Goal: Navigation & Orientation: Find specific page/section

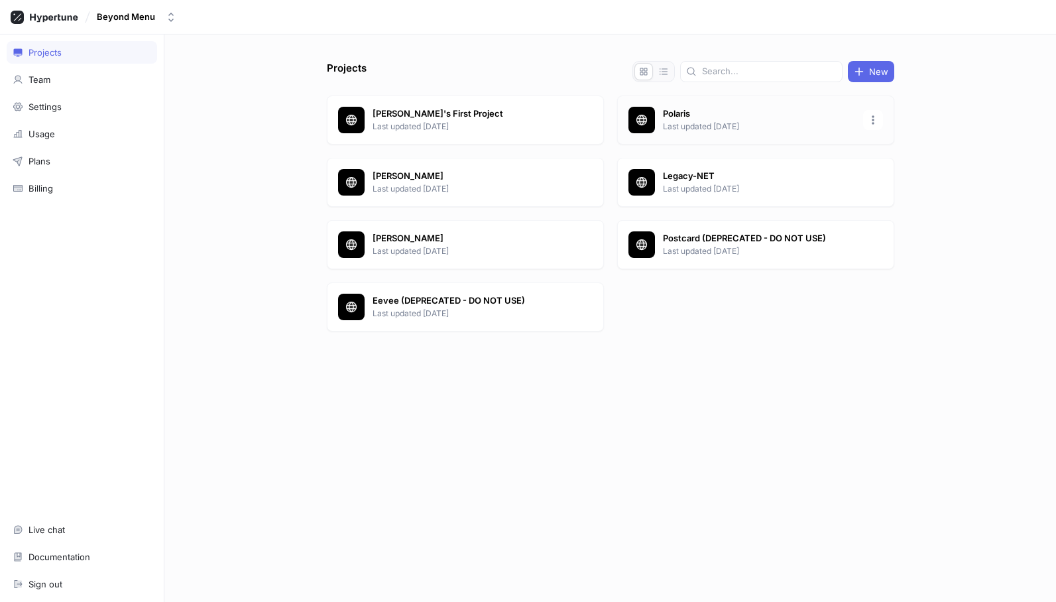
click at [681, 105] on div "Polaris Last updated [DATE]" at bounding box center [755, 119] width 277 height 49
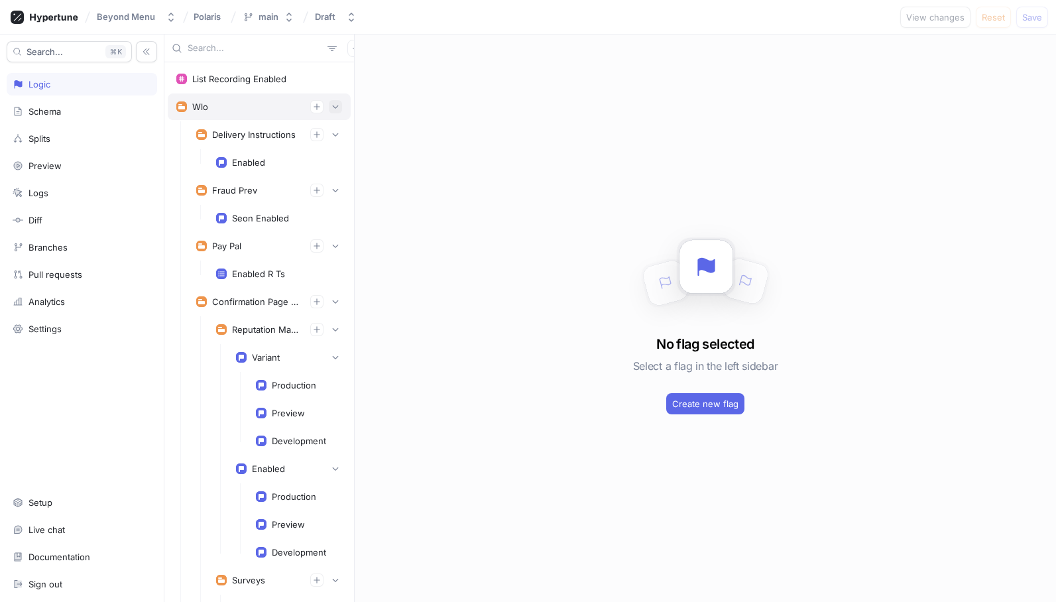
click at [339, 107] on icon "button" at bounding box center [335, 107] width 8 height 8
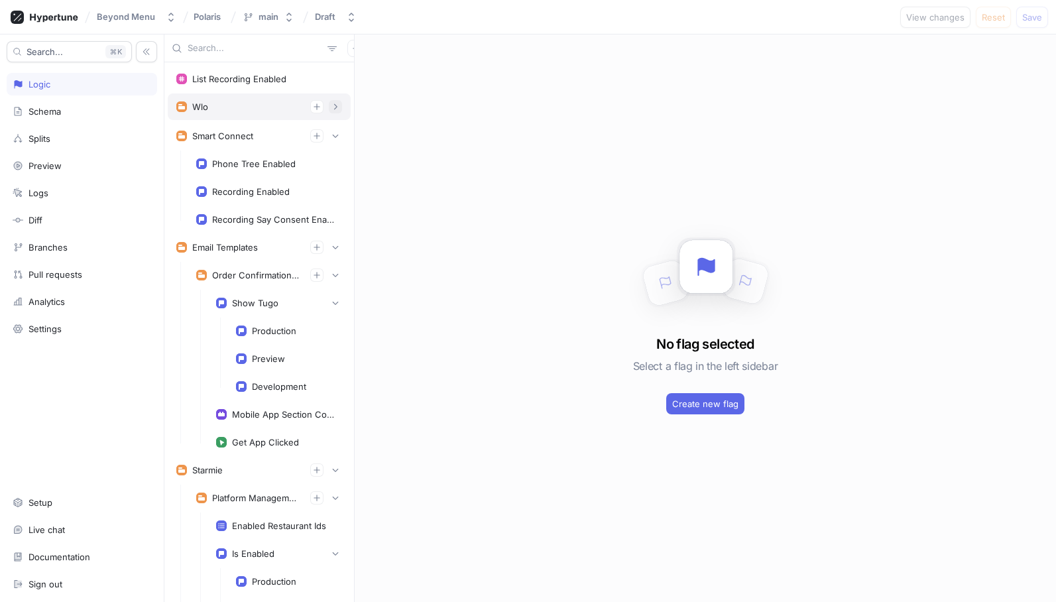
click at [338, 107] on icon "button" at bounding box center [335, 107] width 8 height 8
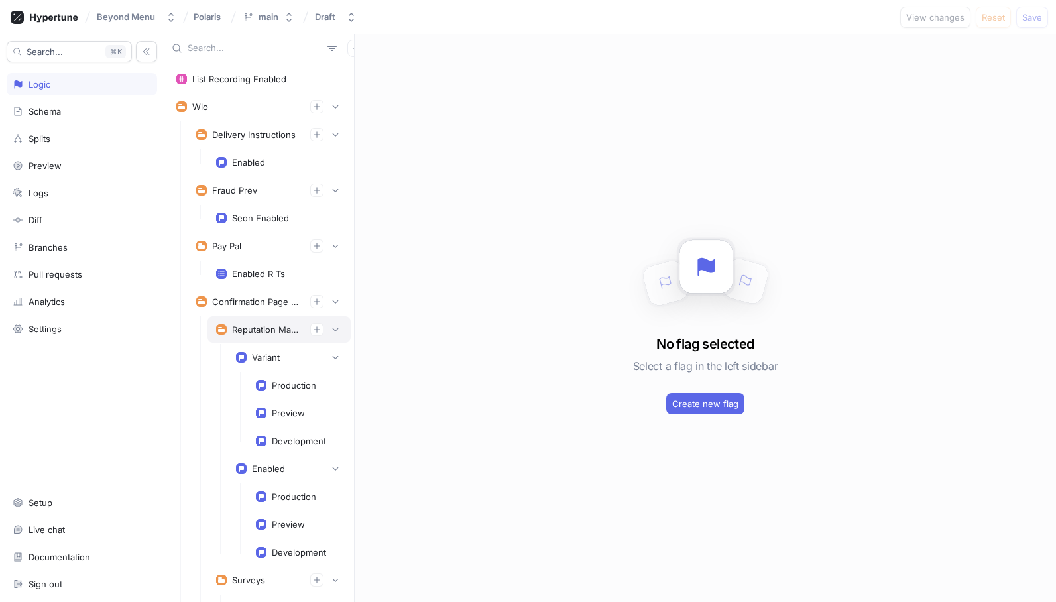
scroll to position [33, 0]
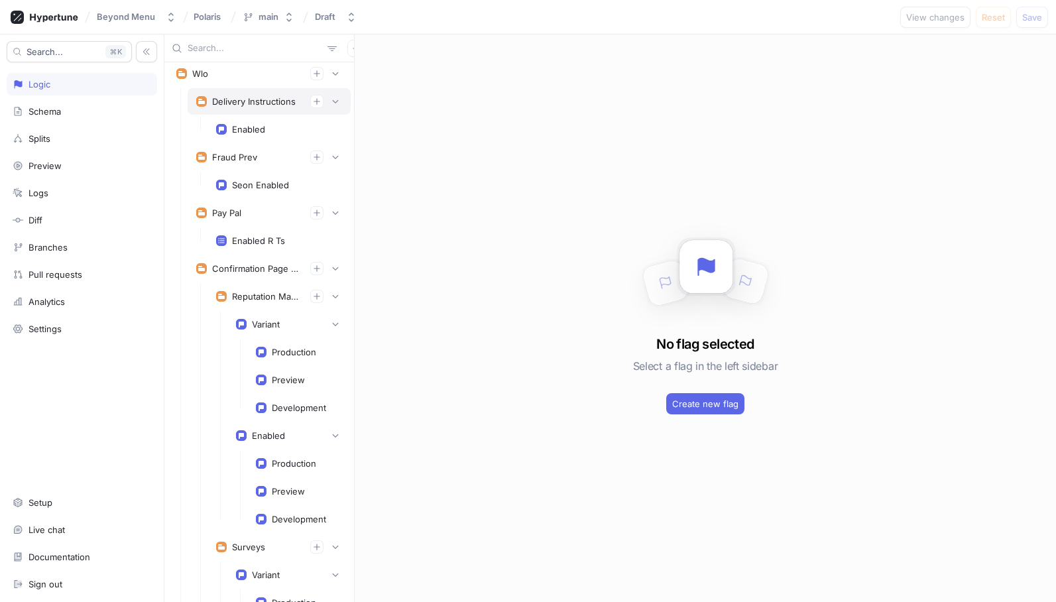
click at [269, 105] on div "Delivery Instructions" at bounding box center [253, 101] width 83 height 11
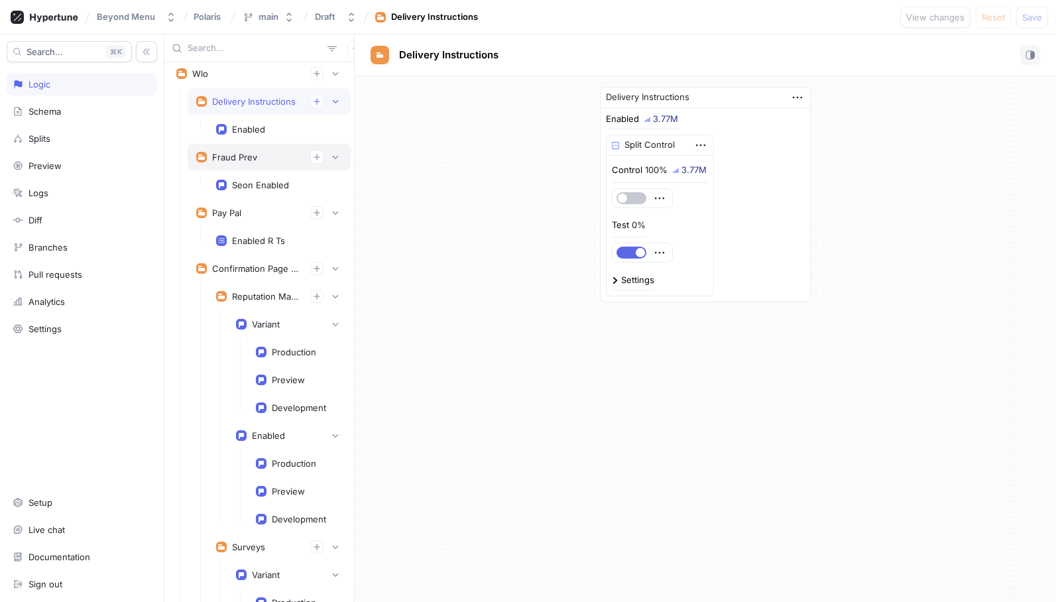
click at [262, 162] on div "Fraud Prev" at bounding box center [269, 156] width 146 height 13
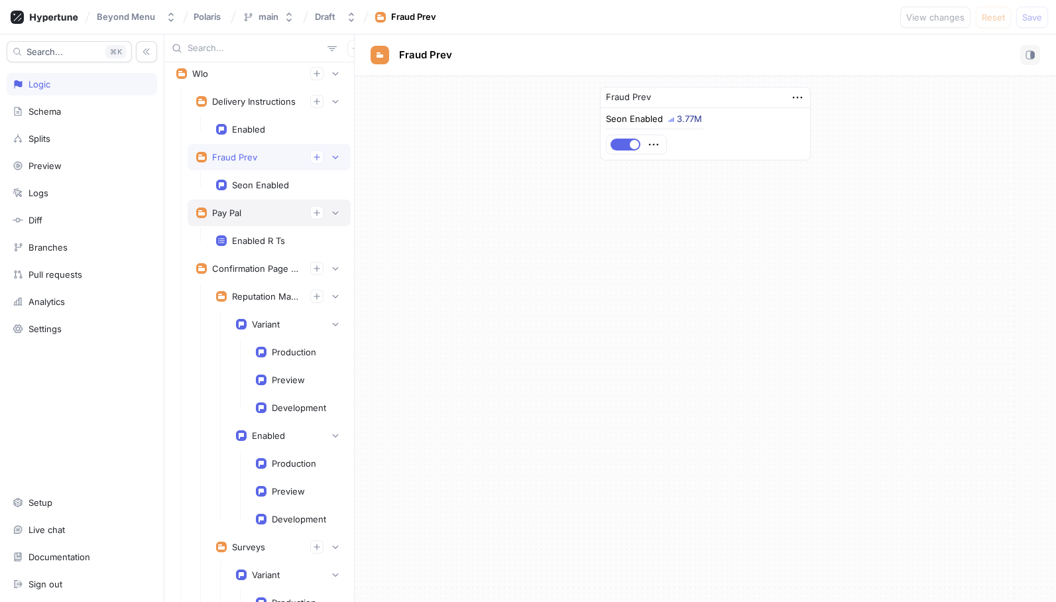
click at [272, 216] on div "Pay Pal" at bounding box center [269, 212] width 146 height 13
click at [254, 245] on div "Enabled R Ts" at bounding box center [258, 240] width 53 height 11
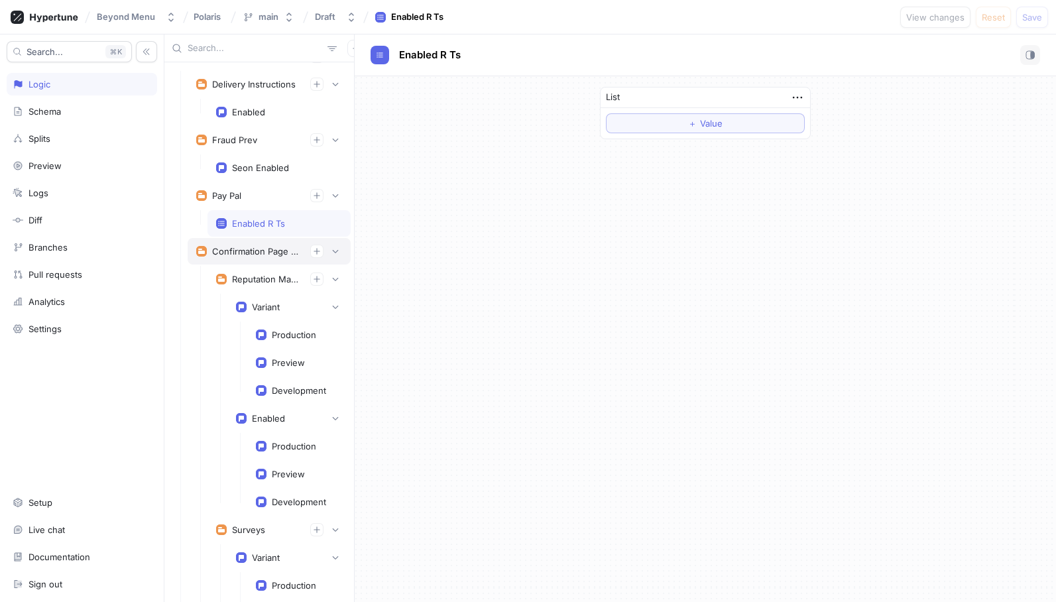
scroll to position [41, 0]
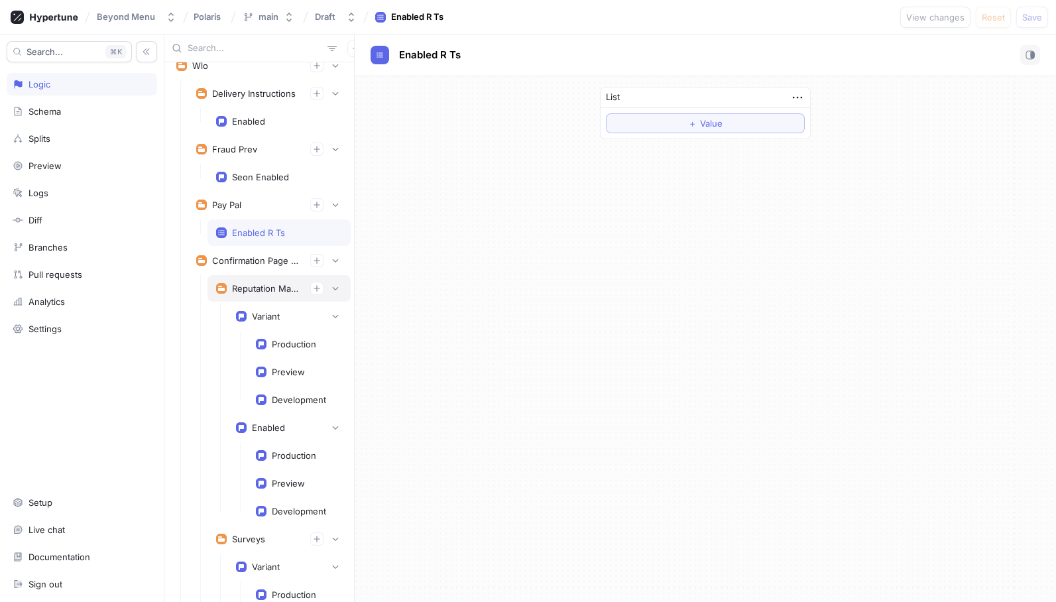
click at [263, 294] on div "Reputation Management" at bounding box center [279, 288] width 126 height 13
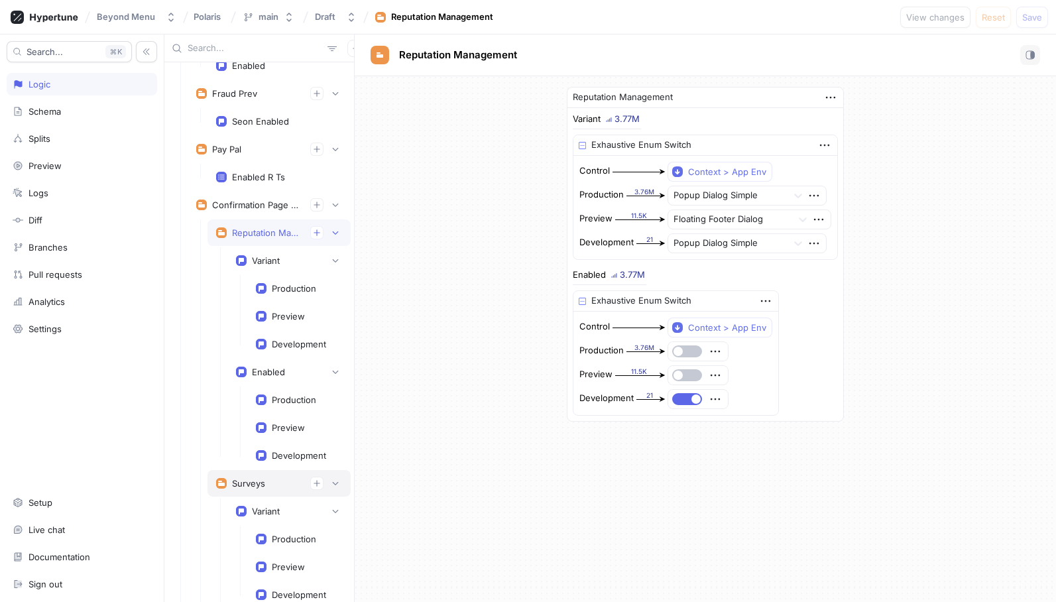
scroll to position [64, 0]
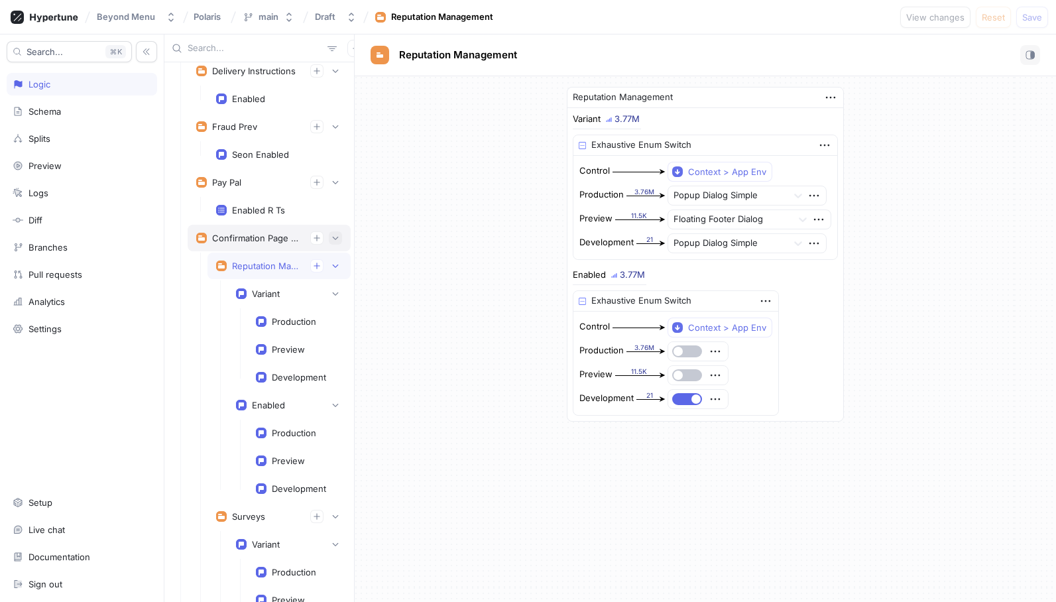
click at [338, 237] on icon "button" at bounding box center [335, 238] width 8 height 8
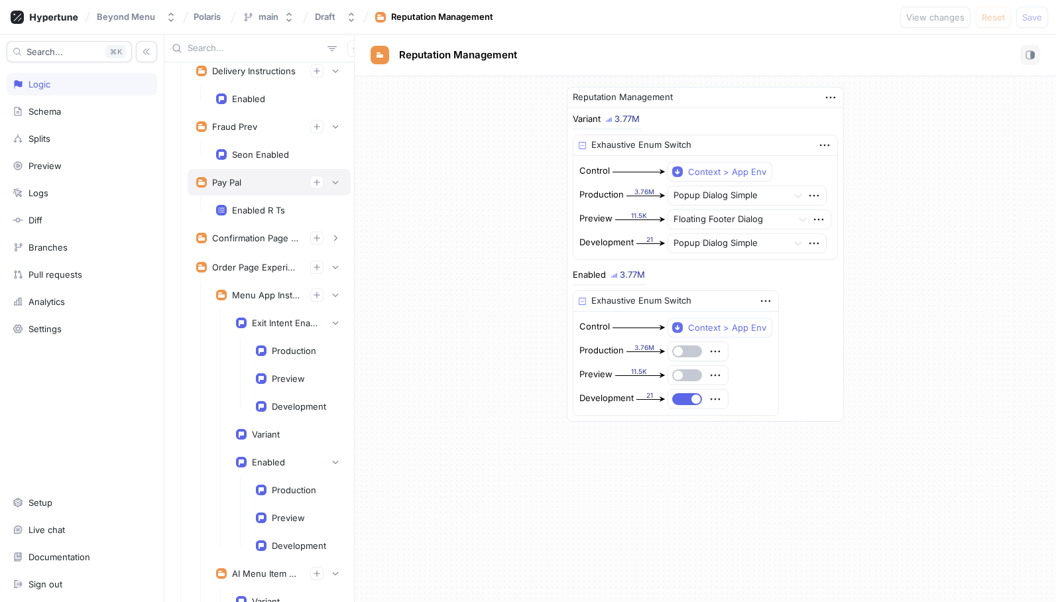
click at [342, 177] on div "Pay Pal" at bounding box center [269, 182] width 163 height 27
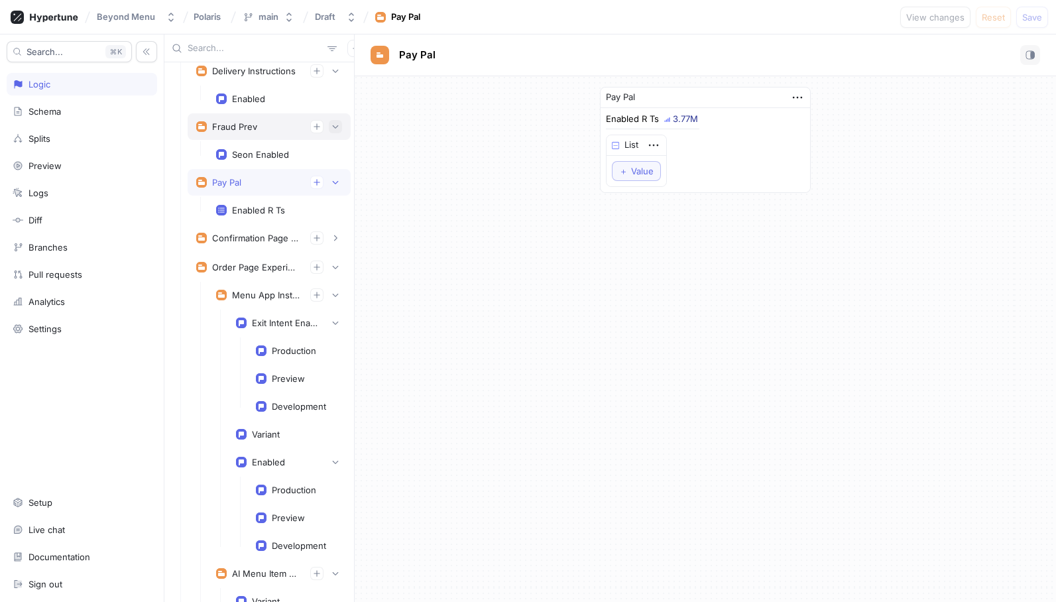
click at [338, 125] on icon "button" at bounding box center [335, 127] width 8 height 8
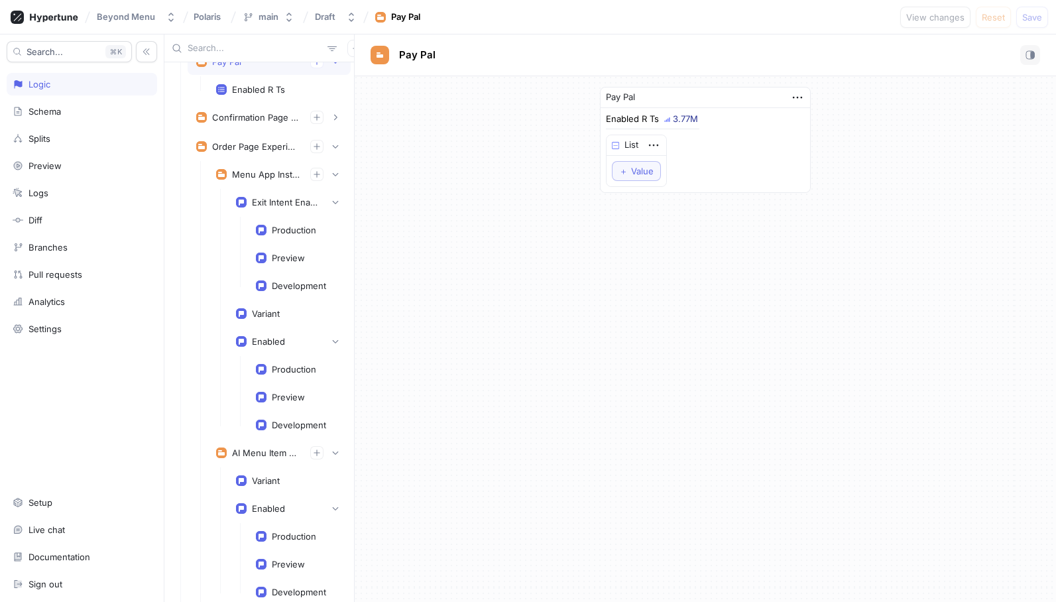
scroll to position [207, 0]
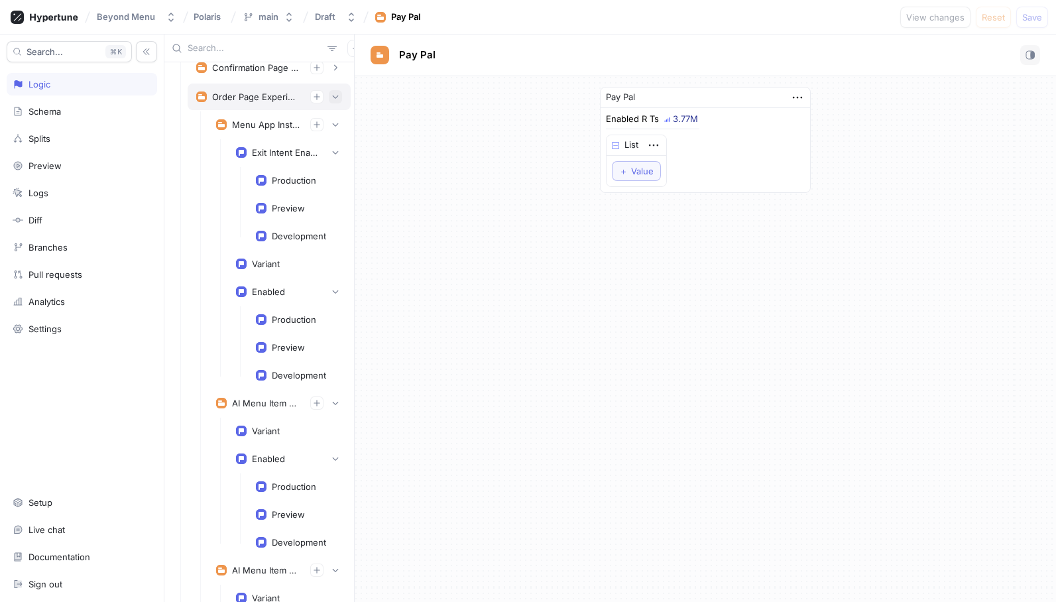
click at [333, 101] on button "button" at bounding box center [335, 96] width 13 height 13
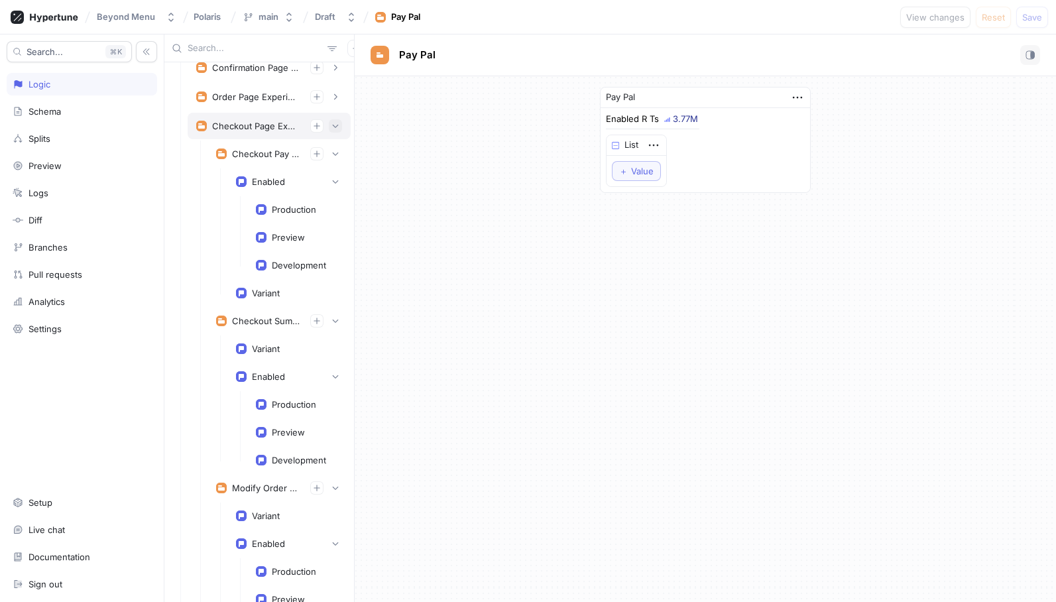
click at [335, 120] on button "button" at bounding box center [335, 125] width 13 height 13
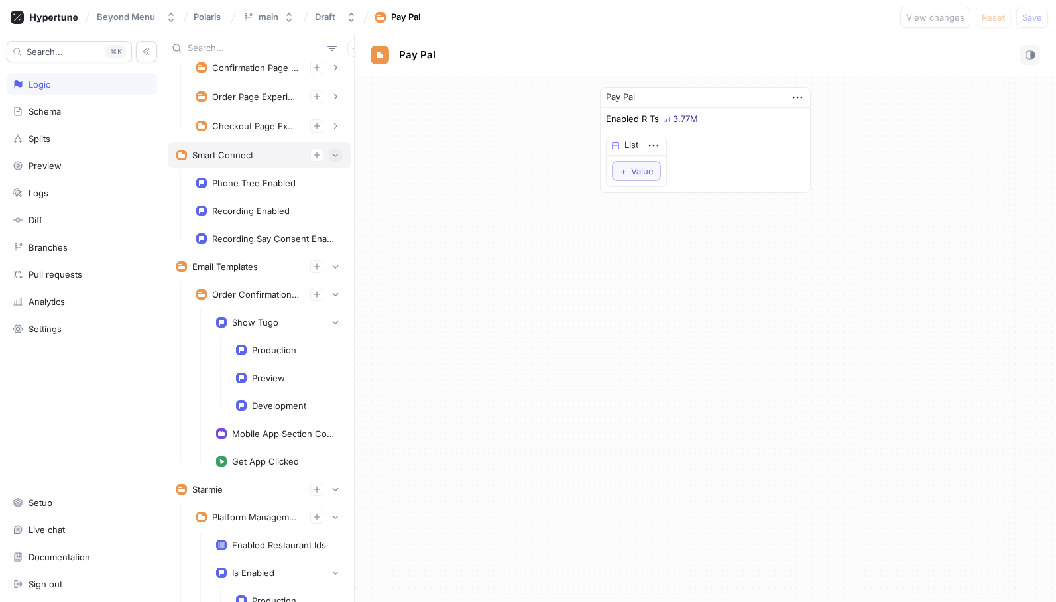
click at [335, 151] on icon "button" at bounding box center [335, 155] width 8 height 8
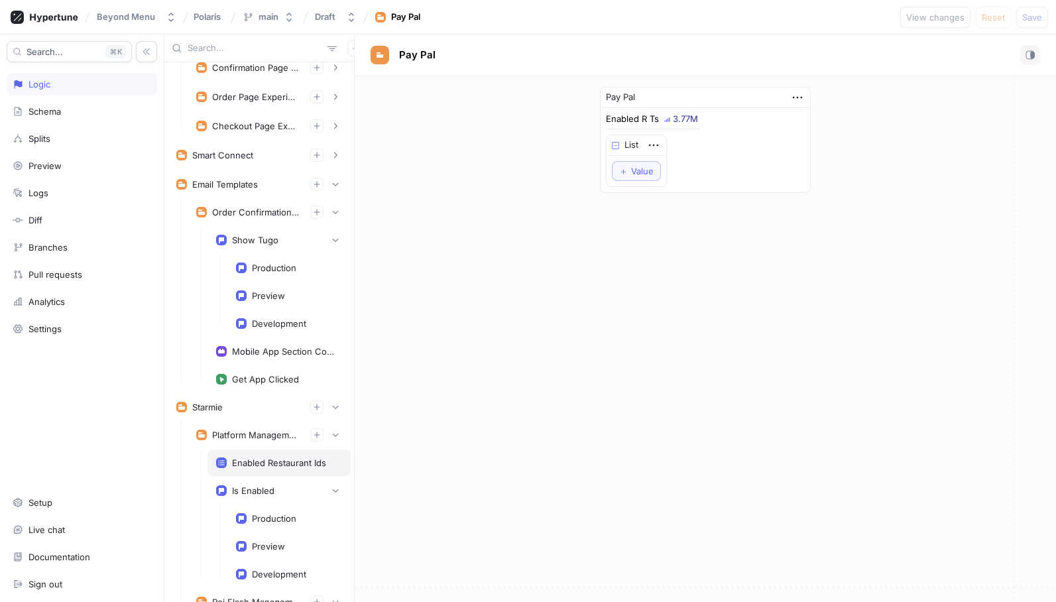
click at [290, 458] on div "Enabled Restaurant Ids" at bounding box center [279, 462] width 94 height 11
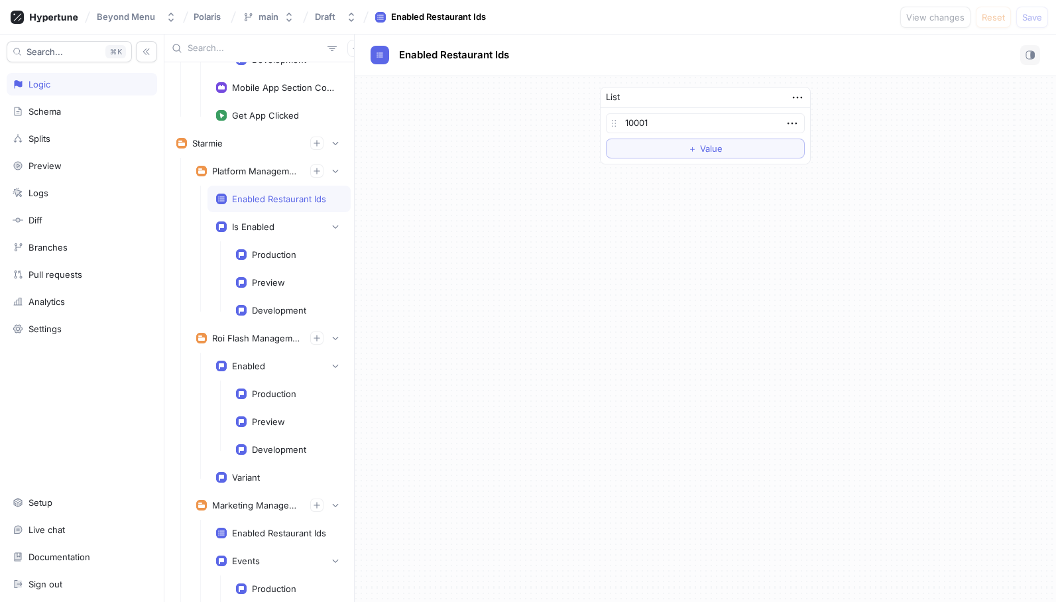
scroll to position [792, 0]
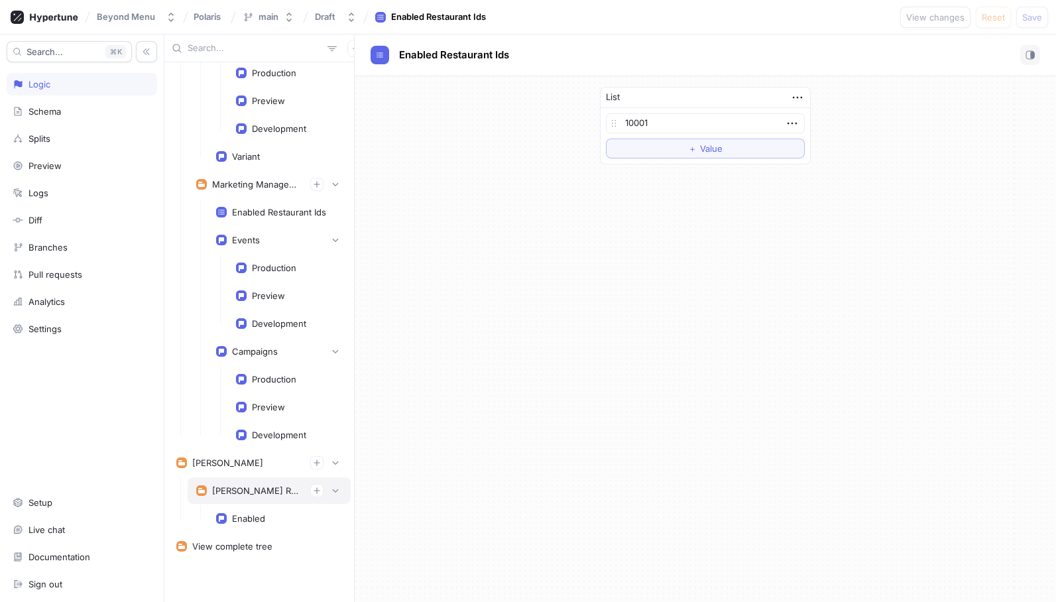
click at [264, 490] on div "[PERSON_NAME] Reputation Management" at bounding box center [255, 490] width 87 height 11
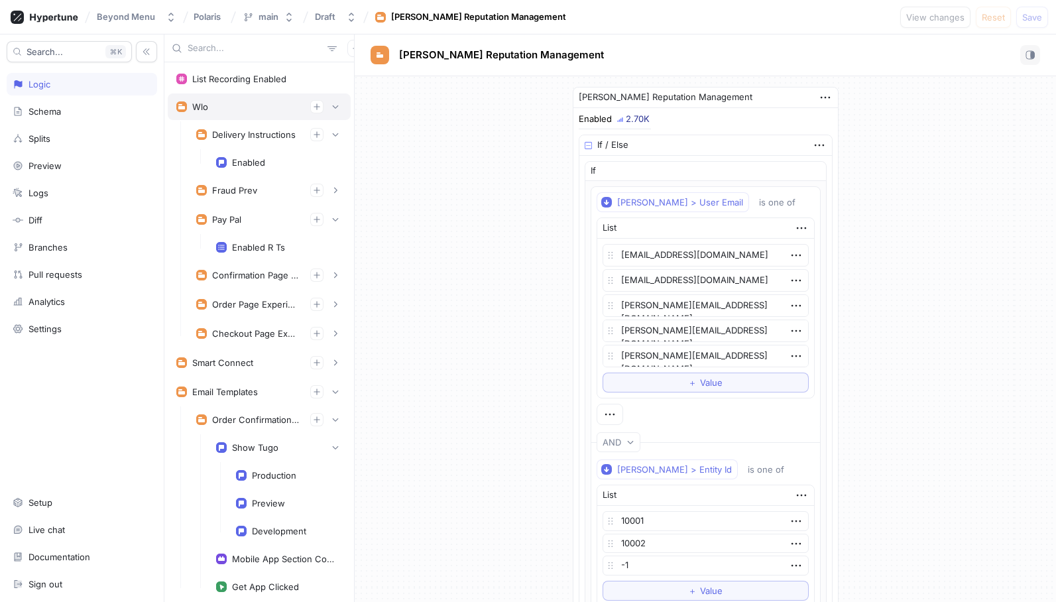
click at [247, 106] on div "Wlo" at bounding box center [259, 106] width 166 height 13
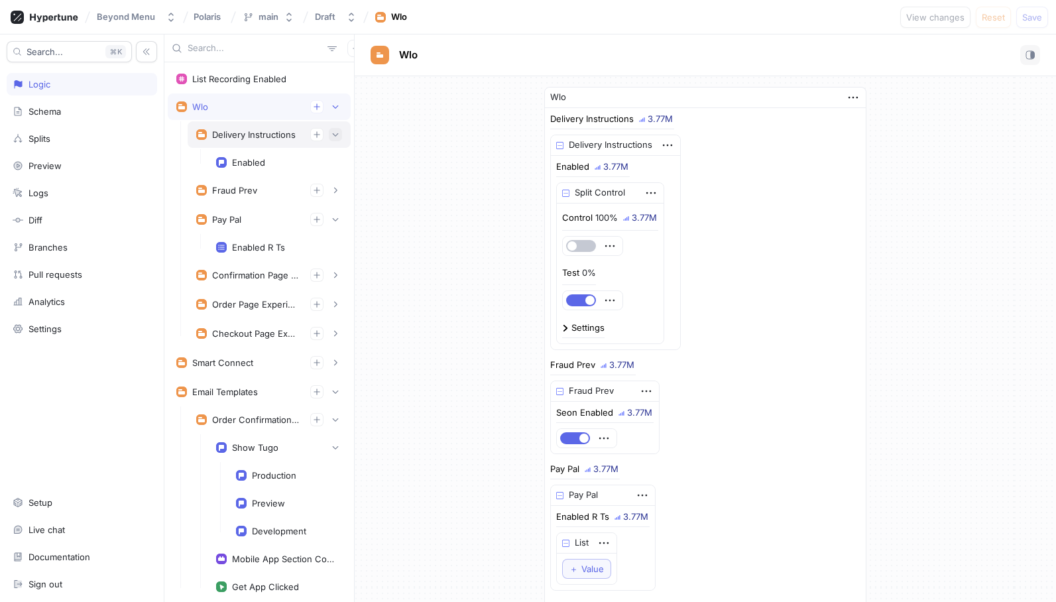
click at [339, 133] on icon "button" at bounding box center [335, 135] width 8 height 8
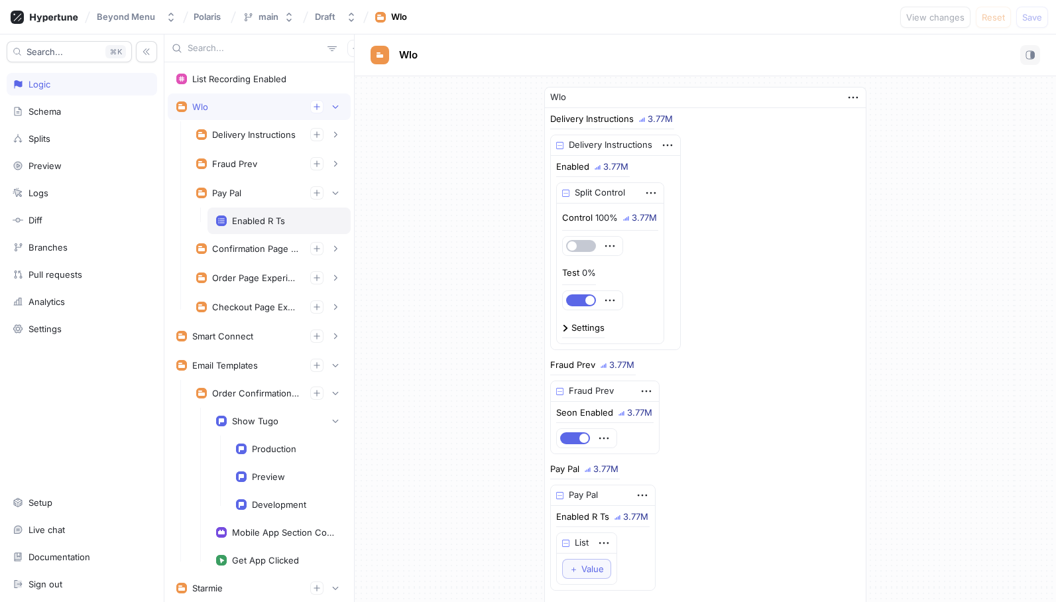
click at [237, 221] on div "Enabled R Ts" at bounding box center [258, 220] width 53 height 11
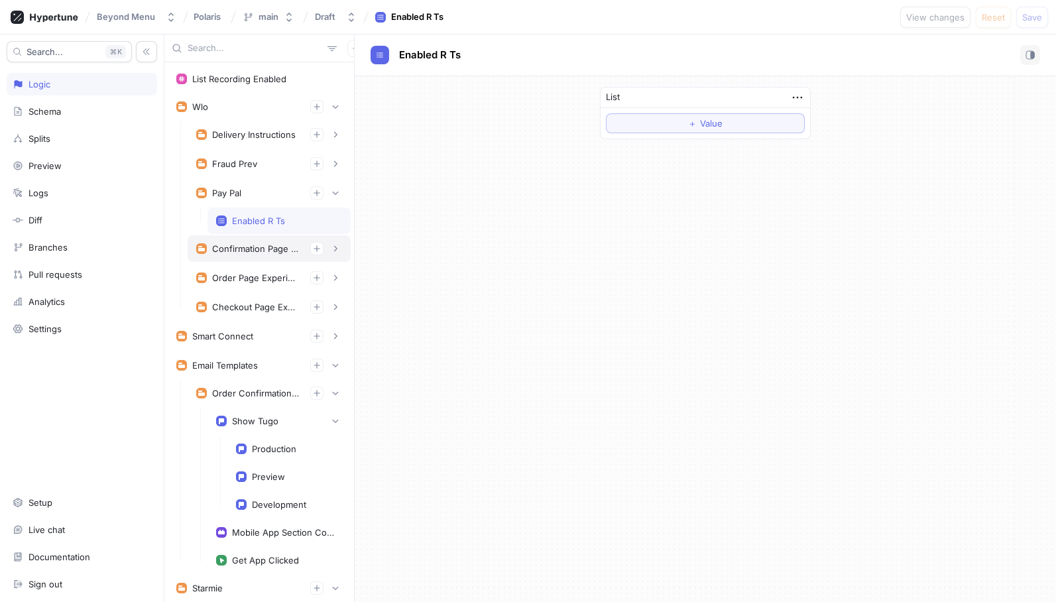
click at [237, 252] on div "Confirmation Page Experiments" at bounding box center [255, 248] width 87 height 11
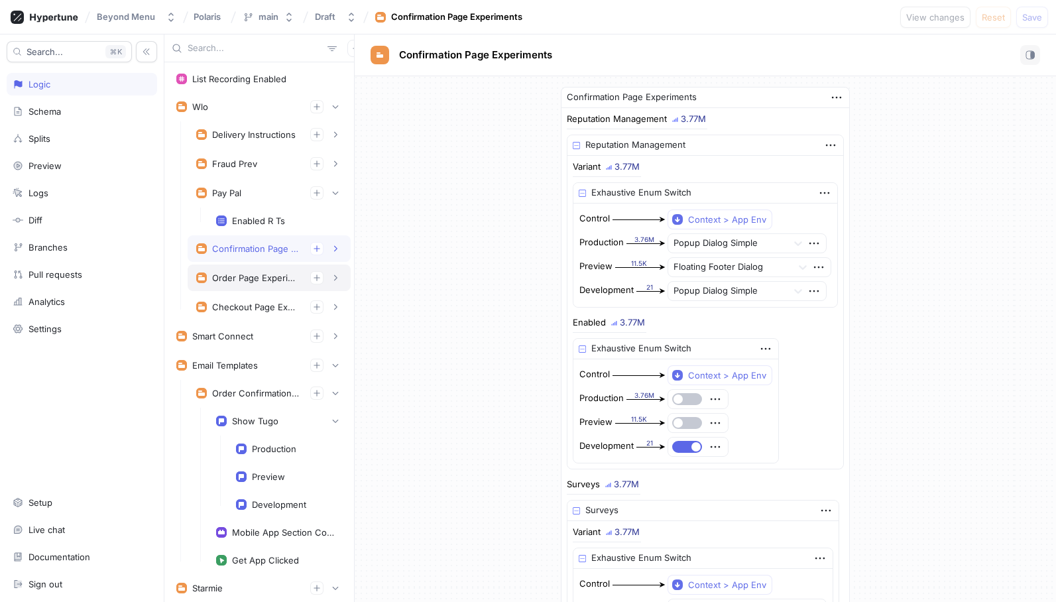
click at [241, 278] on div "Order Page Experiments" at bounding box center [255, 277] width 87 height 11
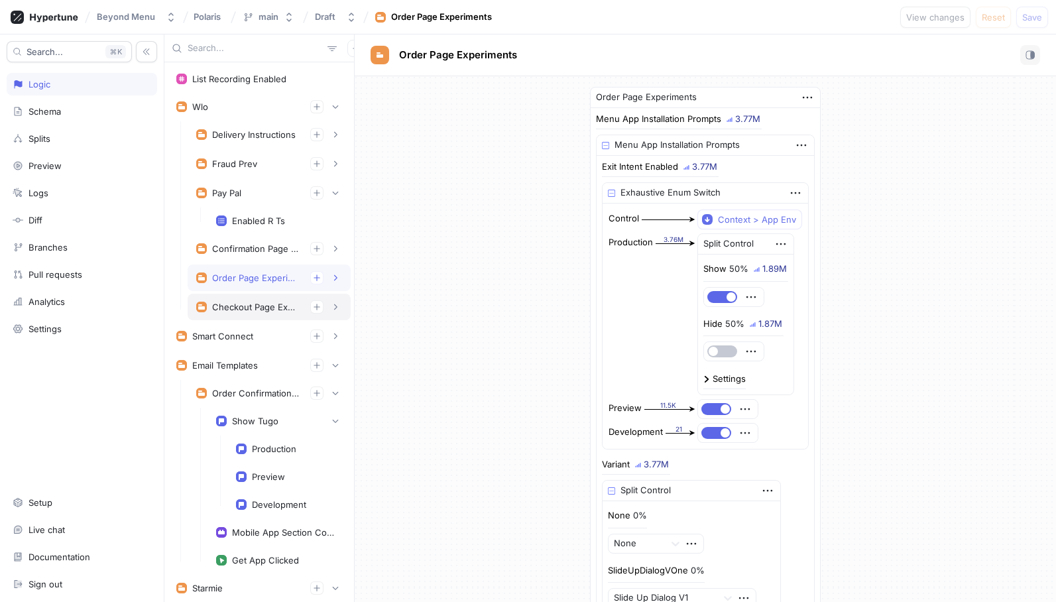
click at [241, 311] on div "Checkout Page Experiments" at bounding box center [255, 307] width 87 height 11
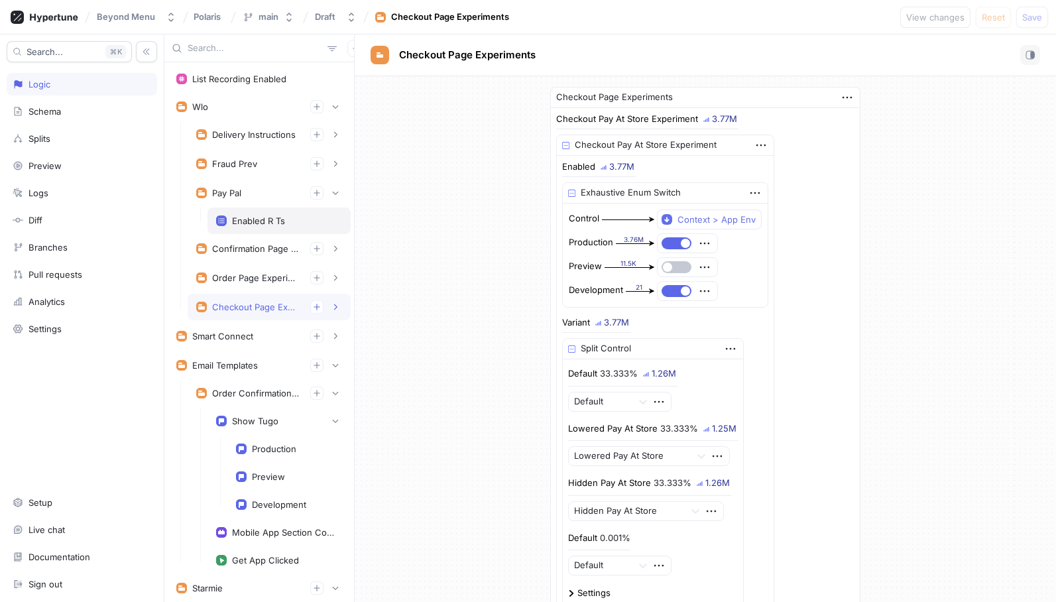
click at [241, 222] on div "Enabled R Ts" at bounding box center [258, 220] width 53 height 11
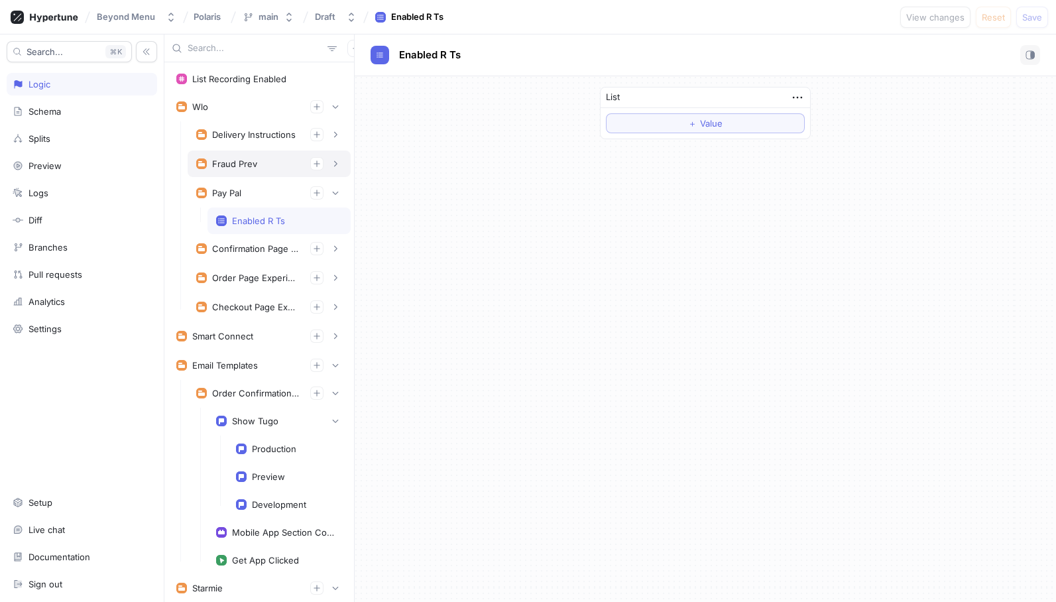
click at [243, 168] on div "Fraud Prev" at bounding box center [234, 163] width 45 height 11
click at [327, 160] on div "Fraud Prev" at bounding box center [269, 163] width 146 height 13
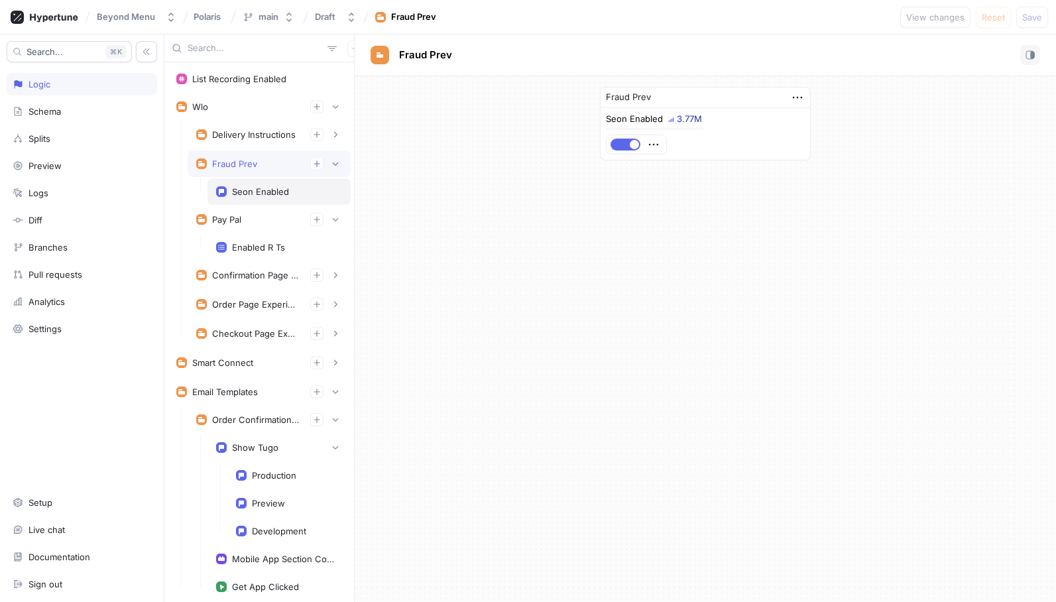
click at [274, 190] on div "Seon Enabled" at bounding box center [260, 191] width 57 height 11
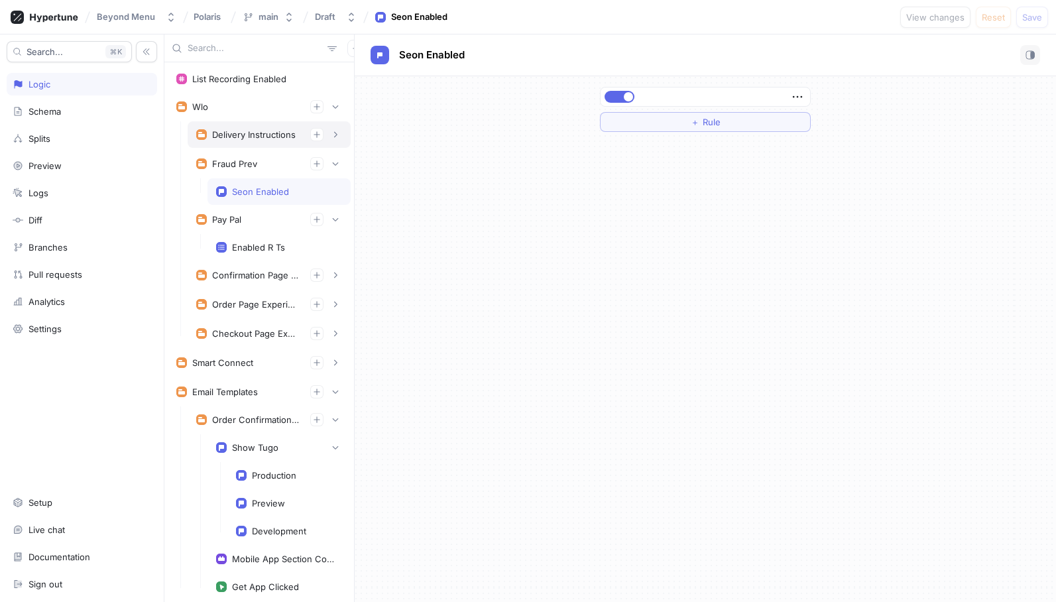
click at [256, 141] on div "Delivery Instructions" at bounding box center [269, 134] width 163 height 27
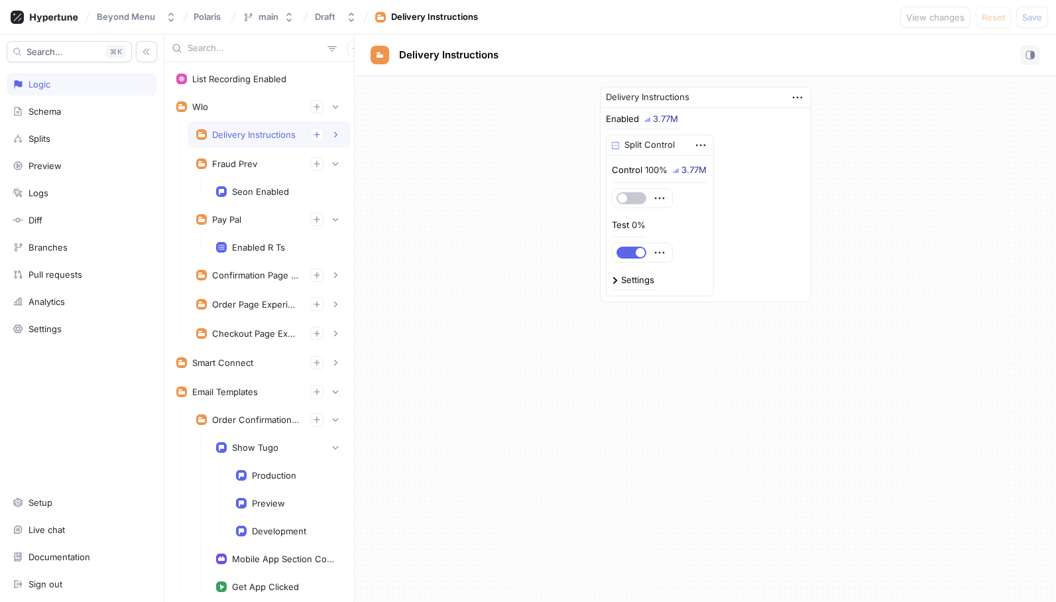
click at [326, 140] on div "Delivery Instructions" at bounding box center [269, 134] width 146 height 13
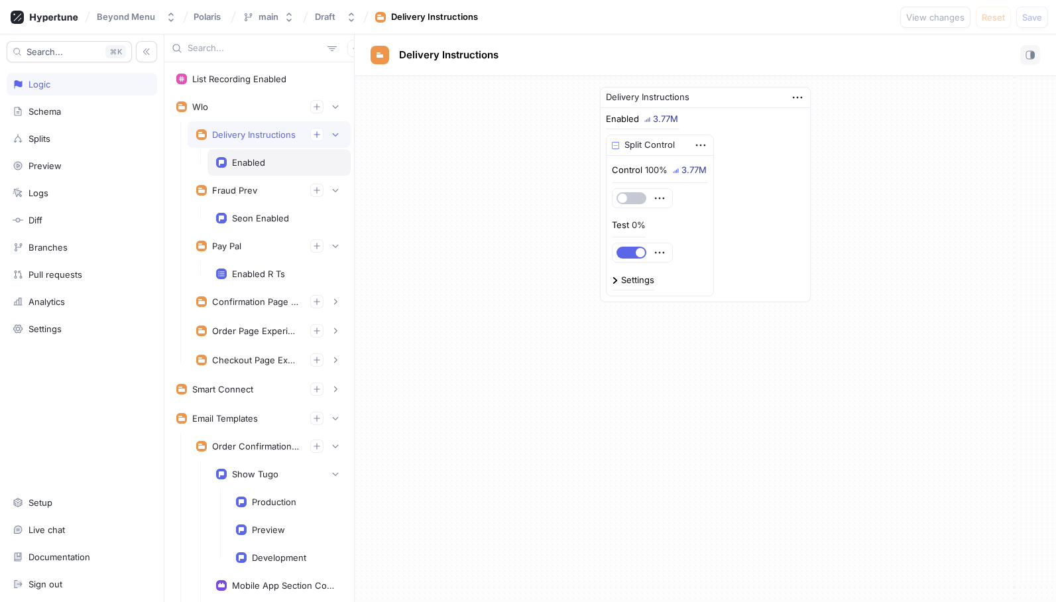
click at [263, 162] on div "Enabled" at bounding box center [248, 162] width 33 height 11
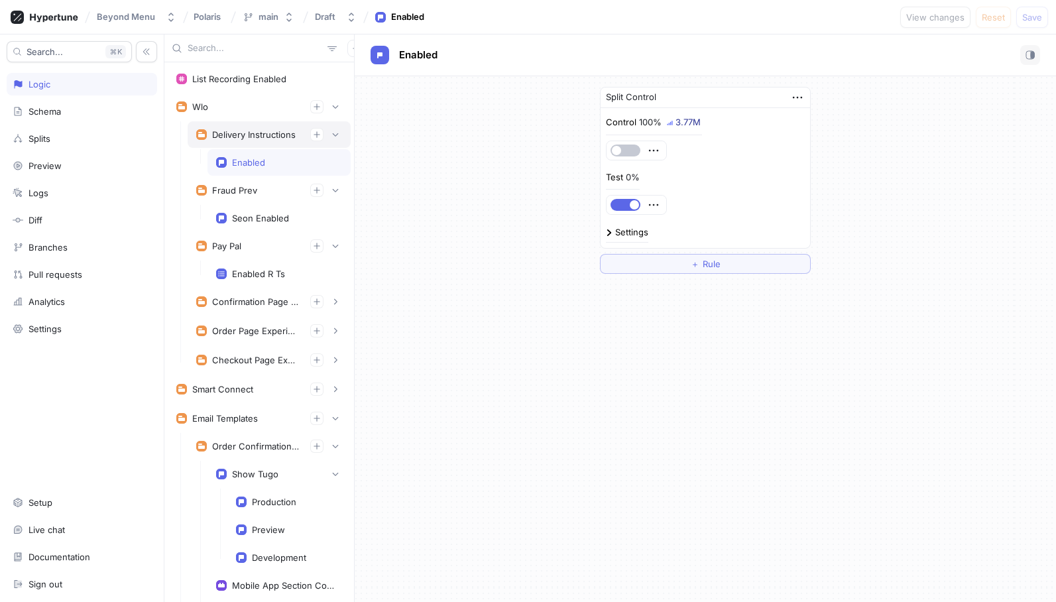
click at [239, 135] on div "Delivery Instructions" at bounding box center [253, 134] width 83 height 11
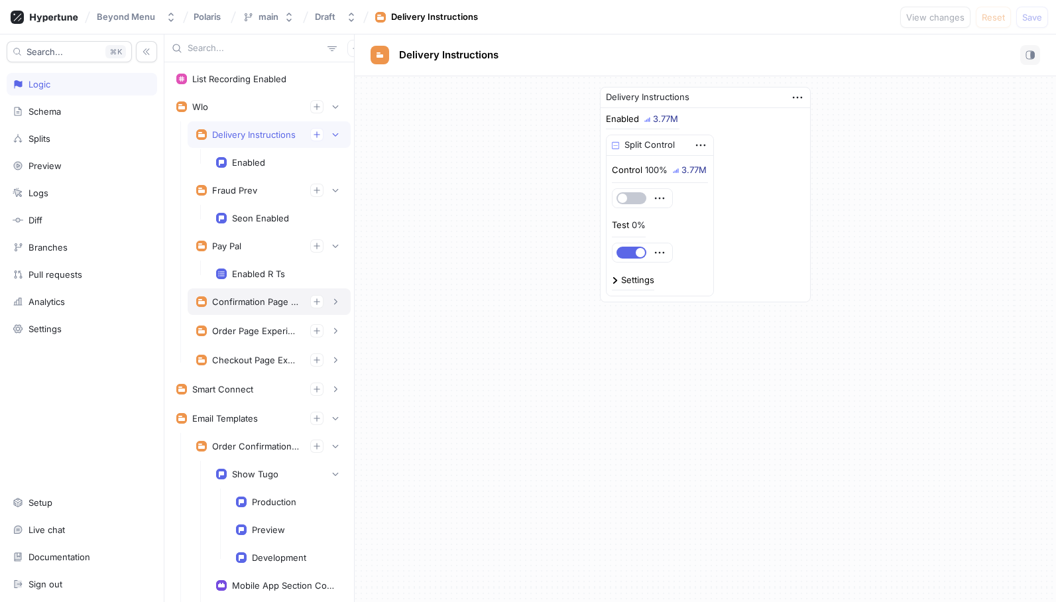
click at [237, 296] on div "Confirmation Page Experiments" at bounding box center [255, 301] width 87 height 11
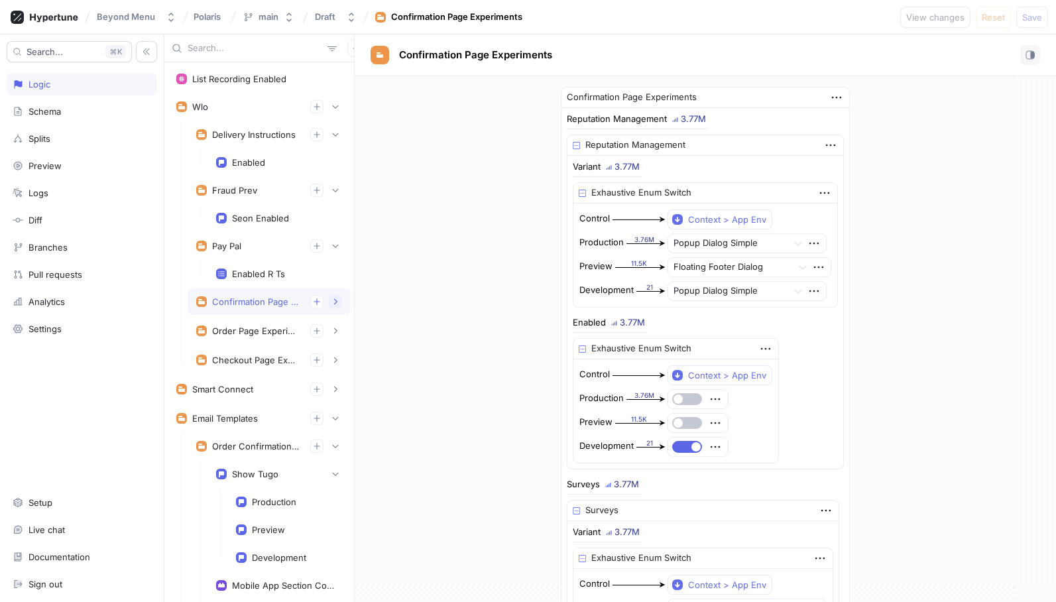
click at [336, 302] on icon "button" at bounding box center [335, 302] width 3 height 6
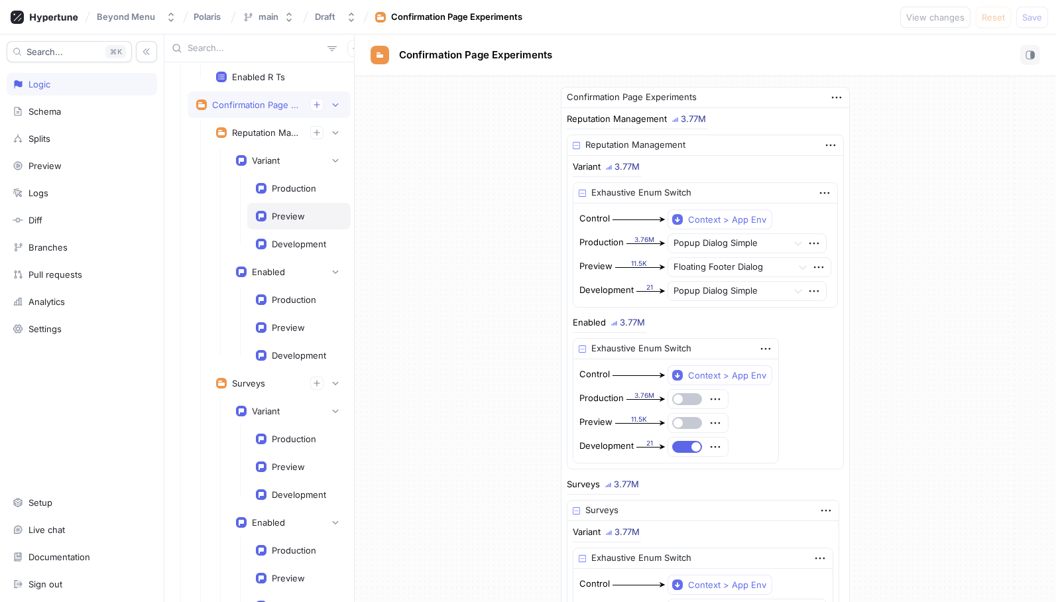
scroll to position [221, 0]
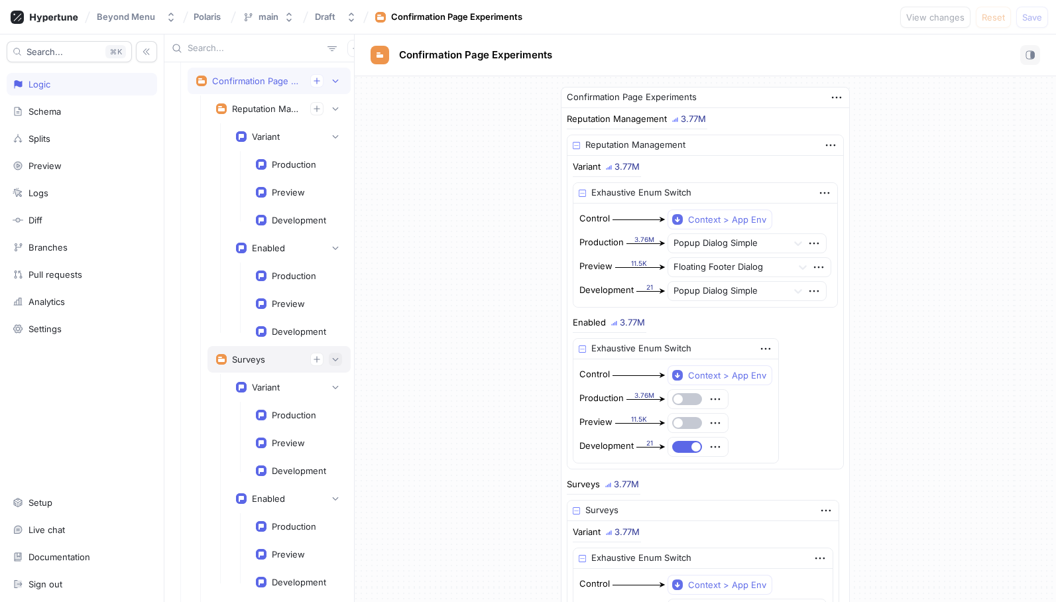
click at [339, 353] on button "button" at bounding box center [335, 359] width 13 height 13
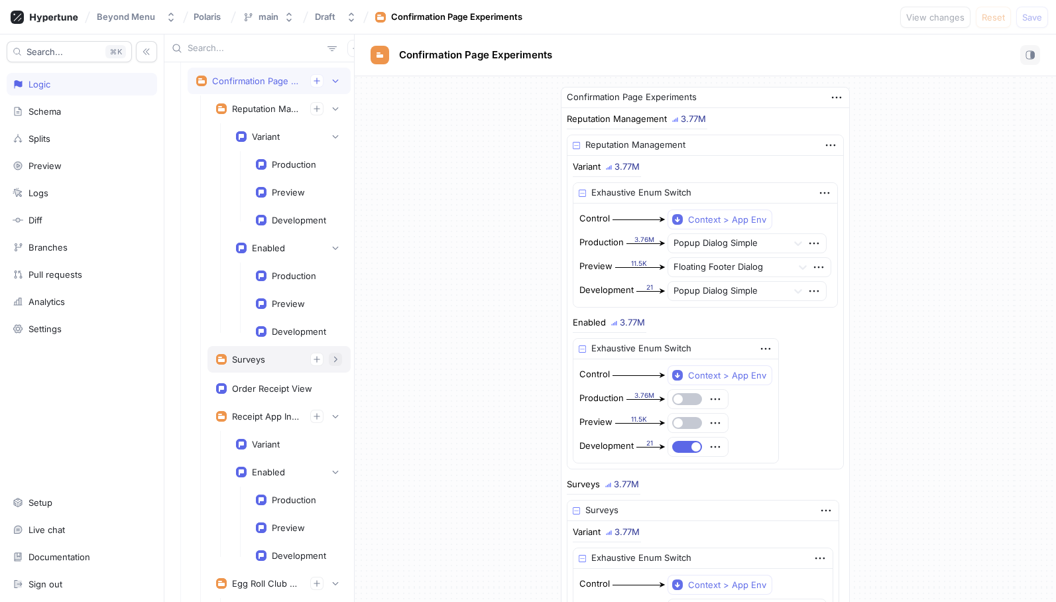
click at [336, 355] on button "button" at bounding box center [335, 359] width 13 height 13
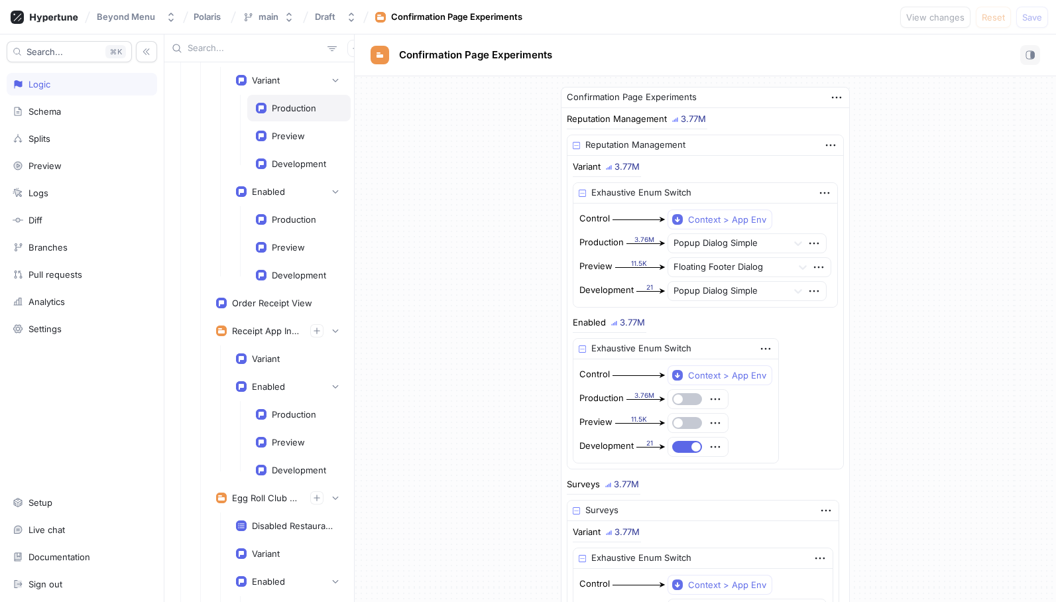
scroll to position [543, 0]
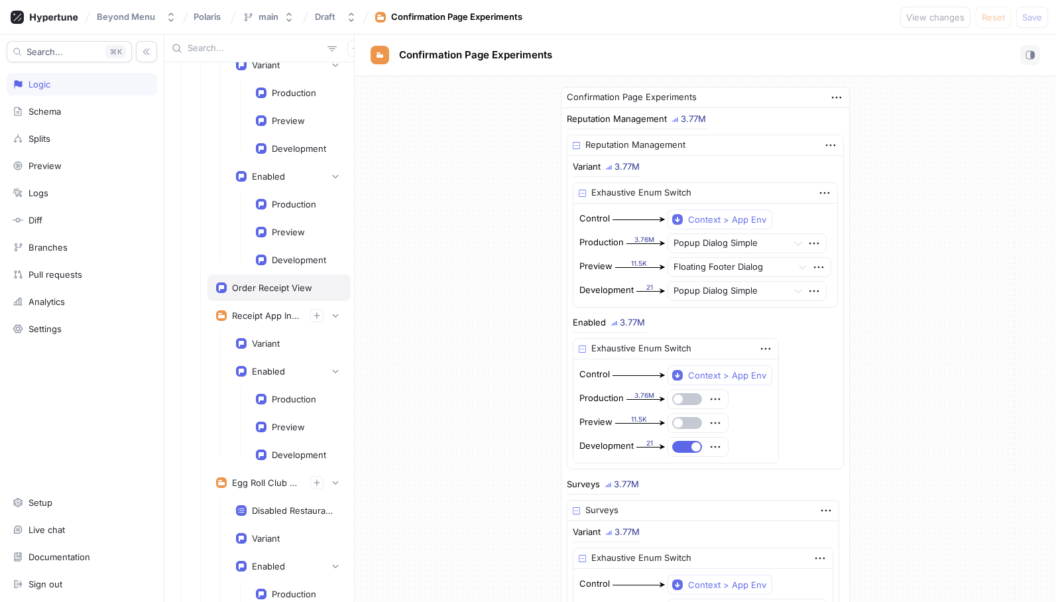
click at [302, 289] on div "Order Receipt View" at bounding box center [272, 287] width 80 height 11
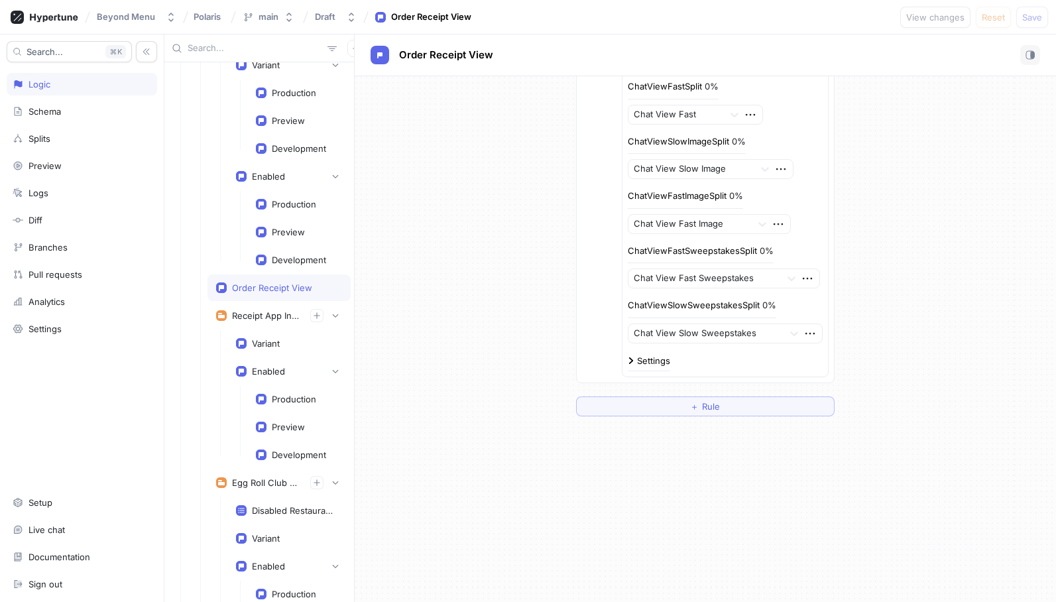
scroll to position [361, 0]
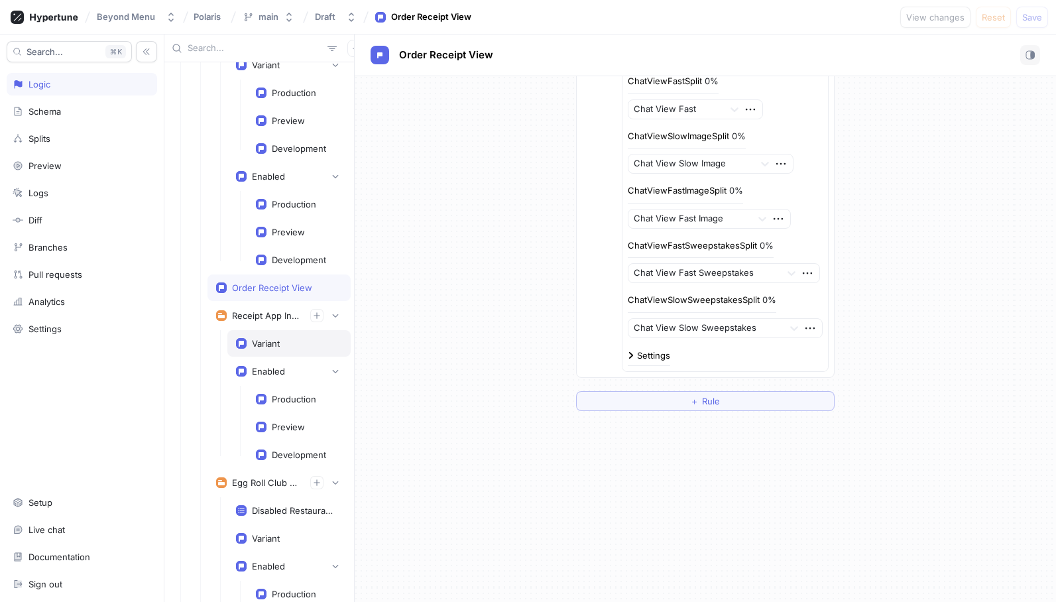
click at [284, 343] on div "Variant" at bounding box center [289, 343] width 106 height 11
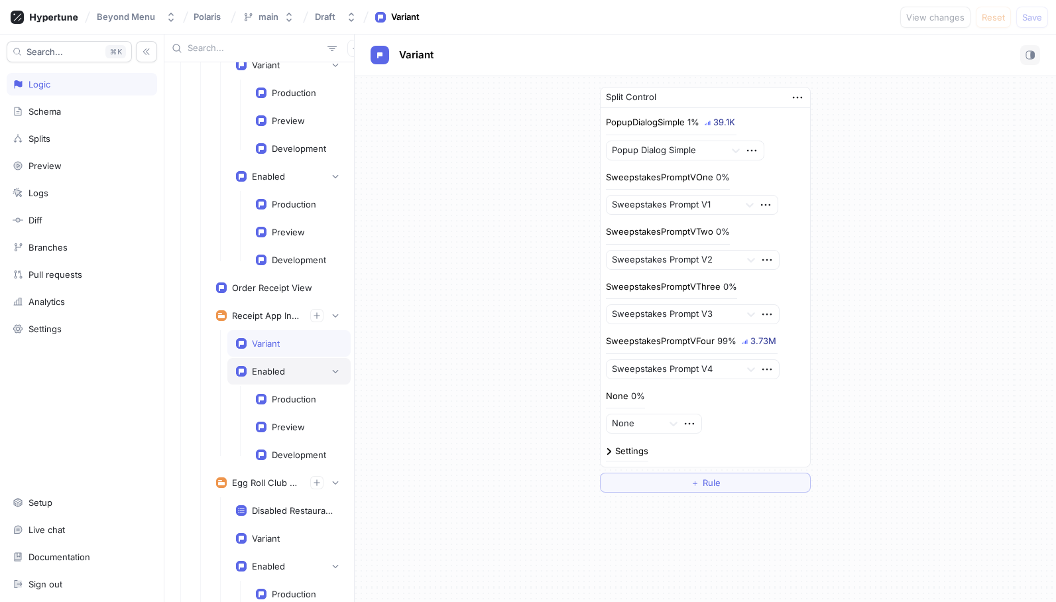
click at [296, 373] on div "Enabled" at bounding box center [289, 370] width 106 height 13
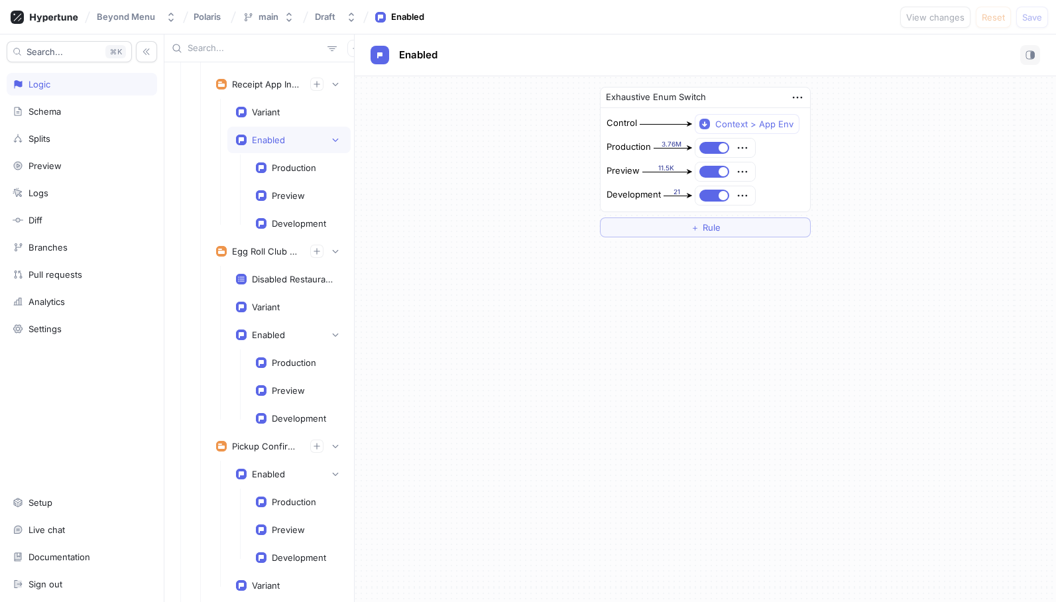
scroll to position [777, 0]
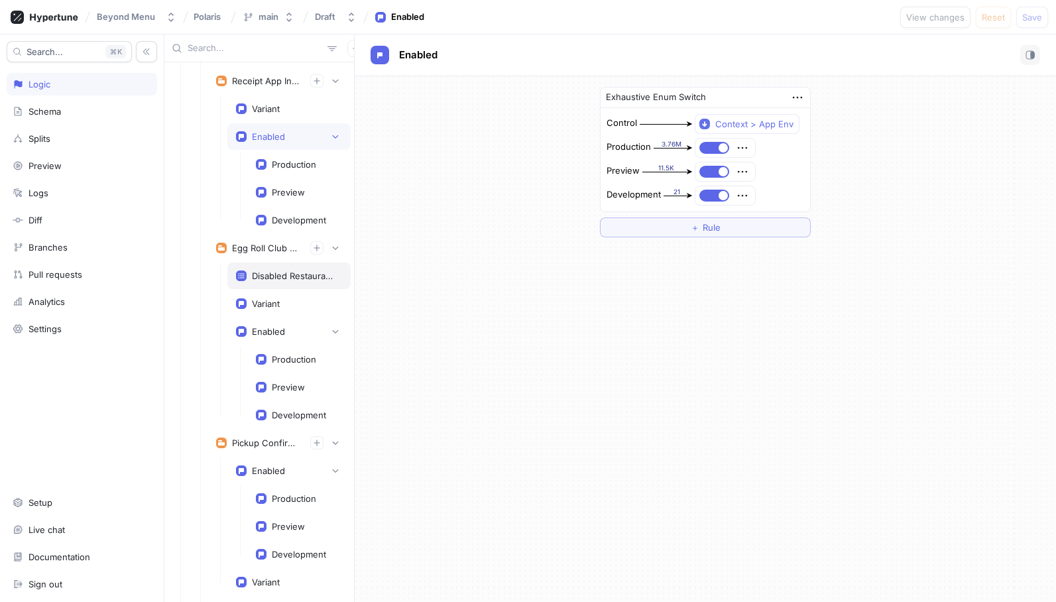
click at [300, 274] on div "Disabled Restaurants" at bounding box center [294, 275] width 85 height 11
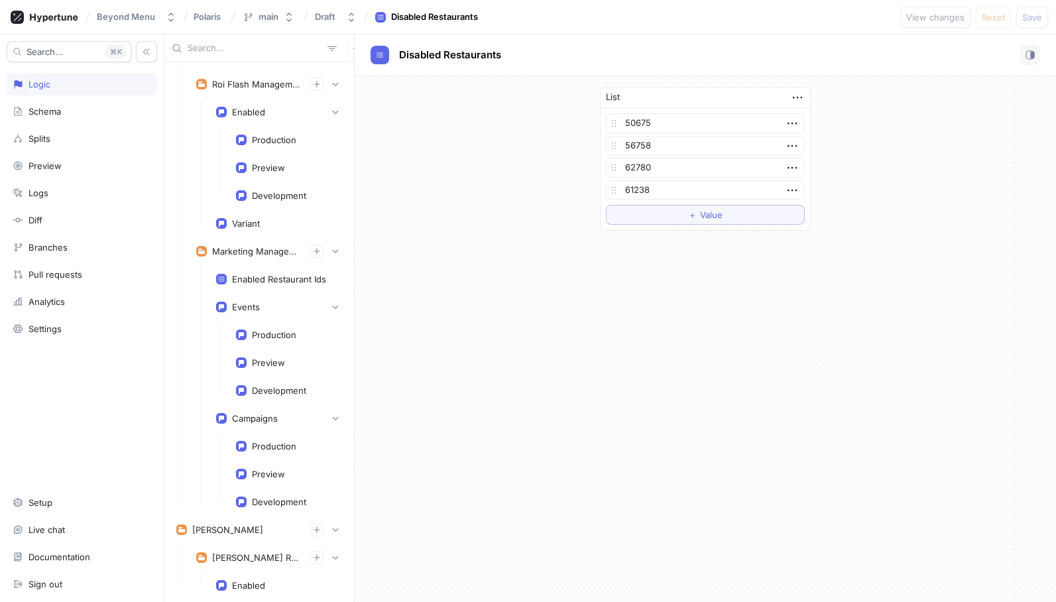
scroll to position [2209, 0]
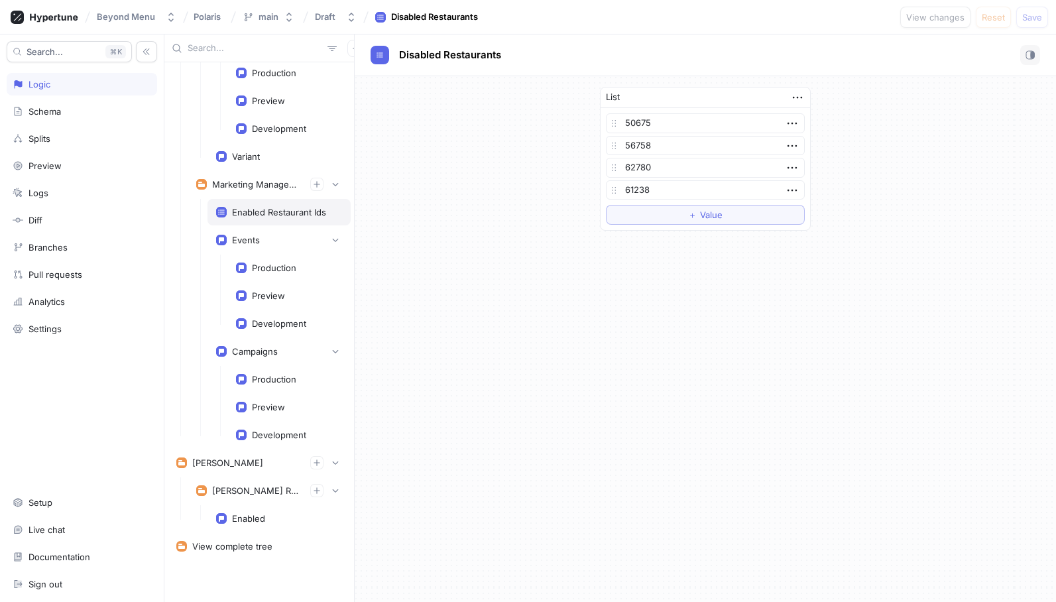
click at [276, 212] on div "Enabled Restaurant Ids" at bounding box center [279, 212] width 94 height 11
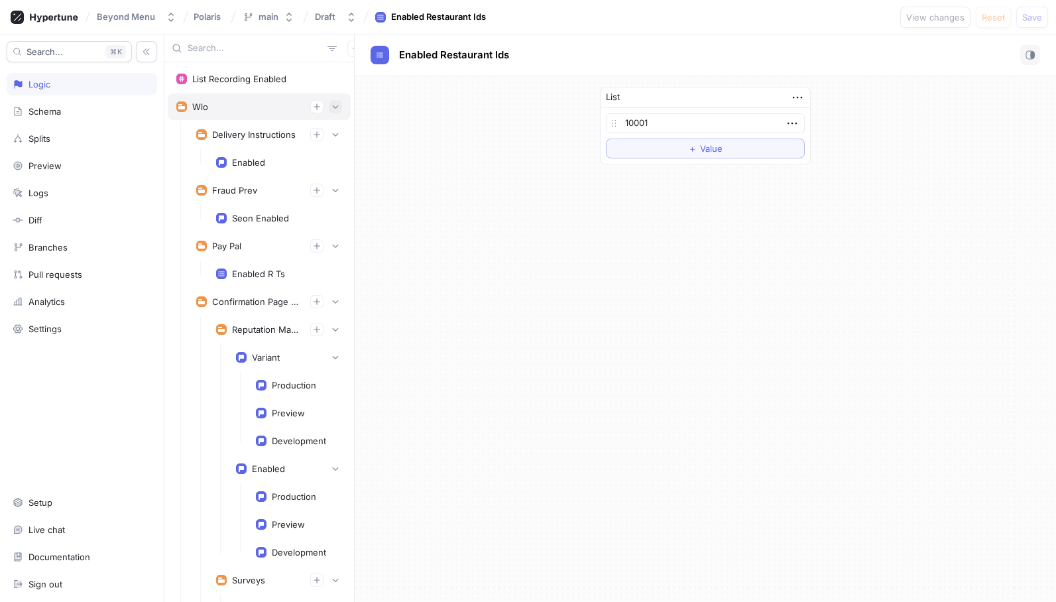
click at [332, 107] on icon "button" at bounding box center [335, 107] width 8 height 8
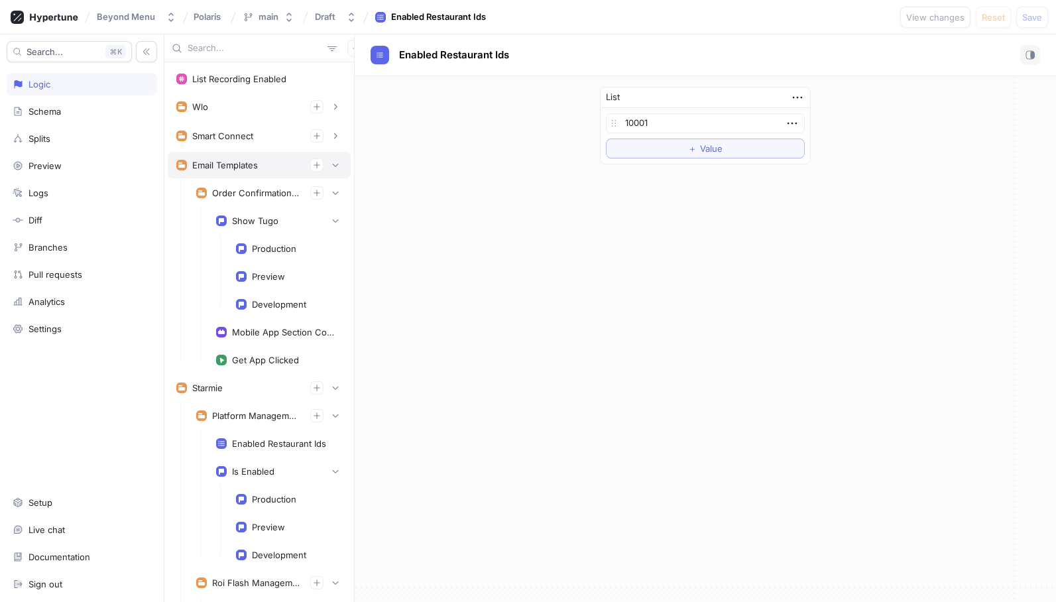
click at [335, 153] on div "Email Templates" at bounding box center [259, 165] width 183 height 27
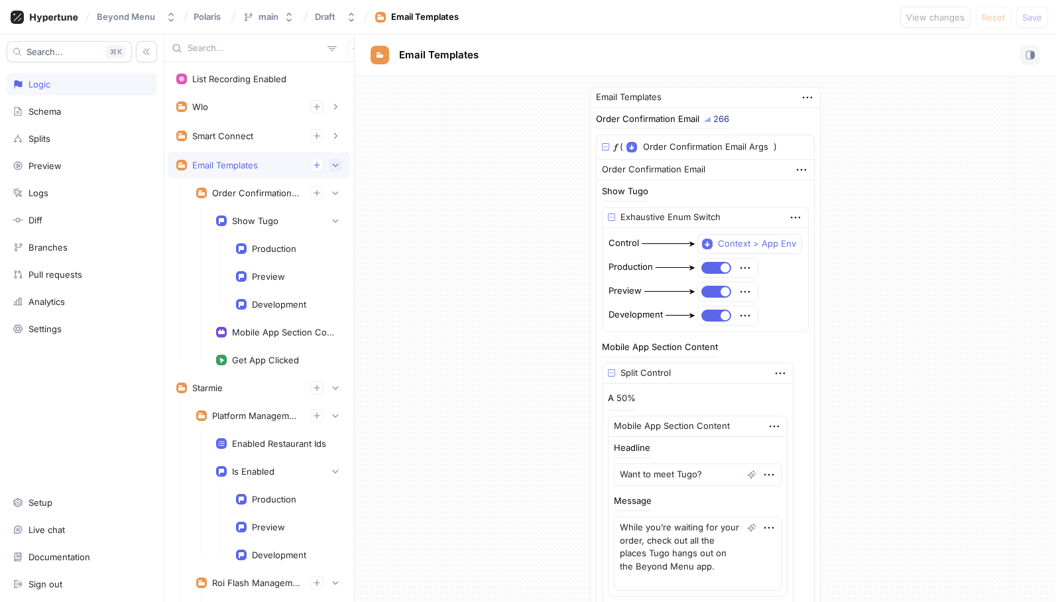
click at [335, 161] on icon "button" at bounding box center [335, 165] width 8 height 8
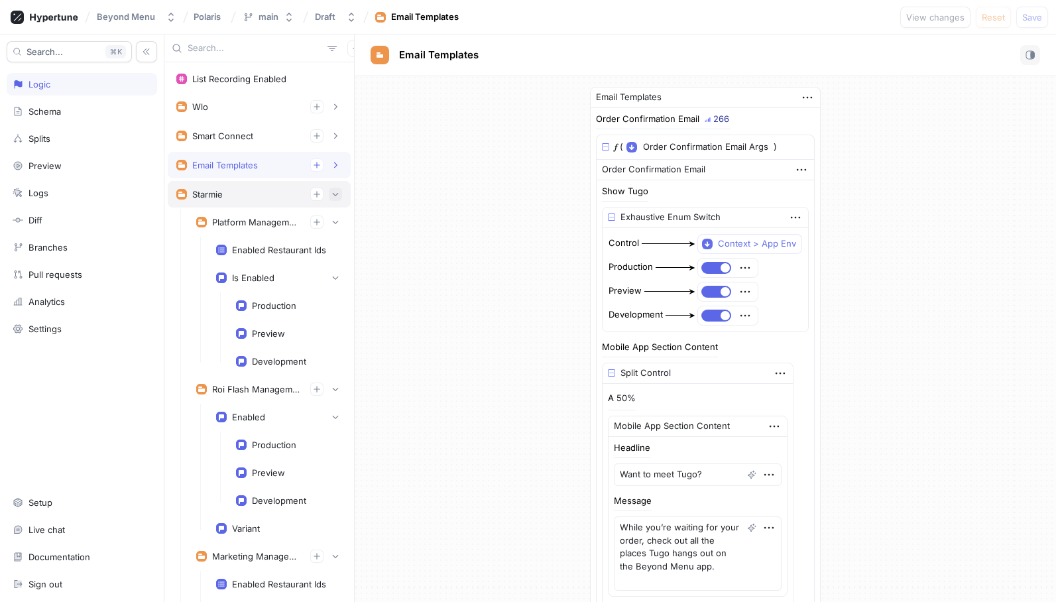
click at [338, 190] on button "button" at bounding box center [335, 194] width 13 height 13
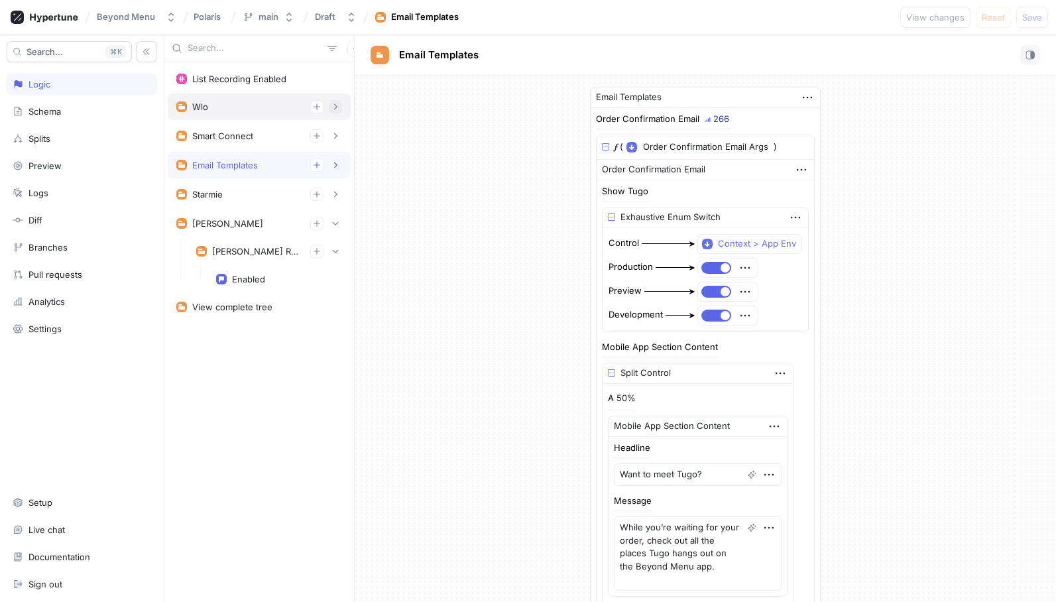
click at [331, 101] on button "button" at bounding box center [335, 106] width 13 height 13
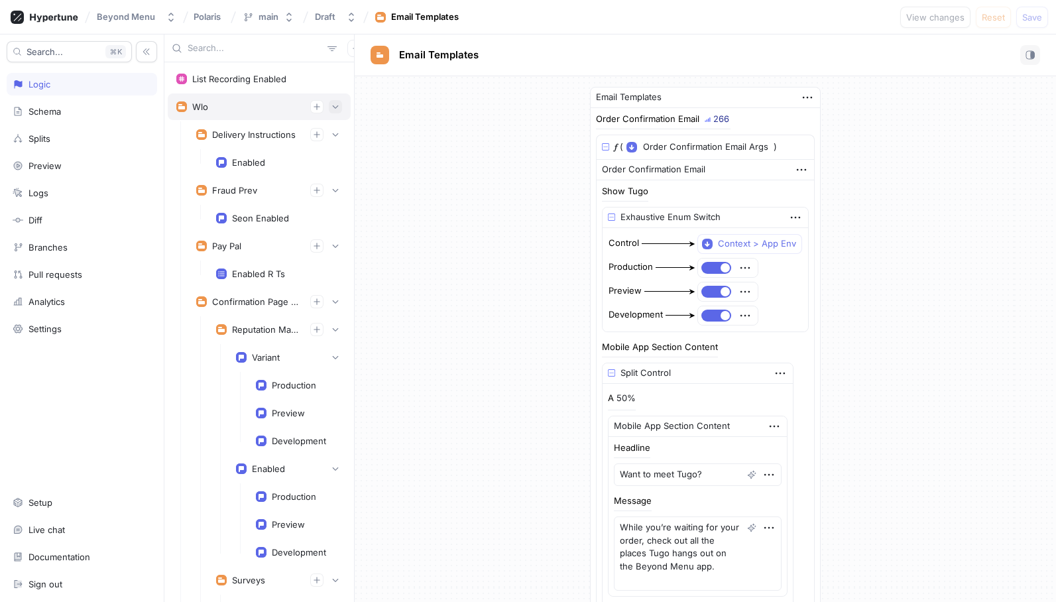
click at [337, 106] on icon "button" at bounding box center [335, 107] width 8 height 8
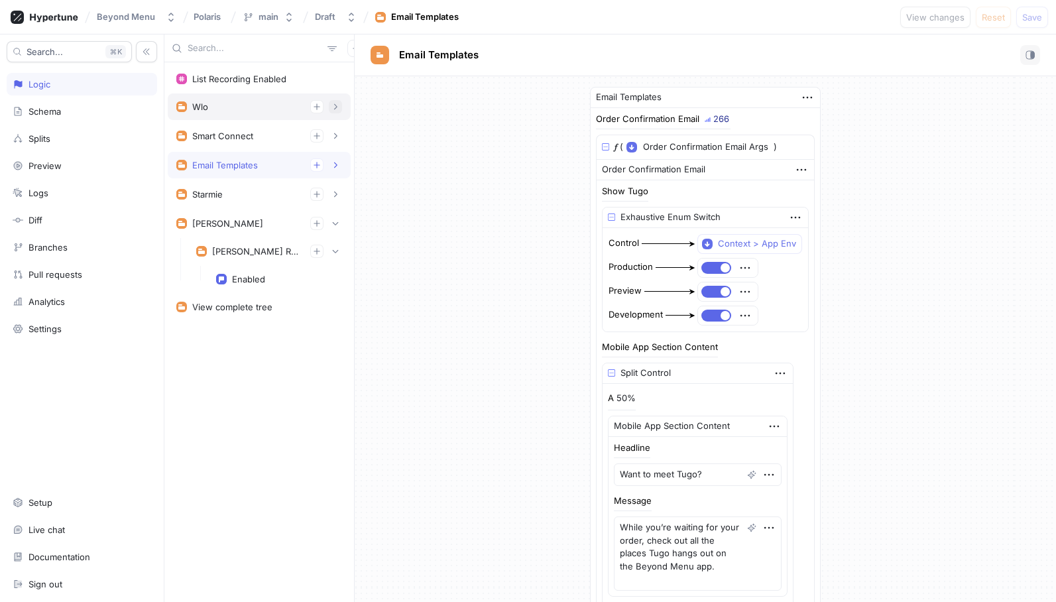
click at [337, 106] on icon "button" at bounding box center [335, 107] width 8 height 8
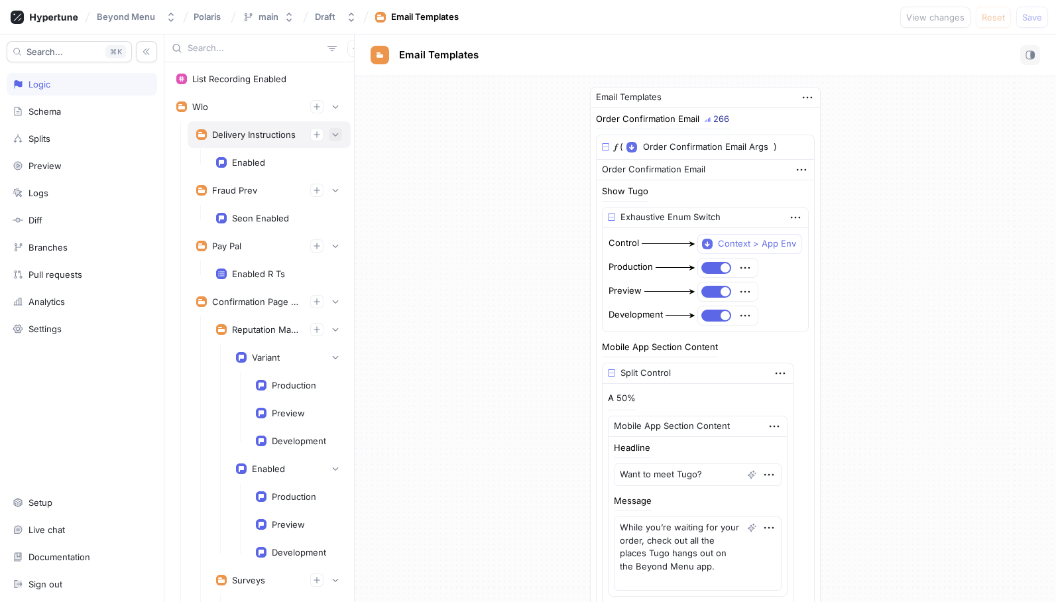
click at [337, 133] on icon "button" at bounding box center [335, 135] width 8 height 8
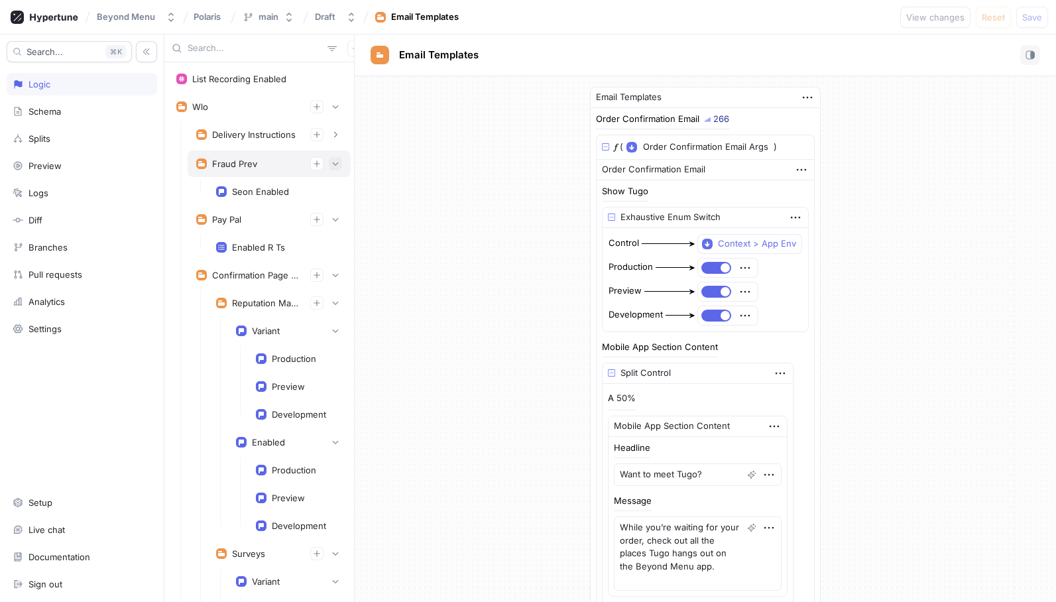
click at [331, 159] on button "button" at bounding box center [335, 163] width 13 height 13
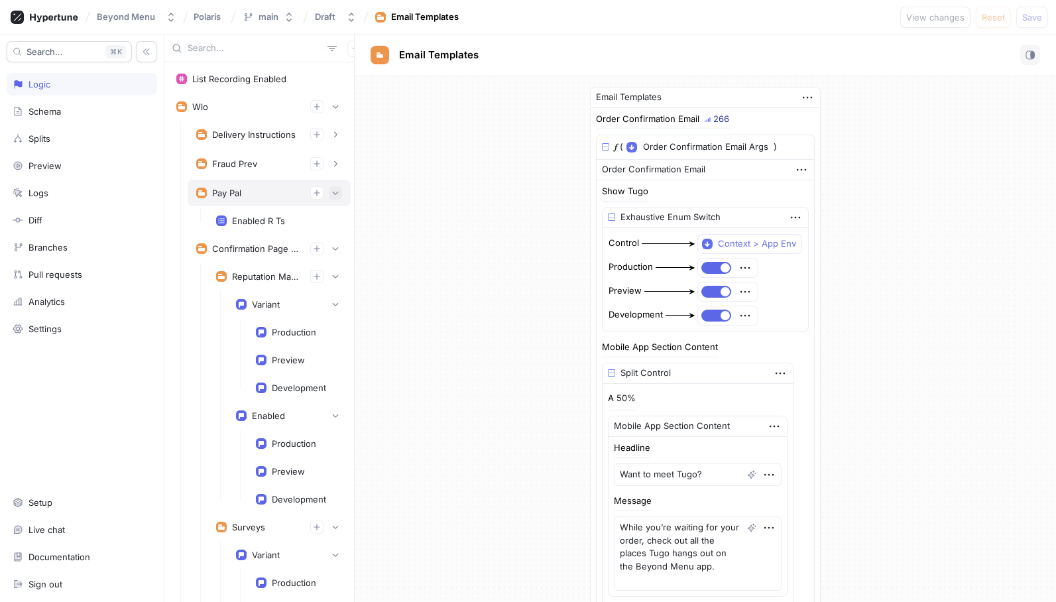
click at [334, 195] on icon "button" at bounding box center [335, 193] width 8 height 8
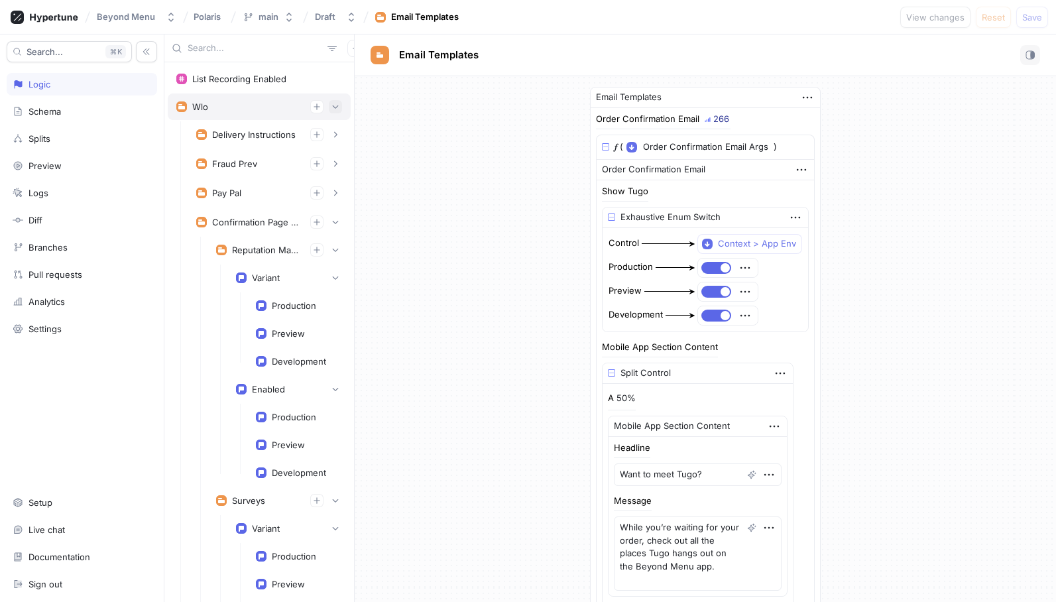
click at [338, 103] on icon "button" at bounding box center [335, 107] width 8 height 8
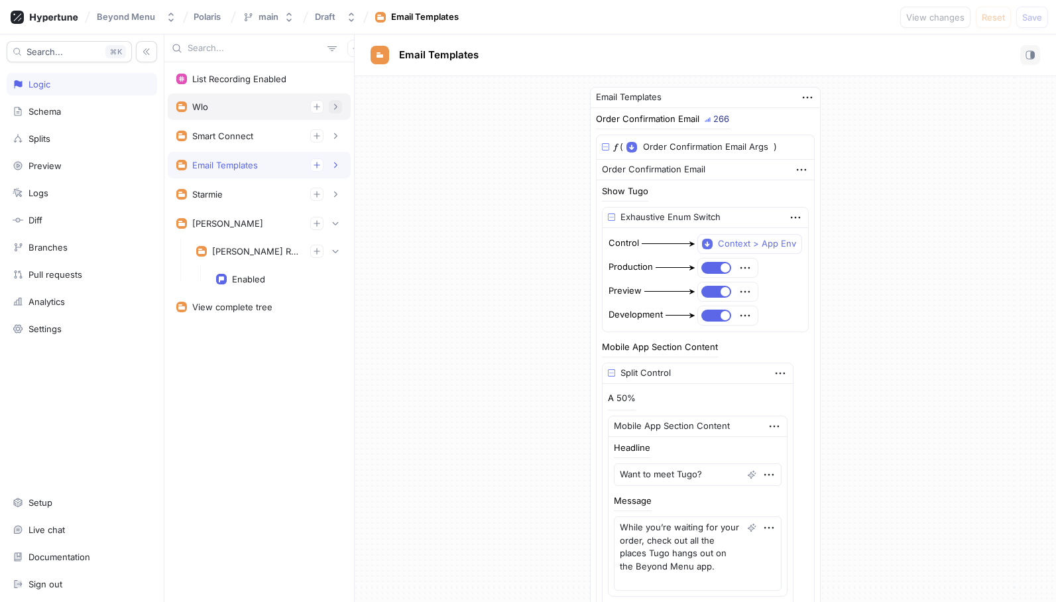
click at [334, 105] on icon "button" at bounding box center [335, 107] width 8 height 8
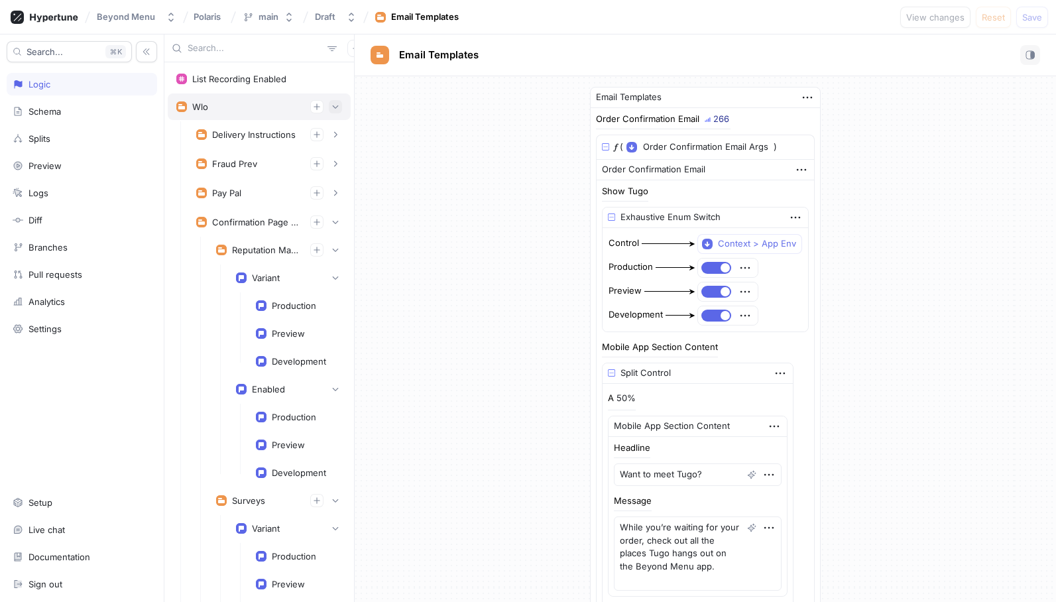
click at [335, 107] on icon "button" at bounding box center [335, 107] width 8 height 8
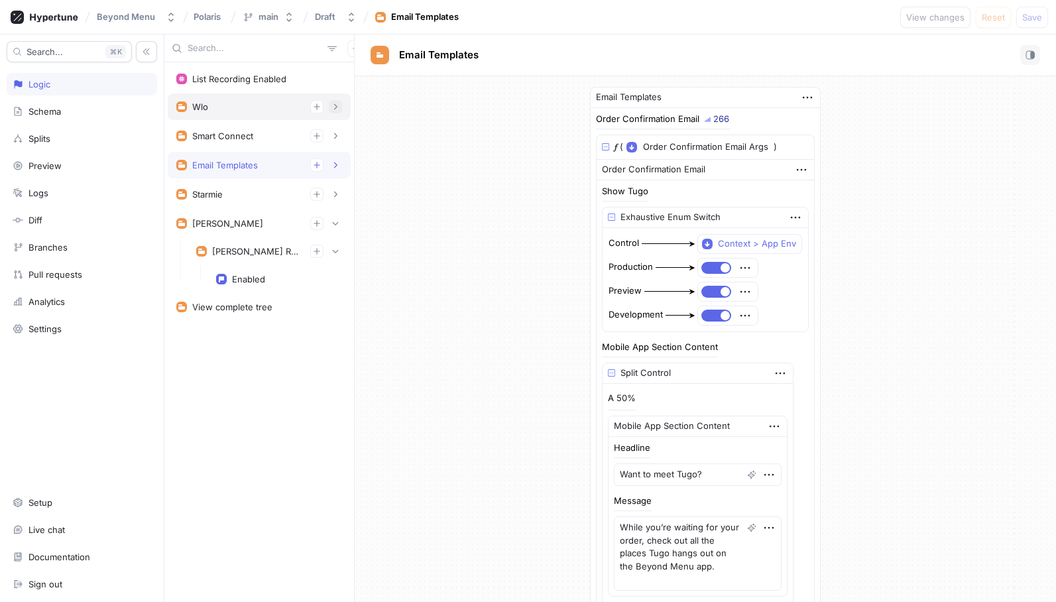
click at [335, 105] on icon "button" at bounding box center [335, 107] width 8 height 8
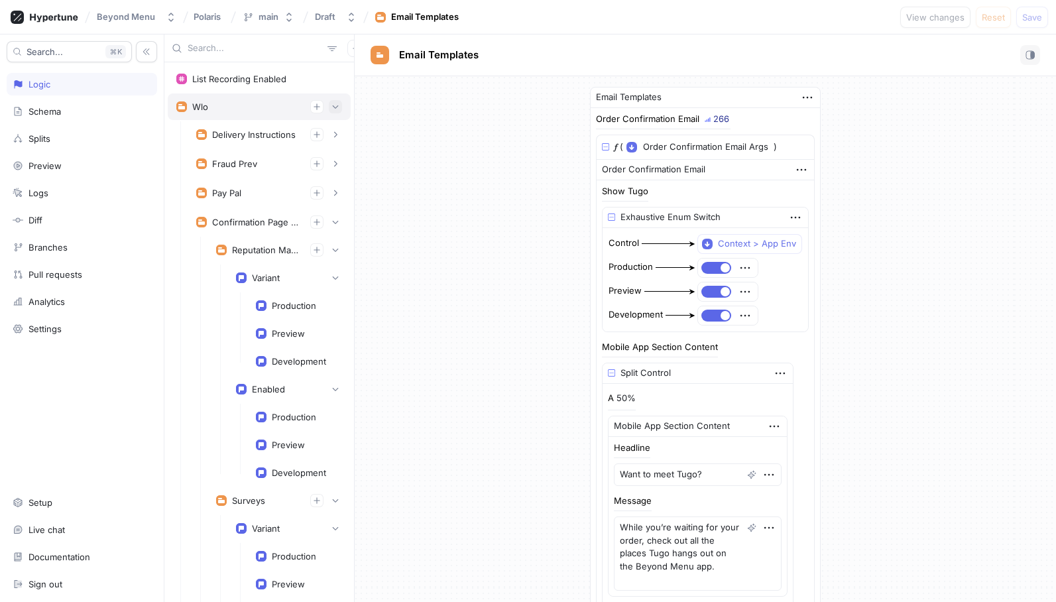
click at [334, 109] on icon "button" at bounding box center [335, 107] width 8 height 8
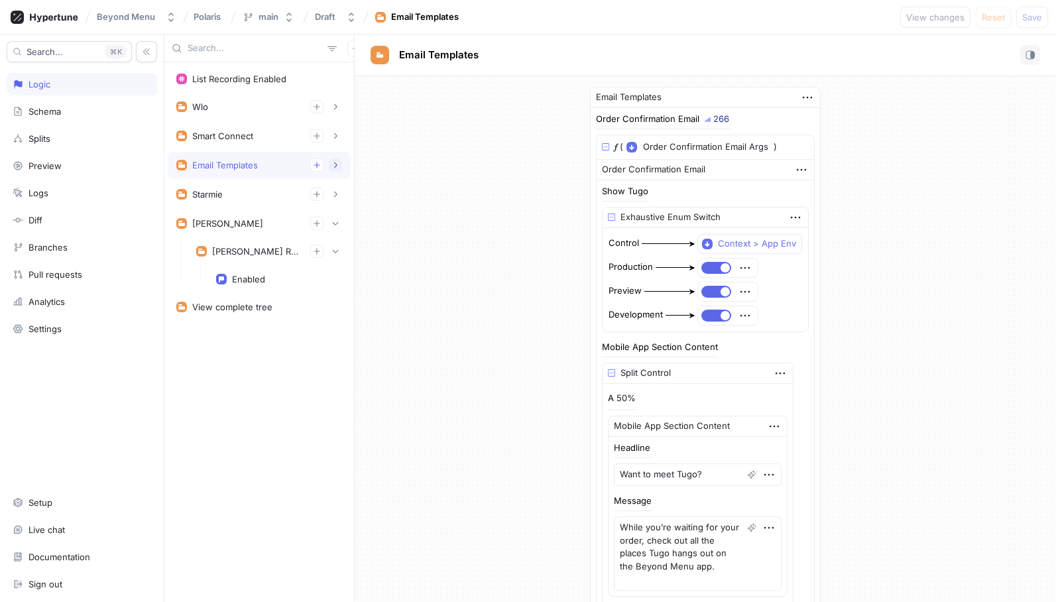
click at [338, 164] on icon "button" at bounding box center [335, 165] width 8 height 8
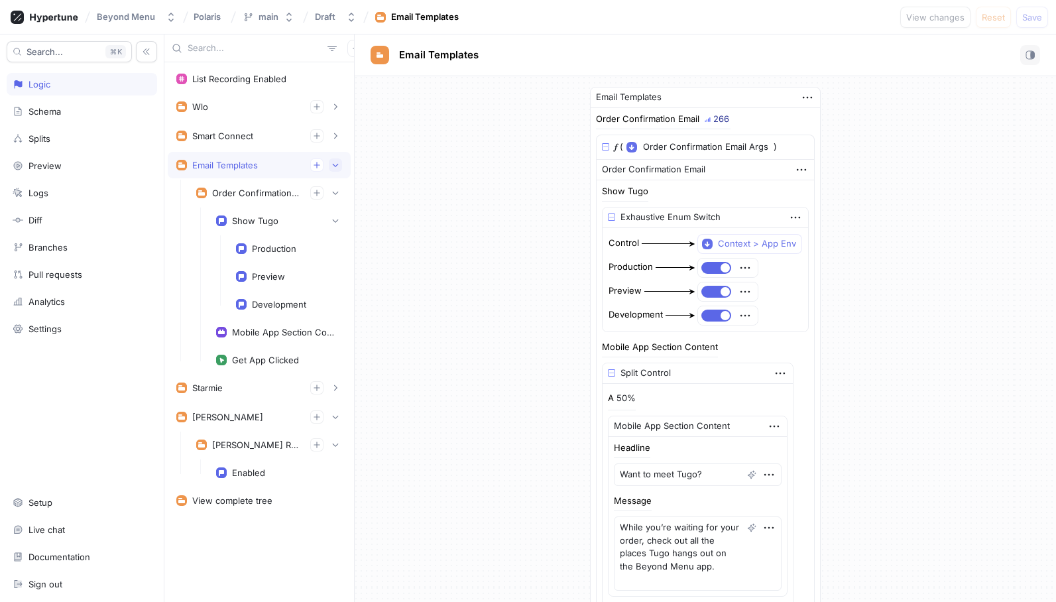
click at [338, 164] on icon "button" at bounding box center [335, 165] width 8 height 8
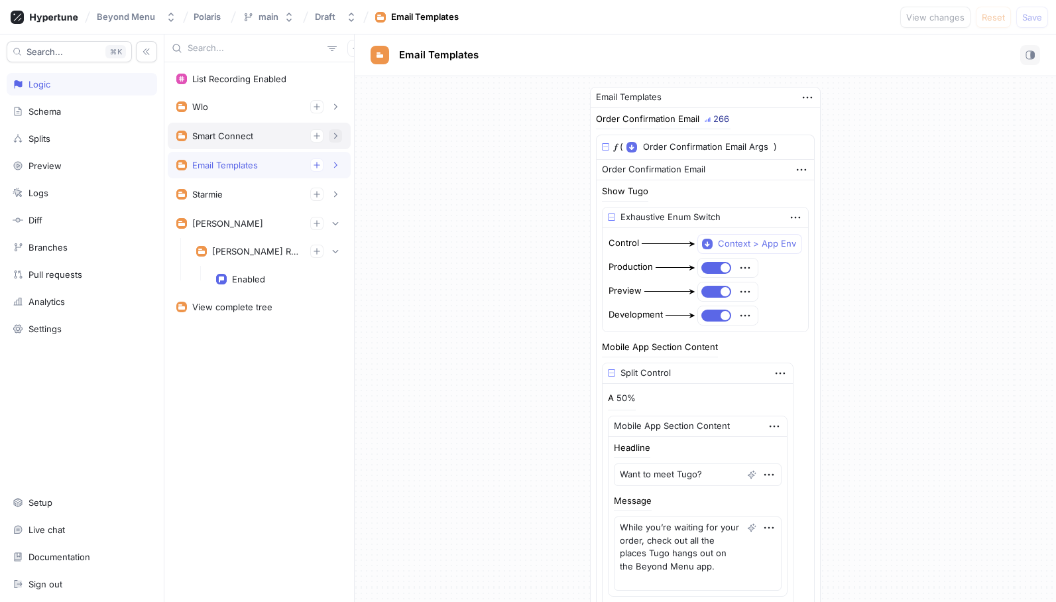
click at [338, 133] on icon "button" at bounding box center [335, 136] width 8 height 8
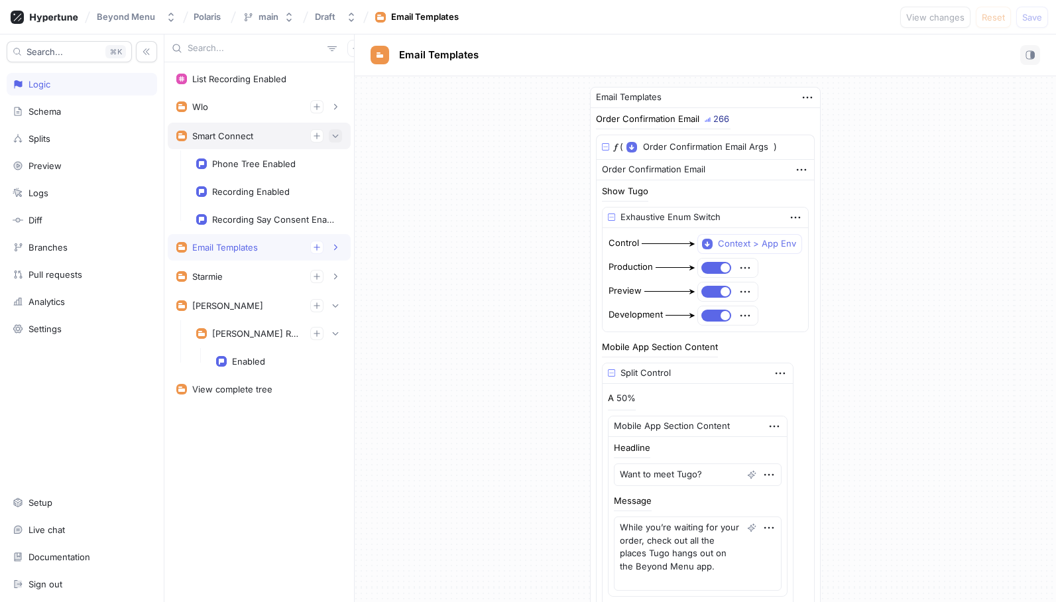
click at [338, 129] on button "button" at bounding box center [335, 135] width 13 height 13
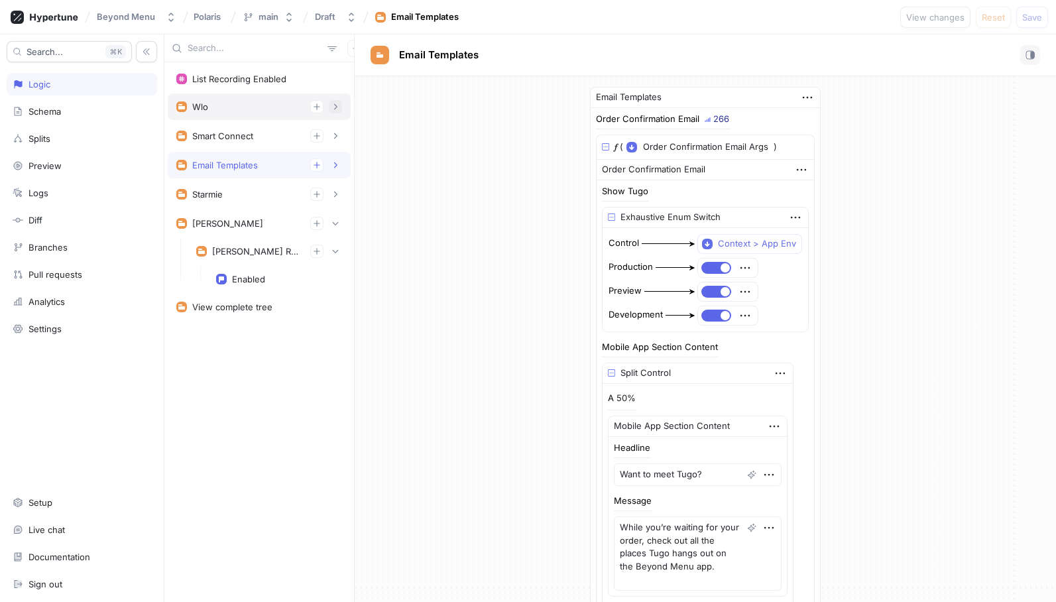
click at [338, 106] on icon "button" at bounding box center [335, 107] width 8 height 8
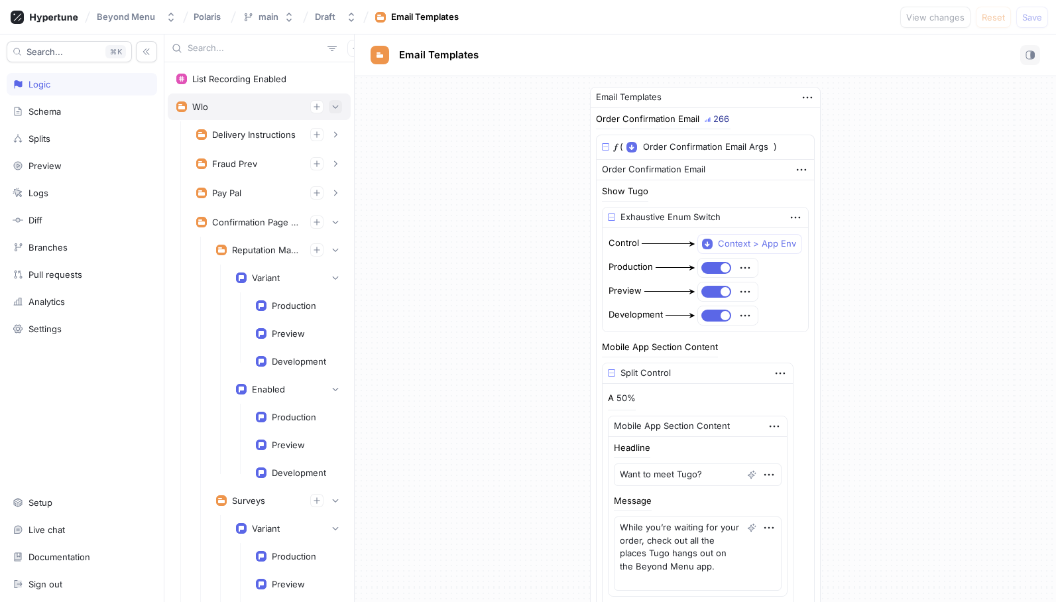
click at [338, 106] on div "Wlo" at bounding box center [259, 106] width 183 height 27
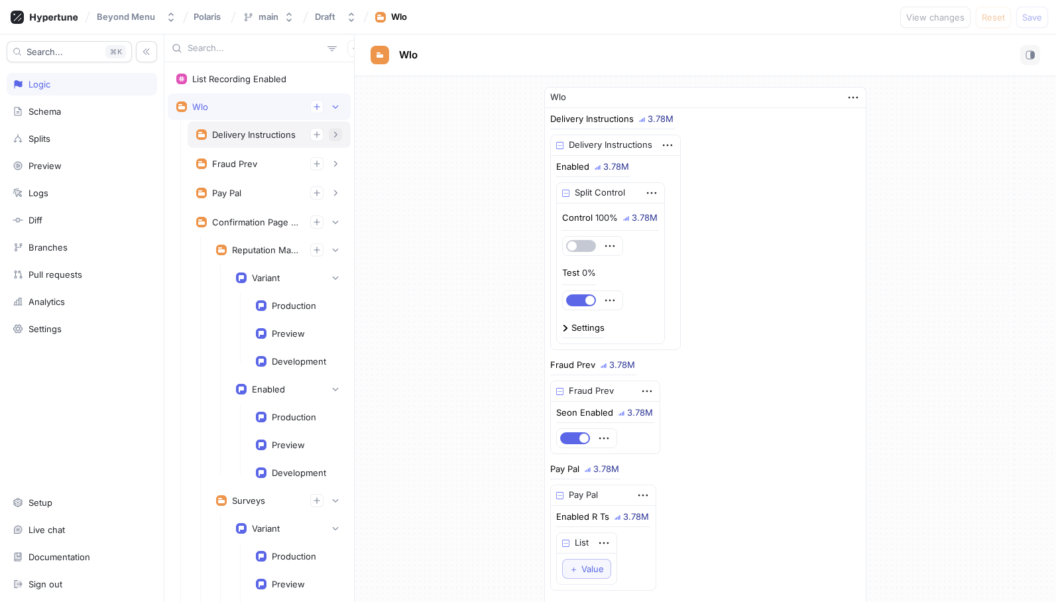
scroll to position [31, 0]
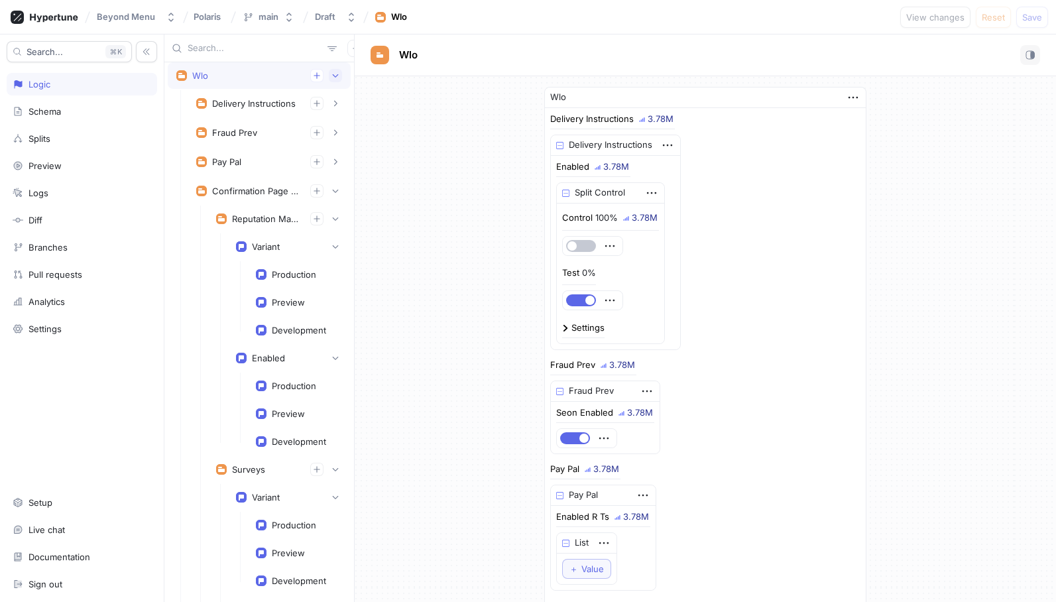
click at [331, 77] on icon "button" at bounding box center [335, 76] width 8 height 8
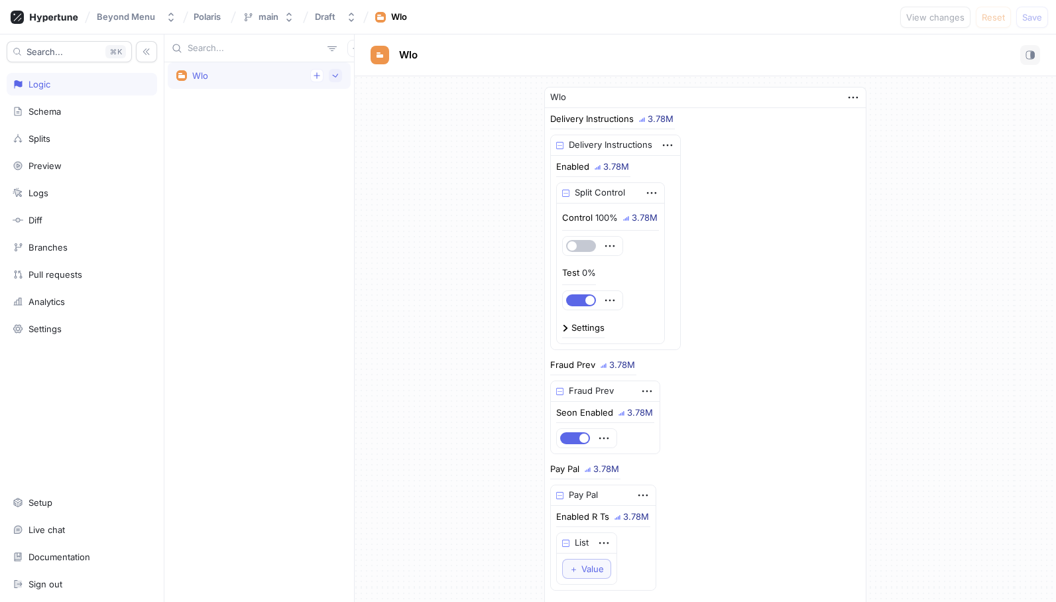
scroll to position [0, 0]
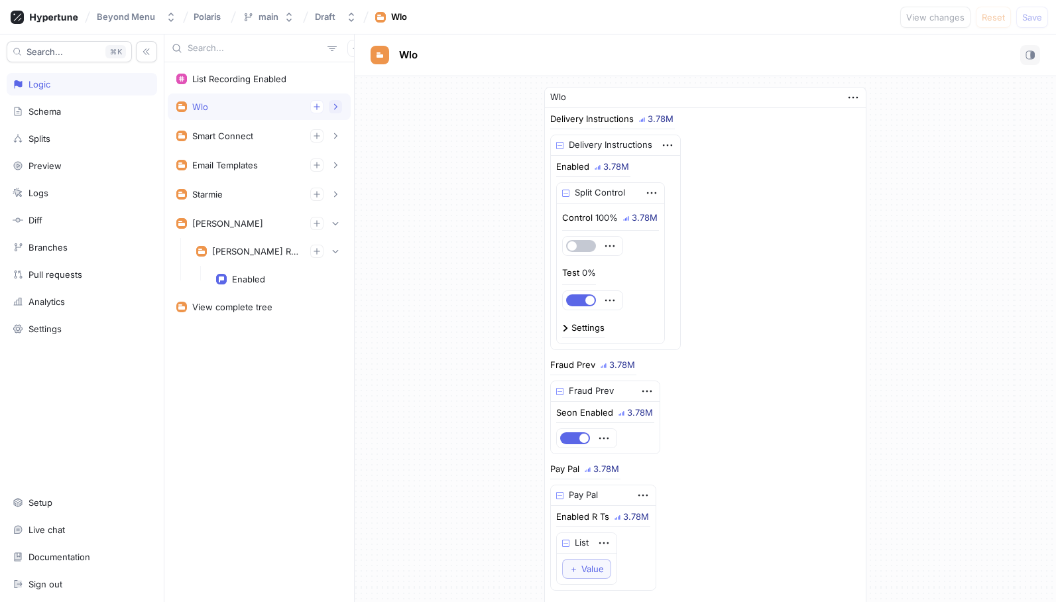
click at [331, 107] on icon "button" at bounding box center [335, 107] width 8 height 8
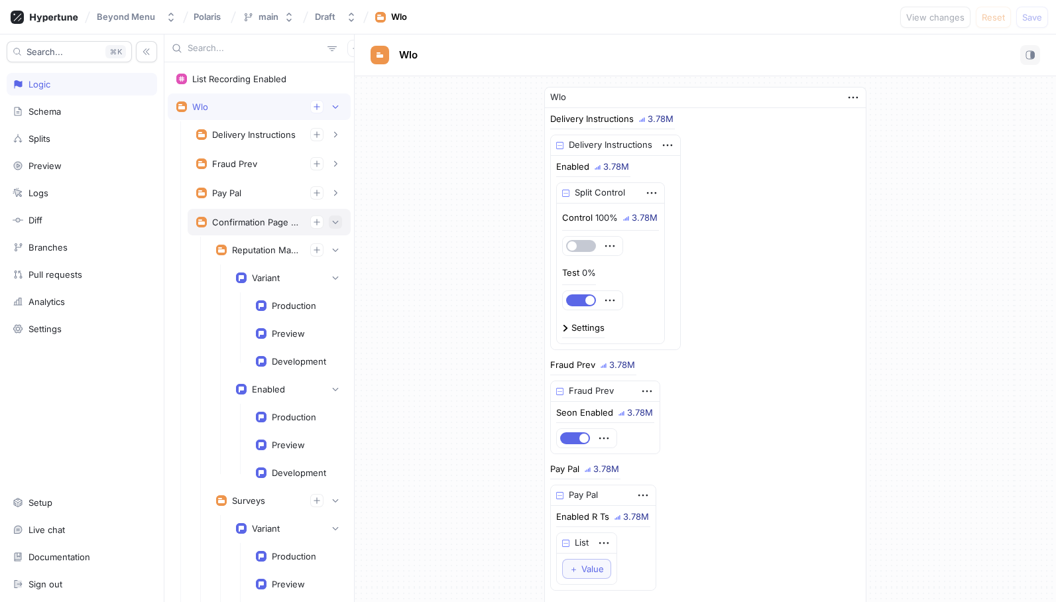
click at [331, 225] on icon "button" at bounding box center [335, 222] width 8 height 8
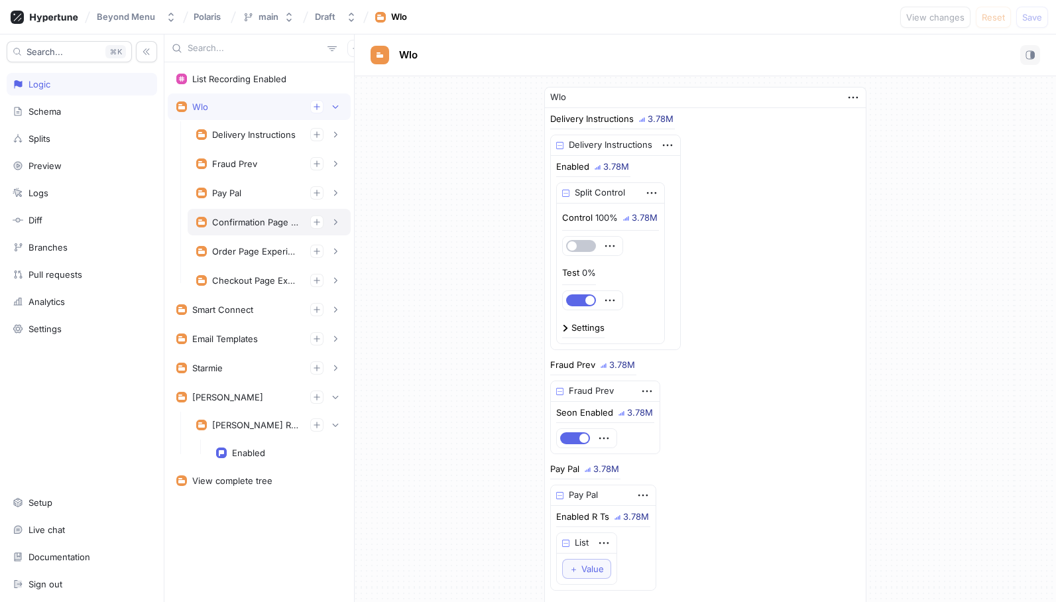
click at [324, 220] on div "Confirmation Page Experiments" at bounding box center [269, 221] width 146 height 13
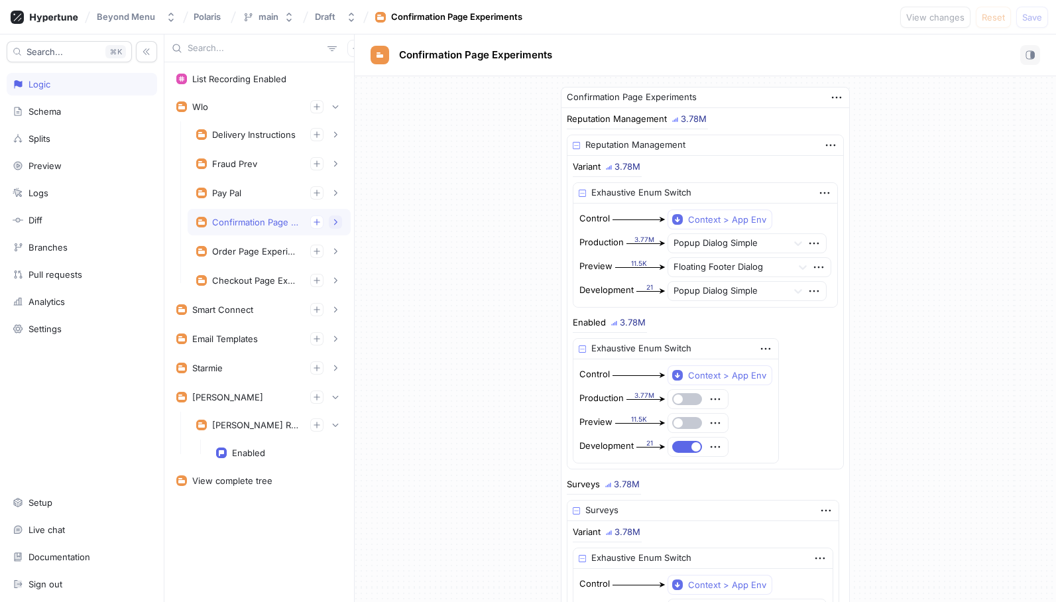
click at [332, 220] on icon "button" at bounding box center [335, 222] width 8 height 8
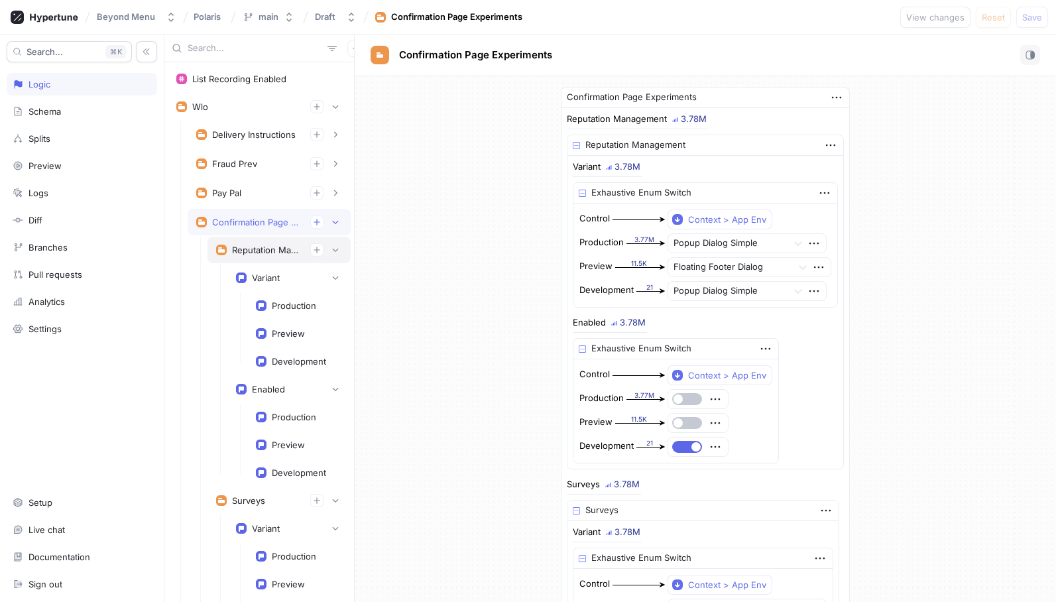
click at [278, 247] on div "Reputation Management" at bounding box center [266, 250] width 68 height 11
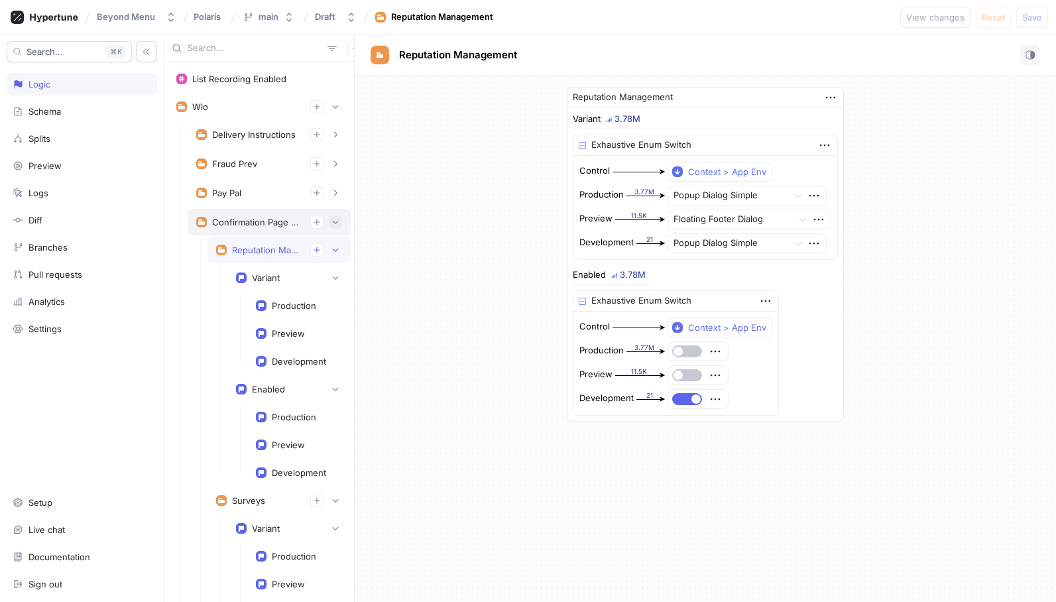
click at [331, 225] on icon "button" at bounding box center [335, 222] width 8 height 8
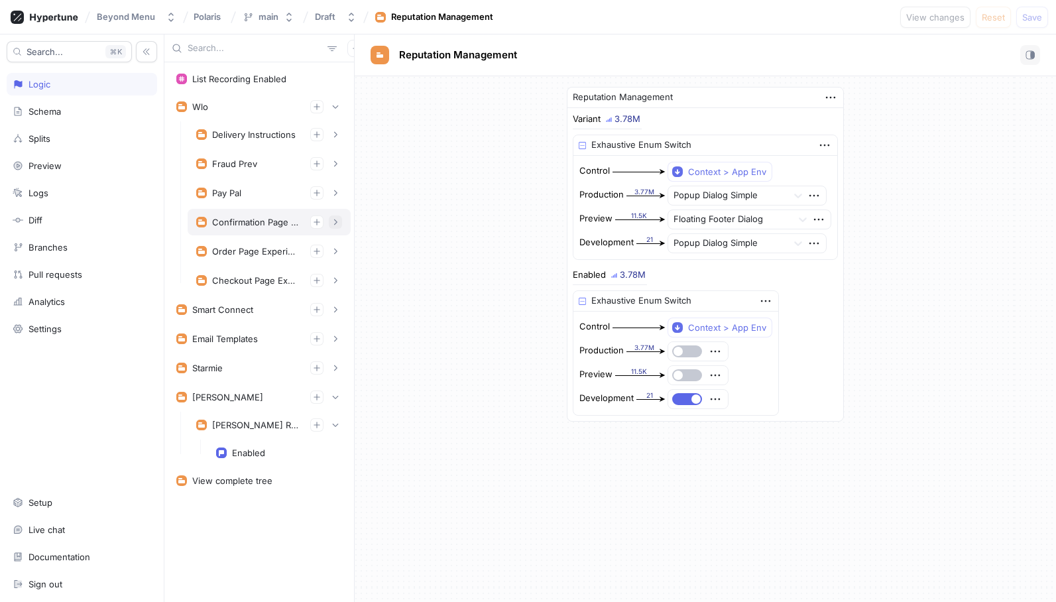
click at [335, 219] on icon "button" at bounding box center [335, 222] width 8 height 8
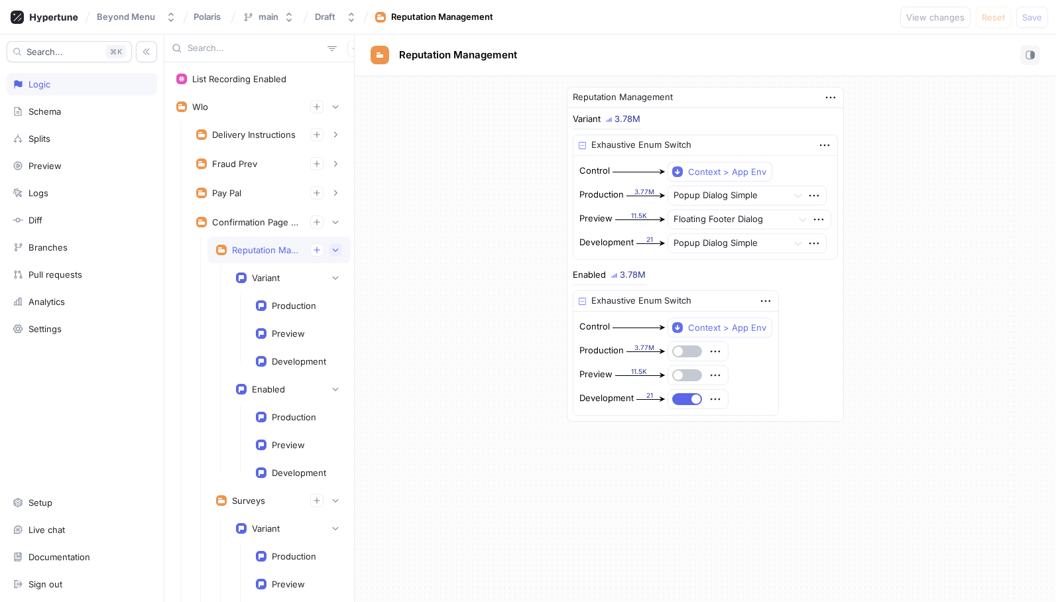
click at [329, 245] on button "button" at bounding box center [335, 249] width 13 height 13
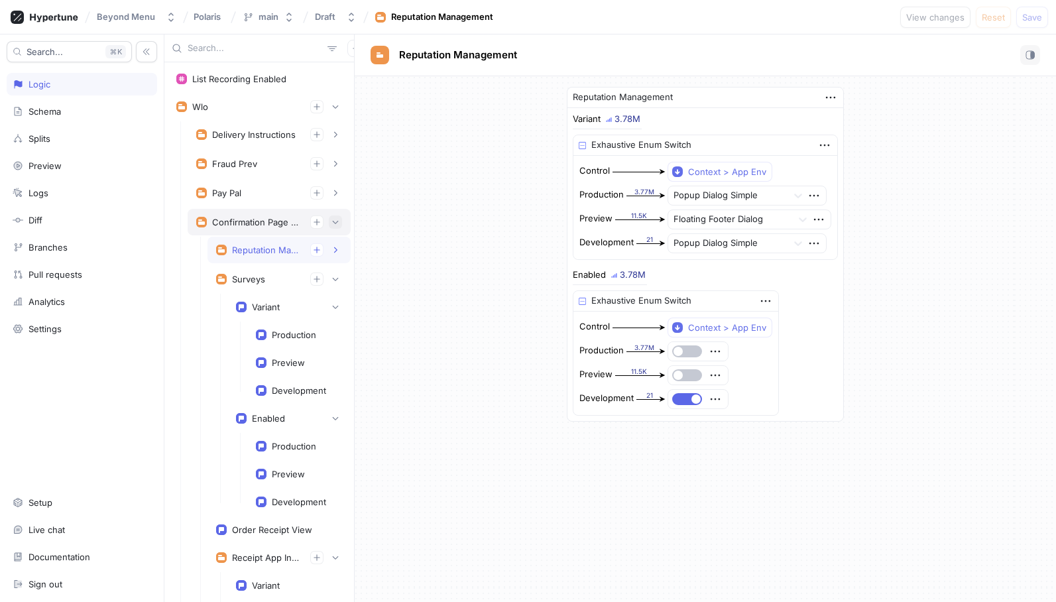
click at [329, 216] on button "button" at bounding box center [335, 221] width 13 height 13
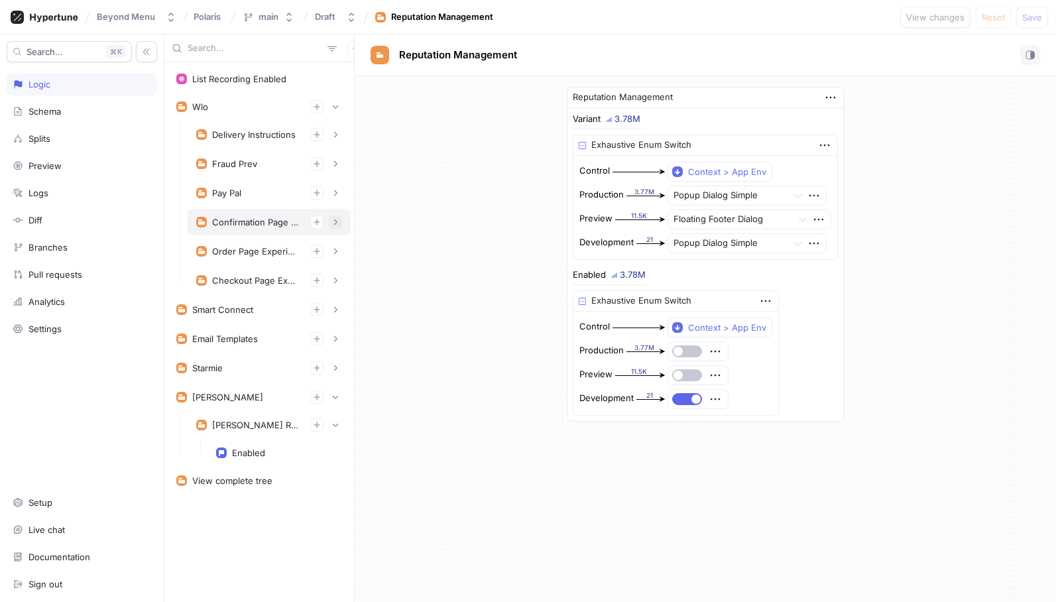
click at [333, 217] on button "button" at bounding box center [335, 221] width 13 height 13
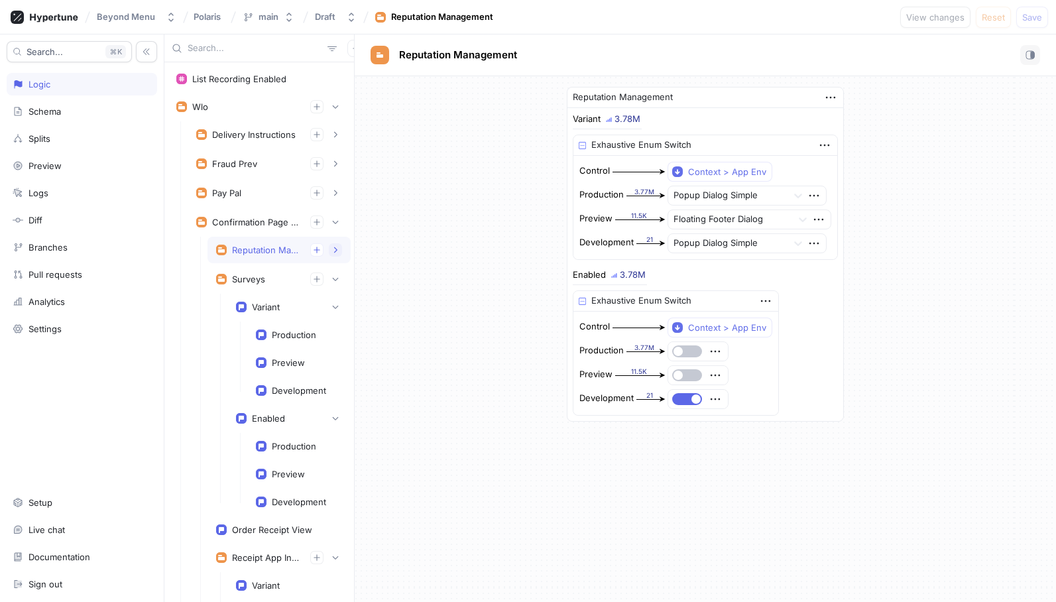
click at [331, 248] on icon "button" at bounding box center [335, 250] width 8 height 8
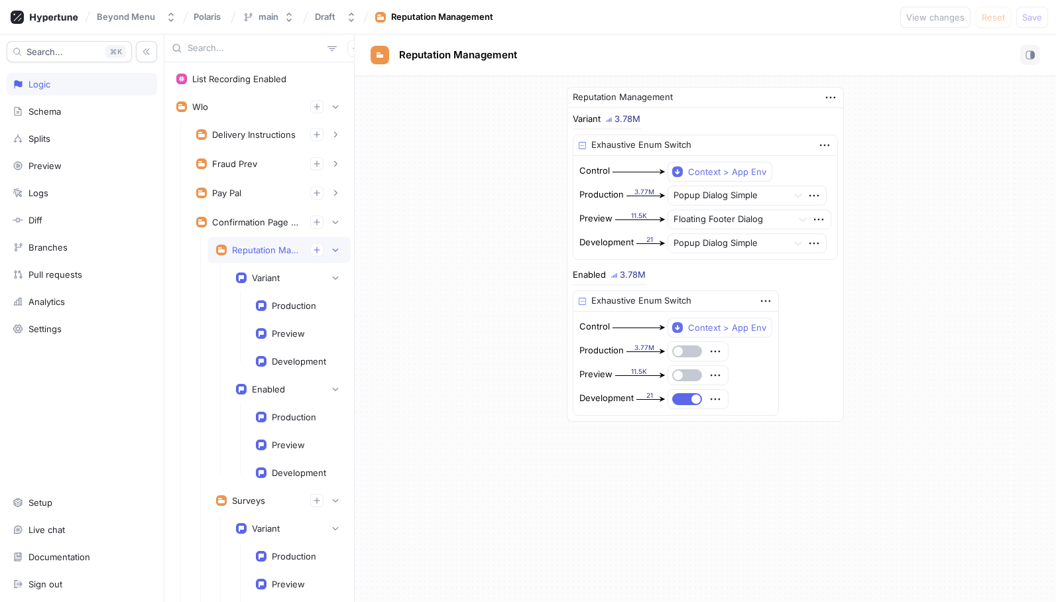
click at [353, 45] on div at bounding box center [259, 48] width 190 height 28
click at [333, 221] on icon "button" at bounding box center [336, 222] width 6 height 3
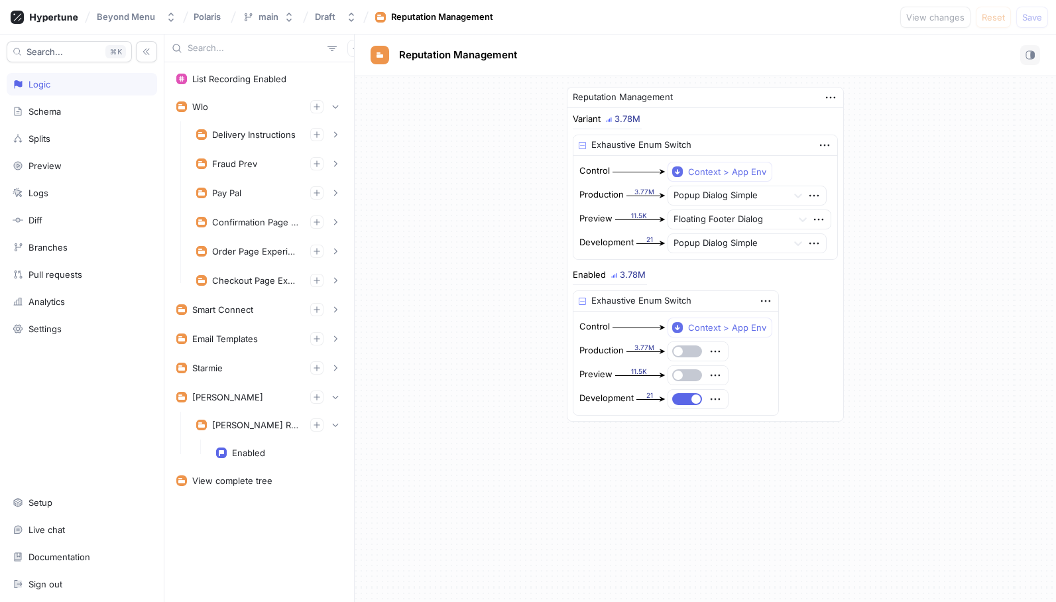
click at [353, 435] on div "List Recording Enabled Wlo Delivery Instructions Enabled Fraud Prev Seon Enable…" at bounding box center [259, 331] width 190 height 539
click at [248, 426] on div "[PERSON_NAME] Reputation Management" at bounding box center [255, 424] width 87 height 11
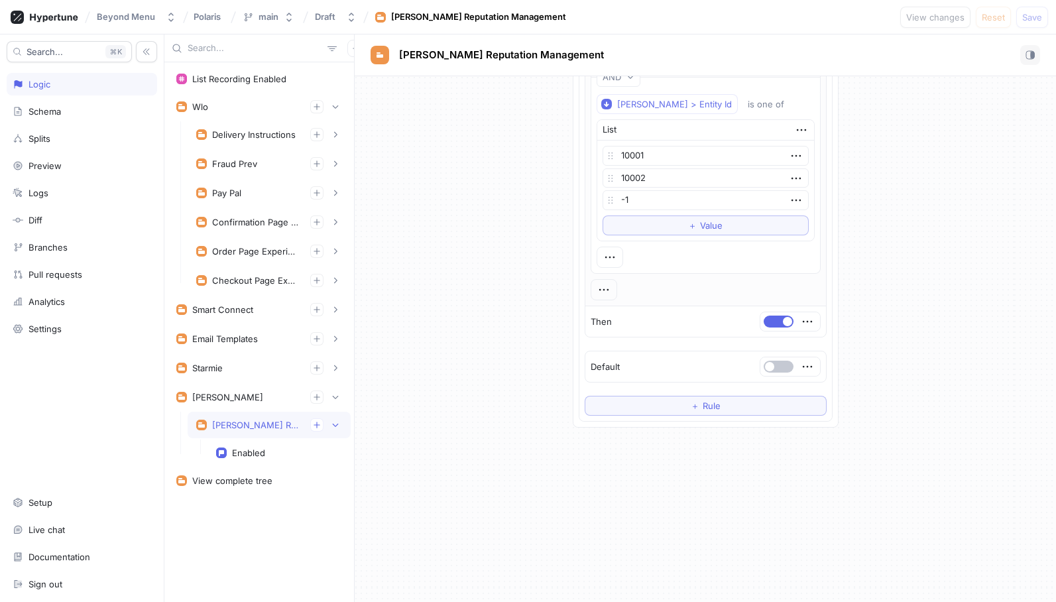
scroll to position [382, 0]
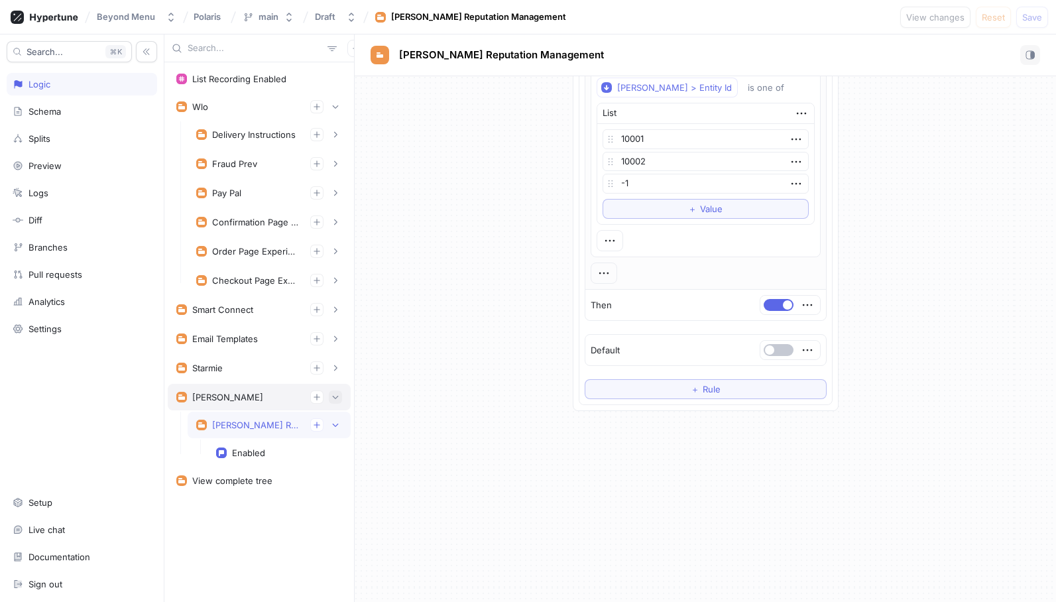
click at [333, 398] on icon "button" at bounding box center [335, 397] width 8 height 8
click at [333, 395] on icon "button" at bounding box center [335, 397] width 8 height 8
click at [338, 423] on icon "button" at bounding box center [335, 425] width 8 height 8
click at [337, 398] on icon "button" at bounding box center [335, 397] width 8 height 8
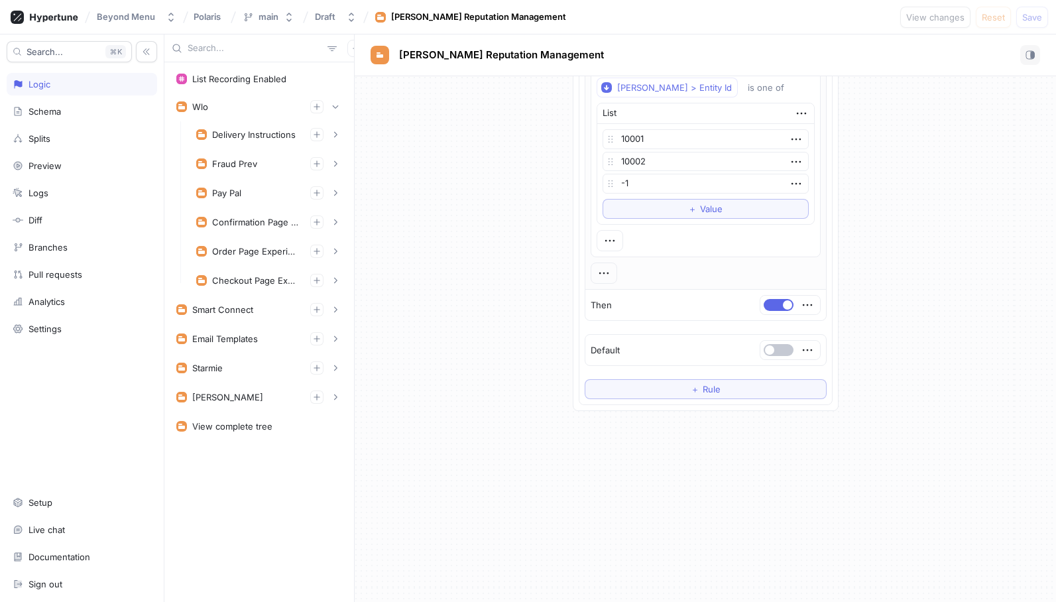
click at [498, 412] on div "[PERSON_NAME] Reputation Management Enabled 2.70K If / Else If [PERSON_NAME] > …" at bounding box center [705, 58] width 701 height 727
click at [388, 135] on div "[PERSON_NAME] Reputation Management Enabled 2.70K If / Else If [PERSON_NAME] > …" at bounding box center [705, 58] width 701 height 727
click at [690, 0] on div "Beyond Menu Polaris main Draft [PERSON_NAME] Reputation Management View changes…" at bounding box center [528, 17] width 1056 height 34
click at [333, 217] on button "button" at bounding box center [335, 221] width 13 height 13
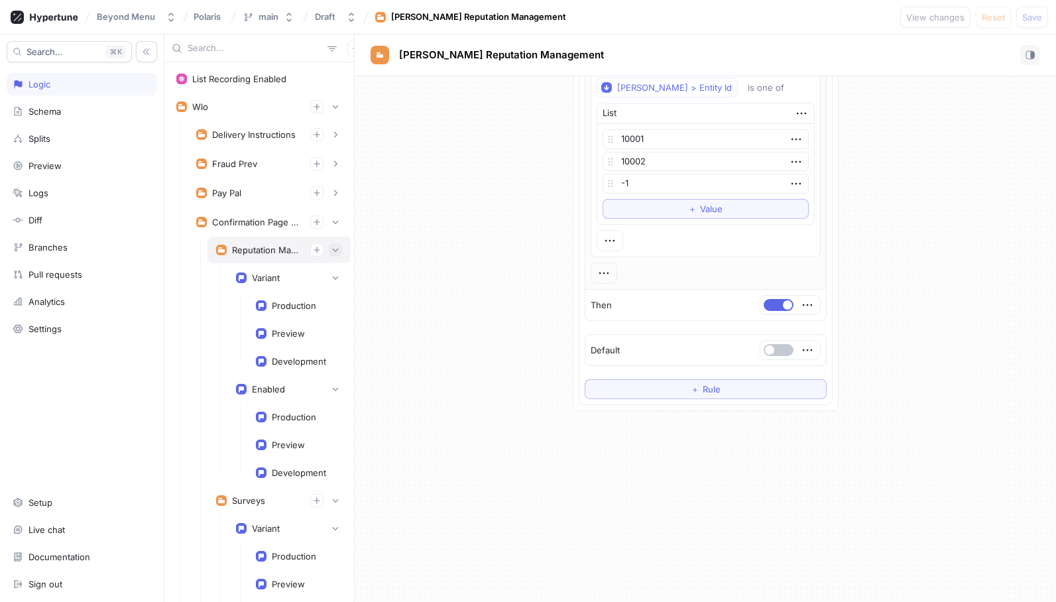
click at [333, 248] on icon "button" at bounding box center [335, 250] width 8 height 8
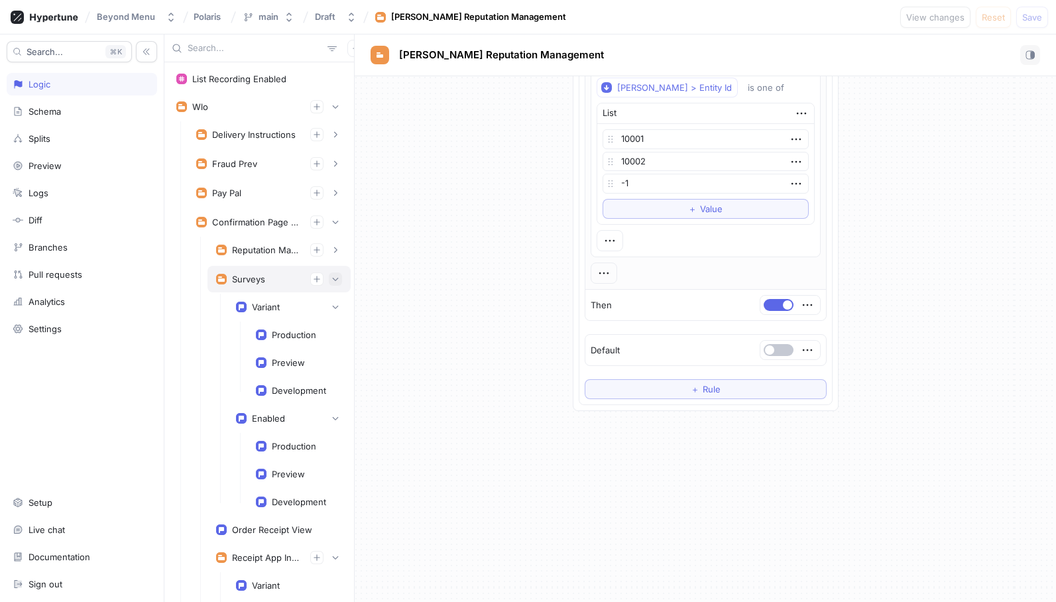
click at [333, 275] on icon "button" at bounding box center [335, 279] width 8 height 8
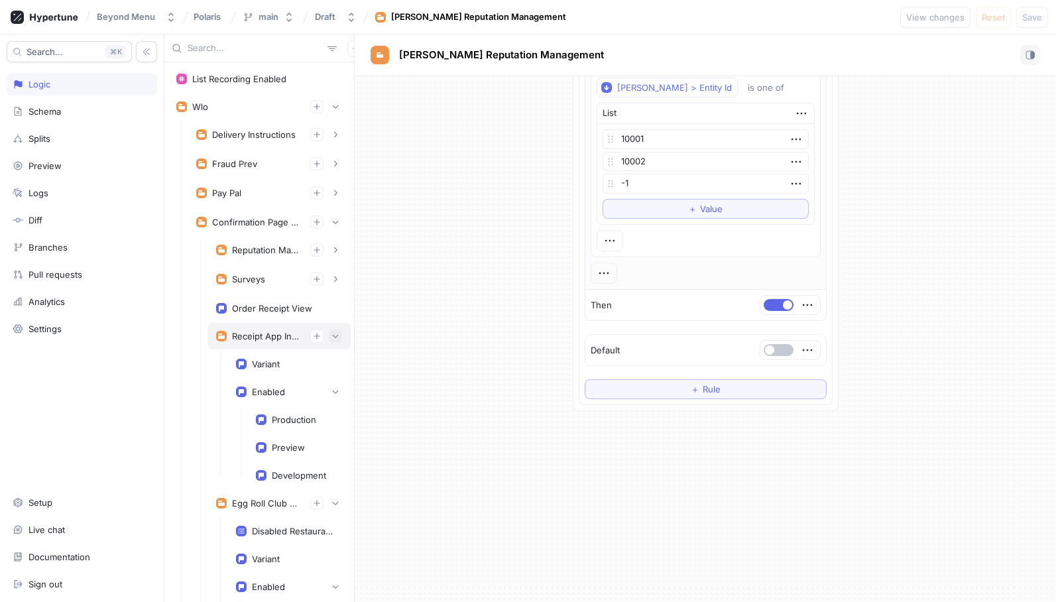
click at [330, 331] on button "button" at bounding box center [335, 335] width 13 height 13
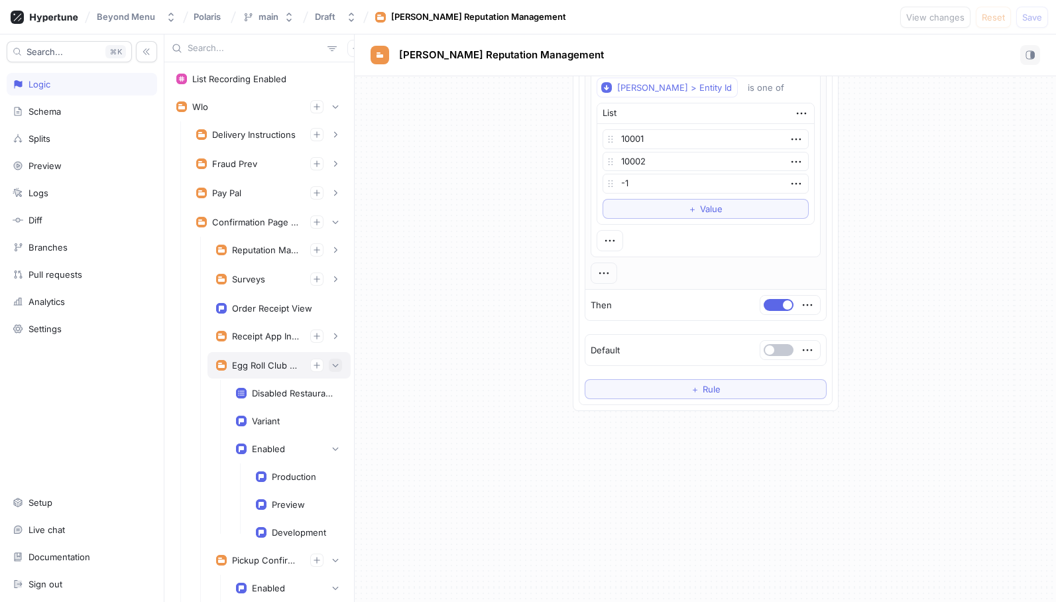
click at [337, 358] on button "button" at bounding box center [335, 364] width 13 height 13
click at [336, 390] on icon "button" at bounding box center [335, 394] width 8 height 8
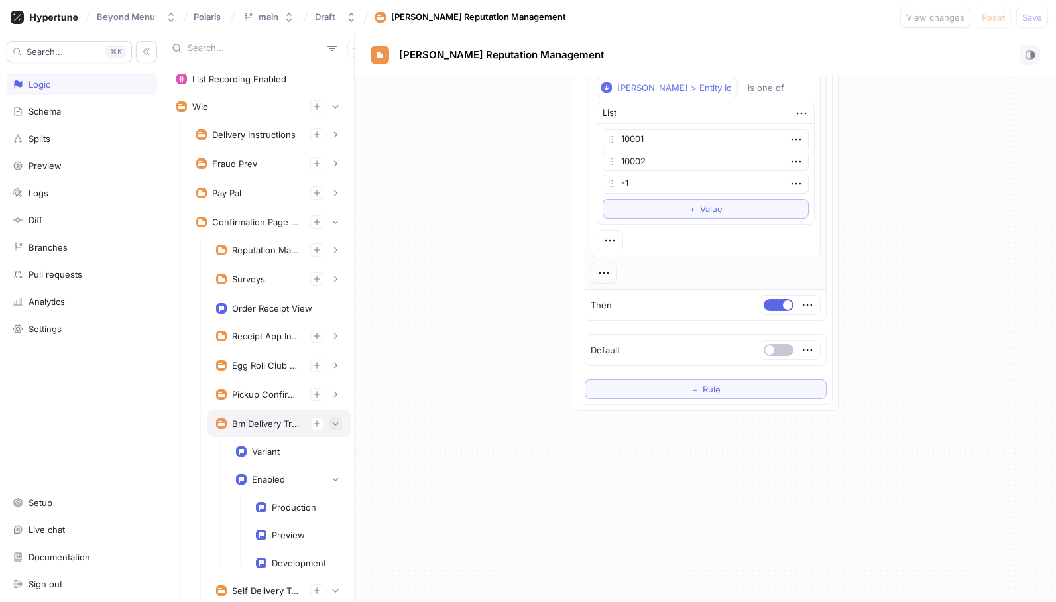
click at [337, 419] on icon "button" at bounding box center [335, 423] width 8 height 8
click at [333, 447] on button "button" at bounding box center [335, 452] width 13 height 13
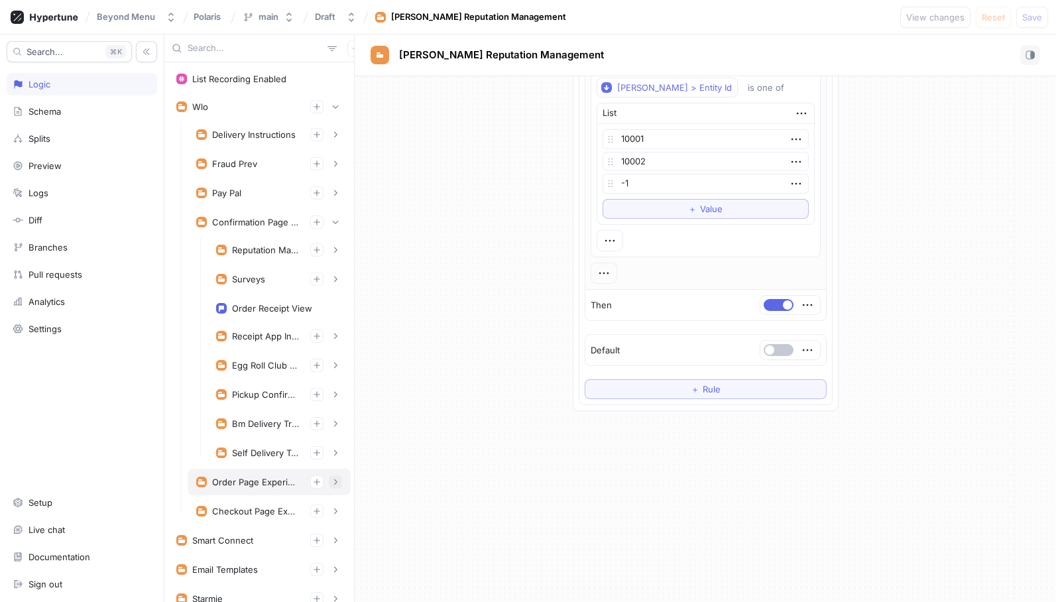
click at [339, 480] on icon "button" at bounding box center [335, 482] width 8 height 8
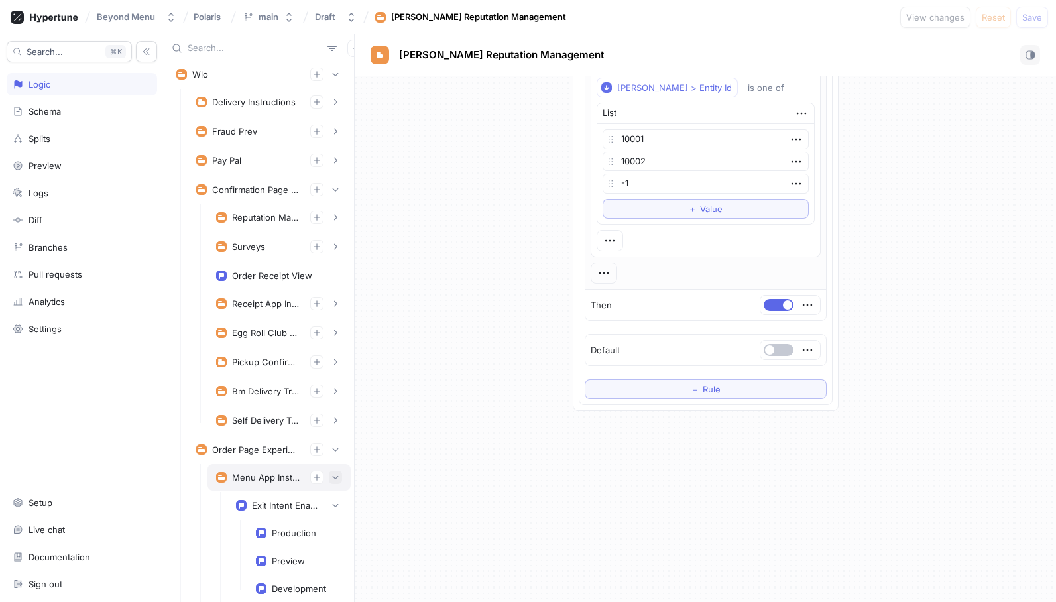
click at [338, 475] on icon "button" at bounding box center [335, 477] width 8 height 8
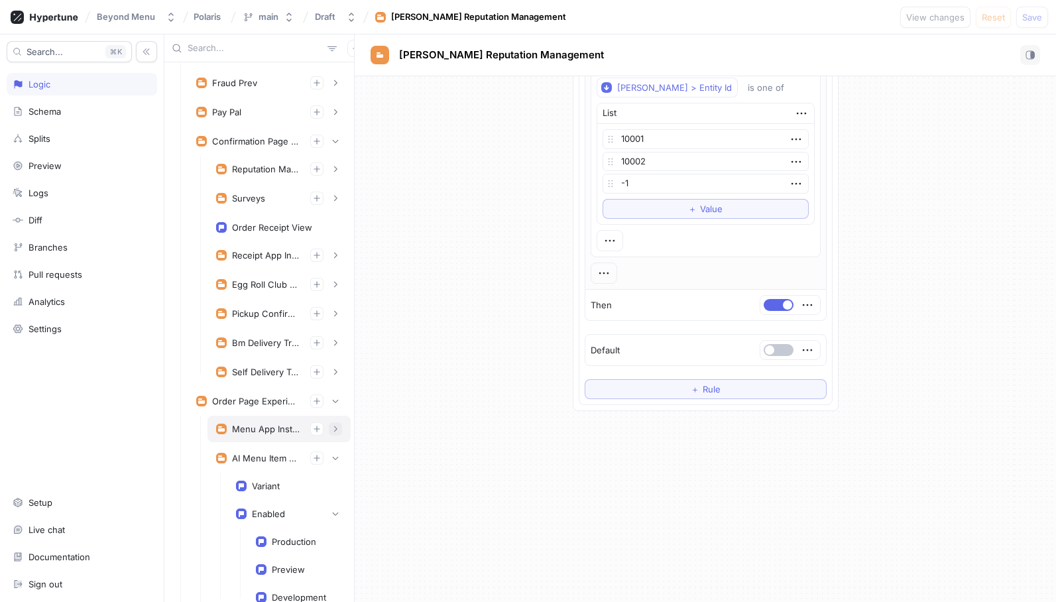
scroll to position [97, 0]
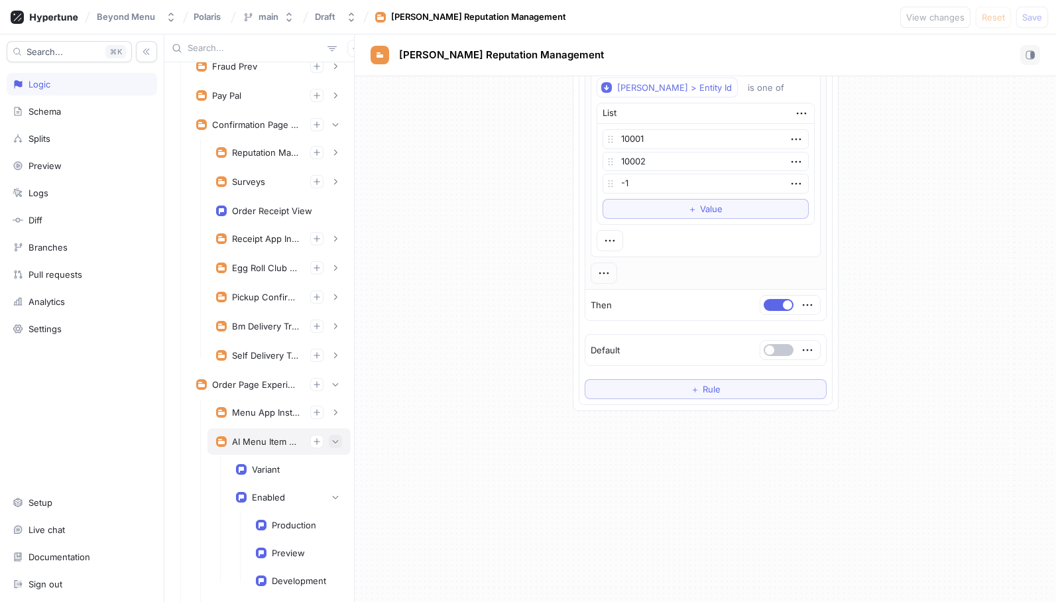
click at [337, 440] on icon "button" at bounding box center [336, 441] width 6 height 3
click at [334, 468] on icon "button" at bounding box center [335, 471] width 8 height 8
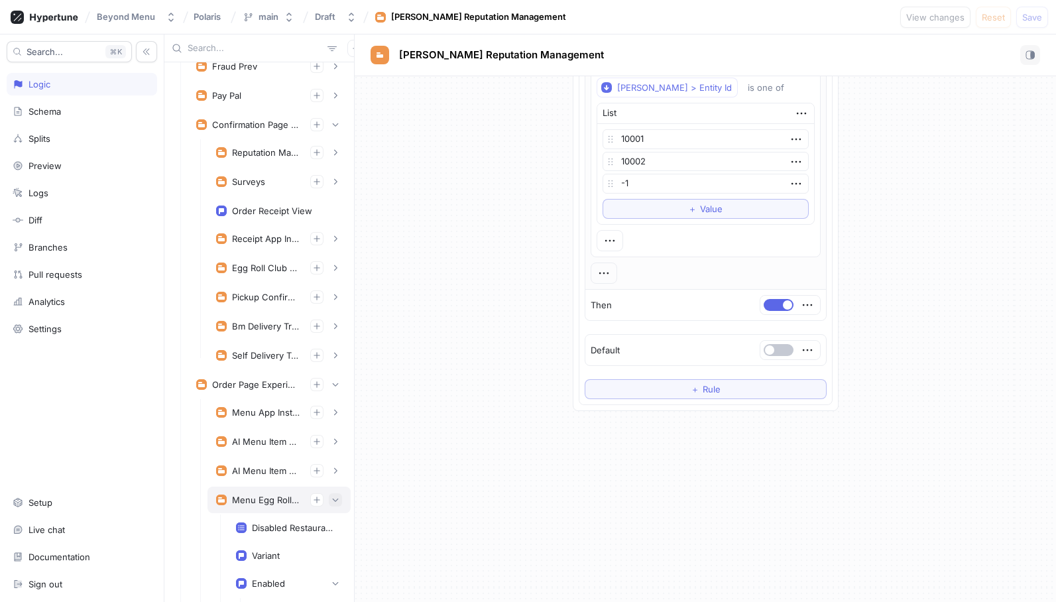
click at [334, 498] on icon "button" at bounding box center [335, 500] width 8 height 8
click at [333, 522] on button "button" at bounding box center [335, 528] width 13 height 13
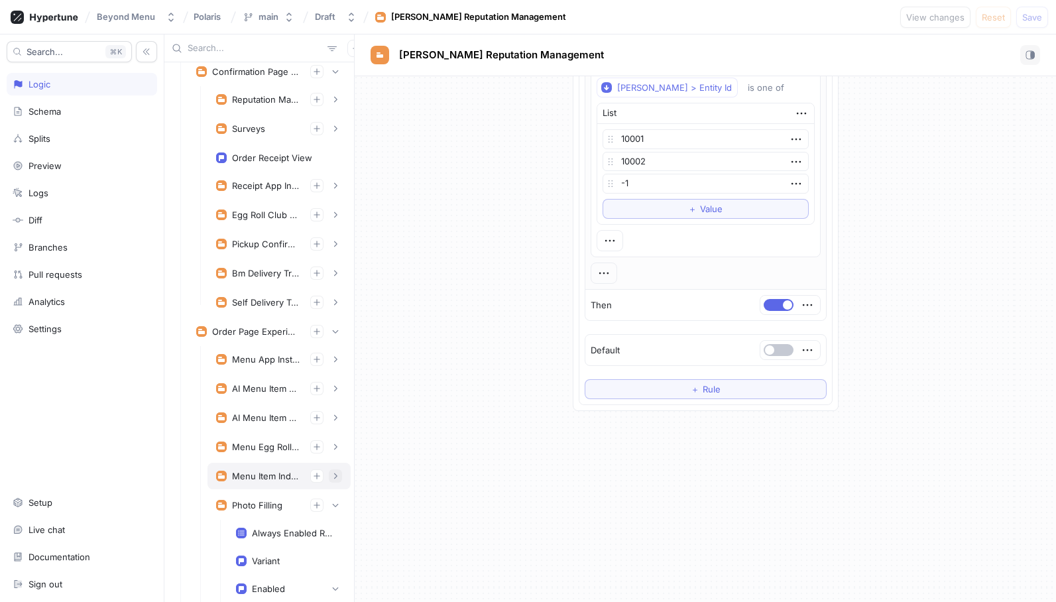
scroll to position [168, 0]
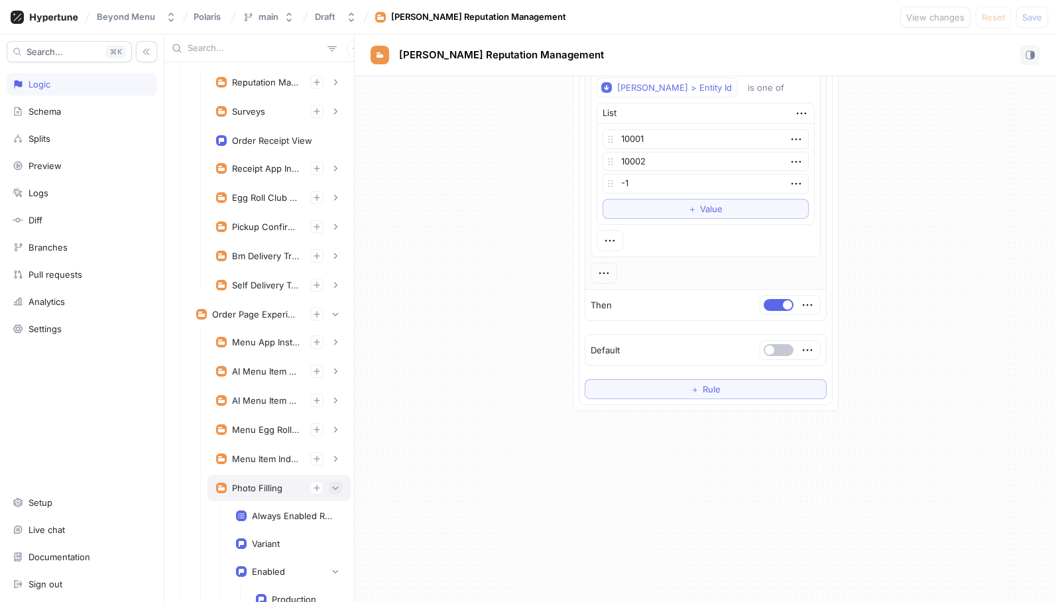
click at [333, 482] on button "button" at bounding box center [335, 487] width 13 height 13
click at [329, 513] on button "button" at bounding box center [335, 516] width 13 height 13
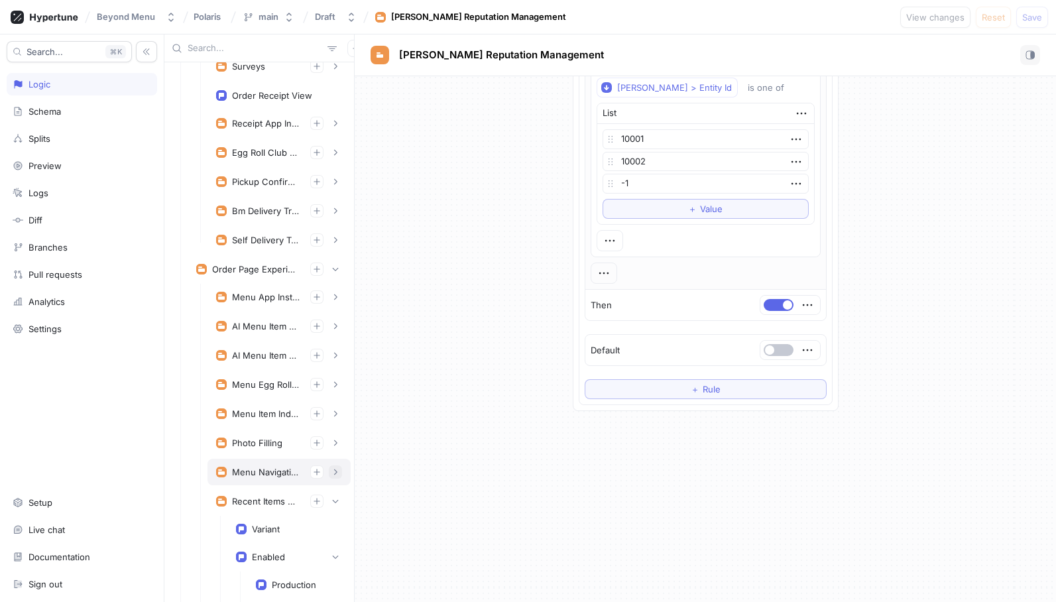
scroll to position [223, 0]
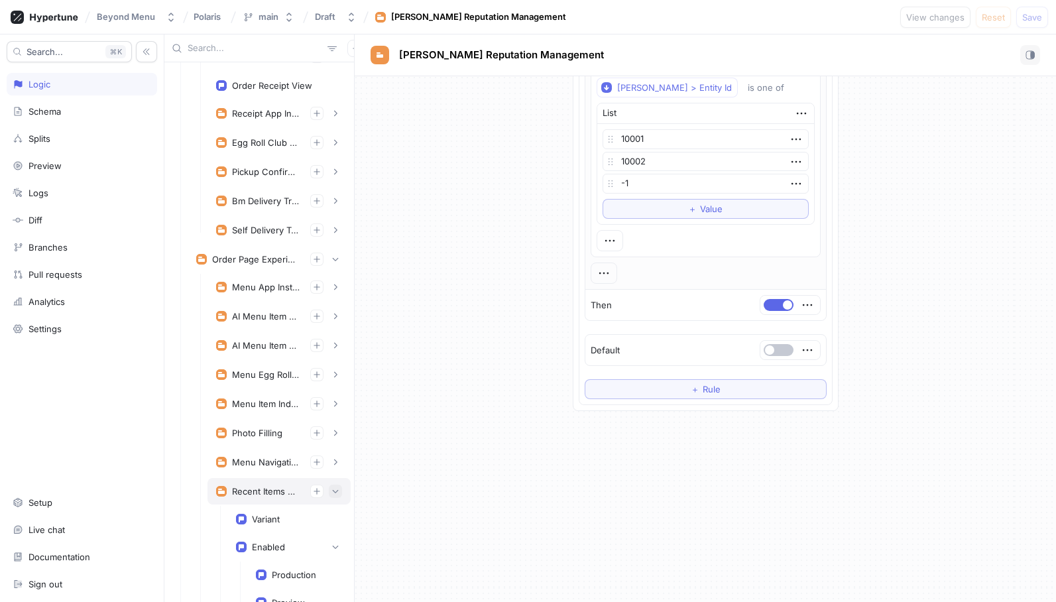
click at [330, 496] on button "button" at bounding box center [335, 490] width 13 height 13
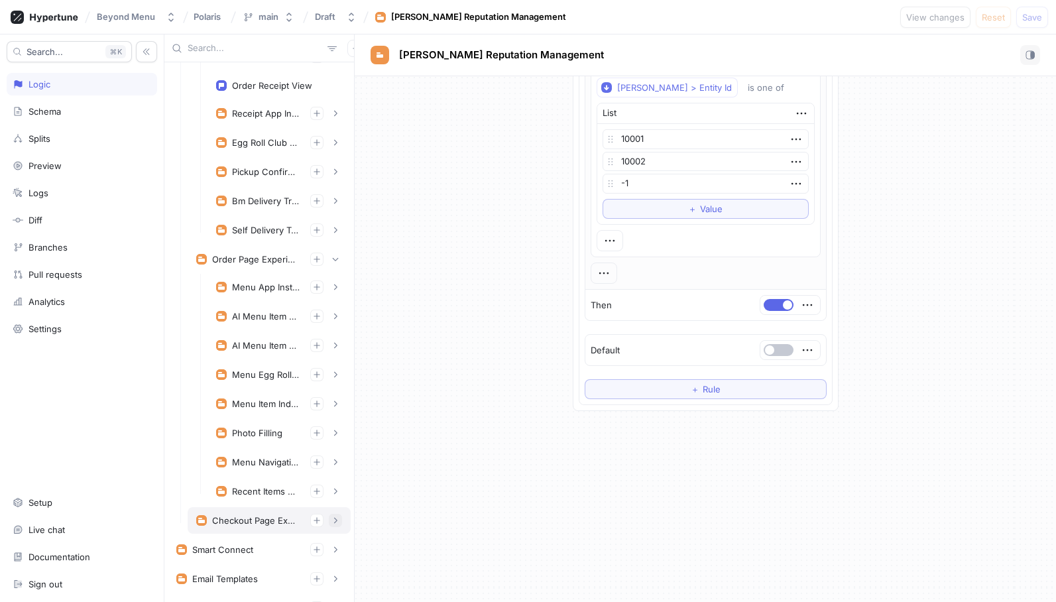
click at [337, 516] on icon "button" at bounding box center [335, 520] width 8 height 8
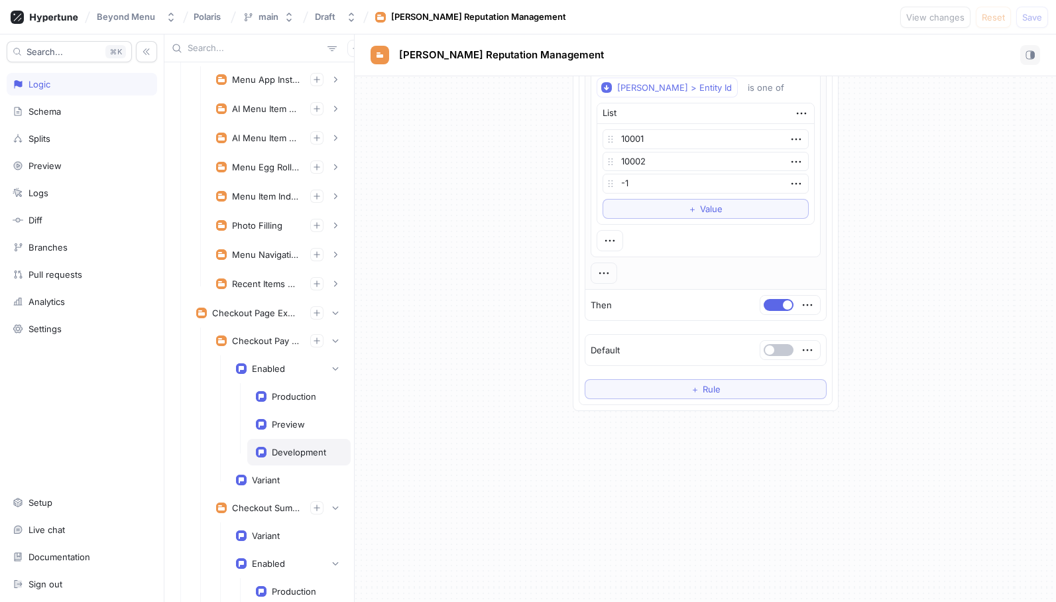
scroll to position [436, 0]
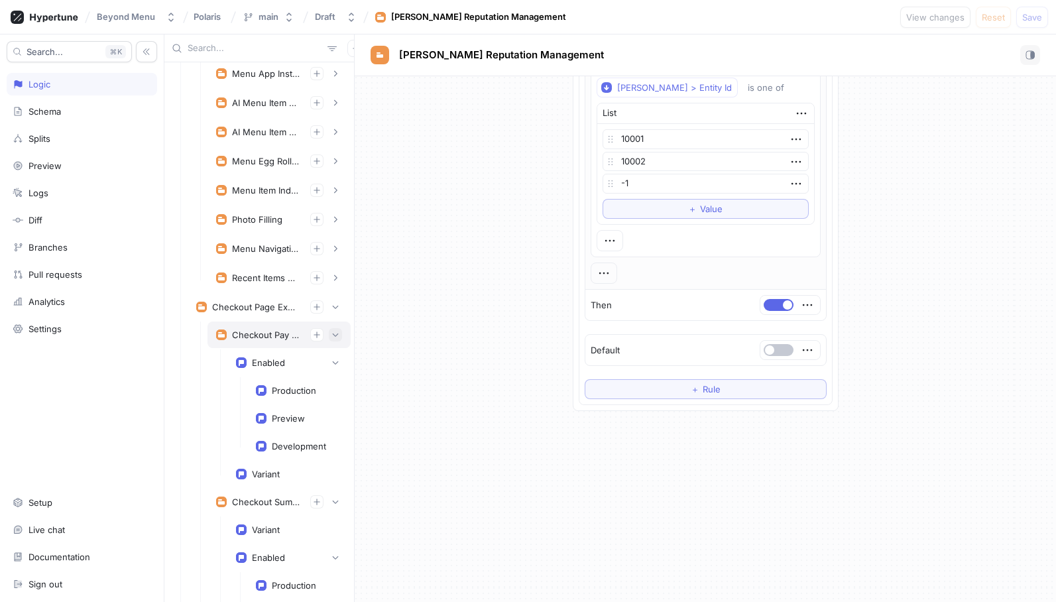
type textarea "x"
click at [333, 333] on icon "button" at bounding box center [335, 335] width 8 height 8
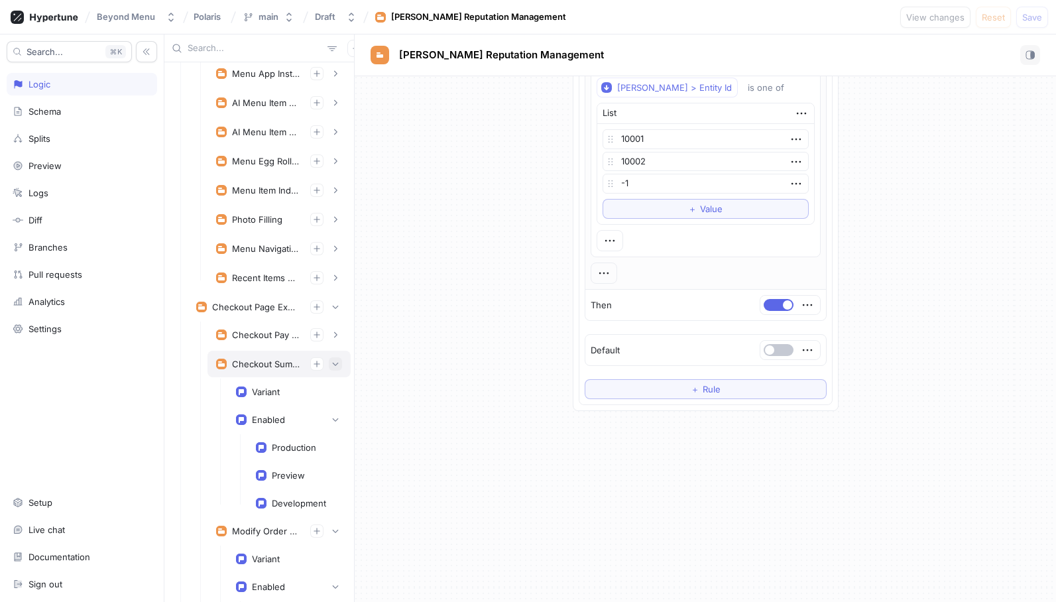
click at [335, 362] on icon "button" at bounding box center [335, 364] width 8 height 8
click at [335, 376] on div "Checkout Summary Experiment" at bounding box center [278, 364] width 143 height 27
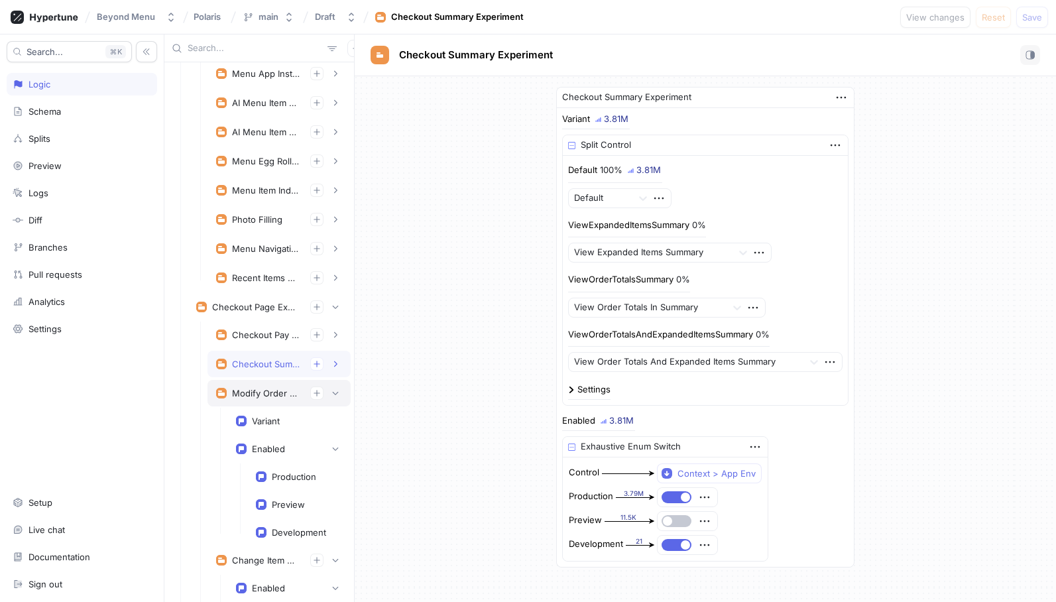
click at [335, 402] on div "Modify Order Experiment" at bounding box center [278, 393] width 143 height 27
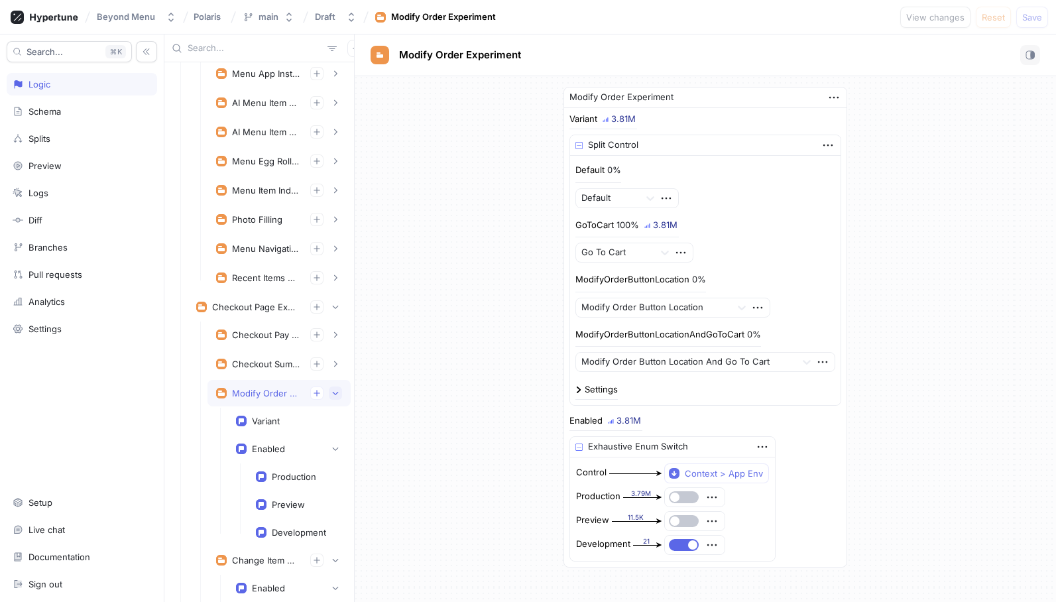
click at [335, 396] on icon "button" at bounding box center [335, 393] width 8 height 8
click at [334, 412] on div "Change Item Qty Experiment" at bounding box center [278, 422] width 143 height 27
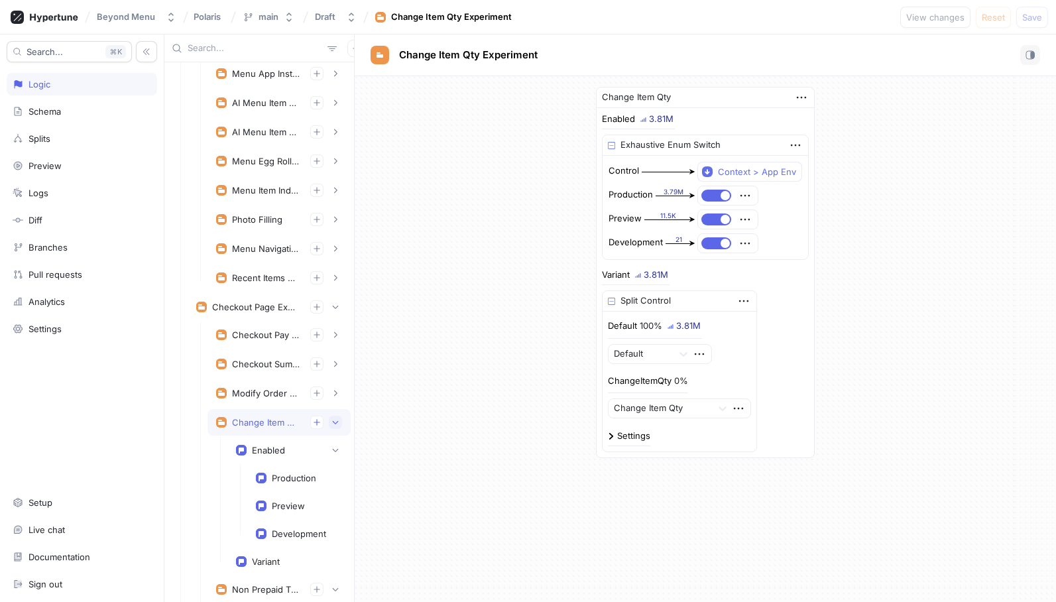
click at [333, 427] on button "button" at bounding box center [335, 421] width 13 height 13
click at [333, 446] on button "button" at bounding box center [335, 451] width 13 height 13
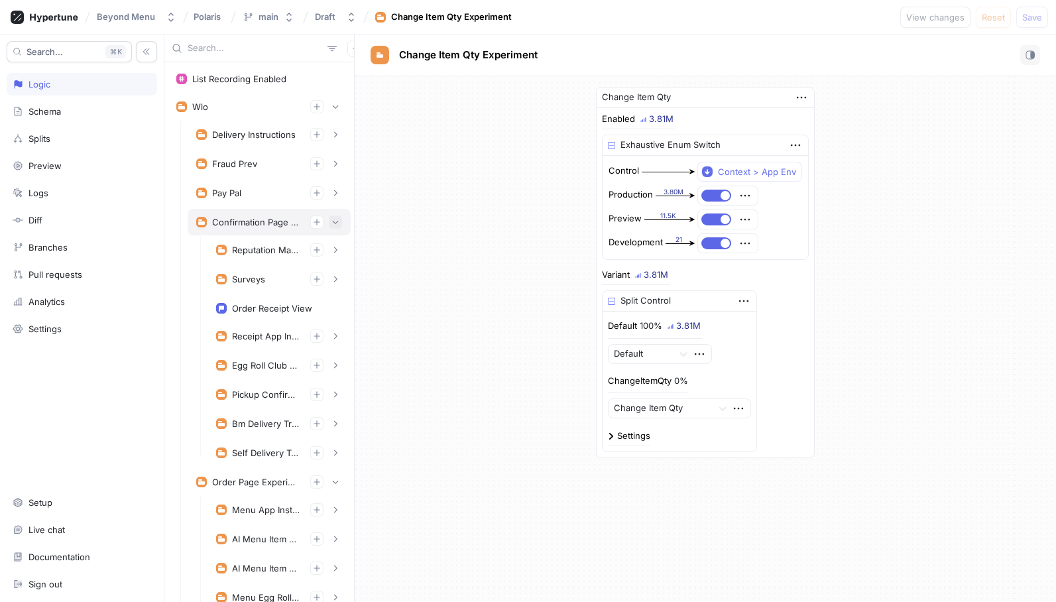
click at [333, 223] on icon "button" at bounding box center [335, 222] width 8 height 8
click at [335, 222] on icon "button" at bounding box center [335, 222] width 8 height 8
click at [336, 221] on icon "button" at bounding box center [335, 222] width 8 height 8
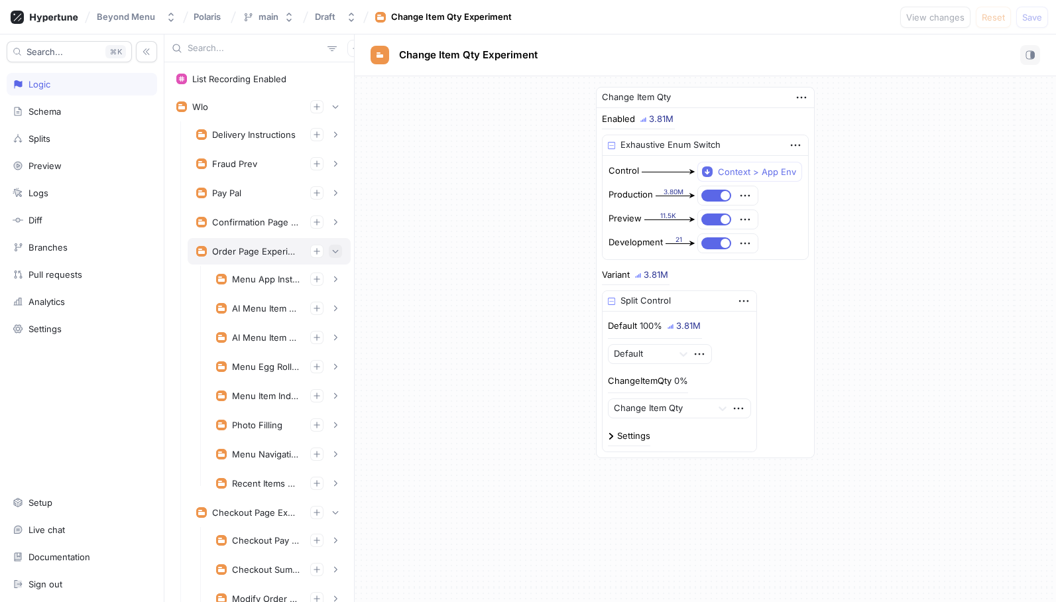
click at [337, 253] on icon "button" at bounding box center [335, 251] width 8 height 8
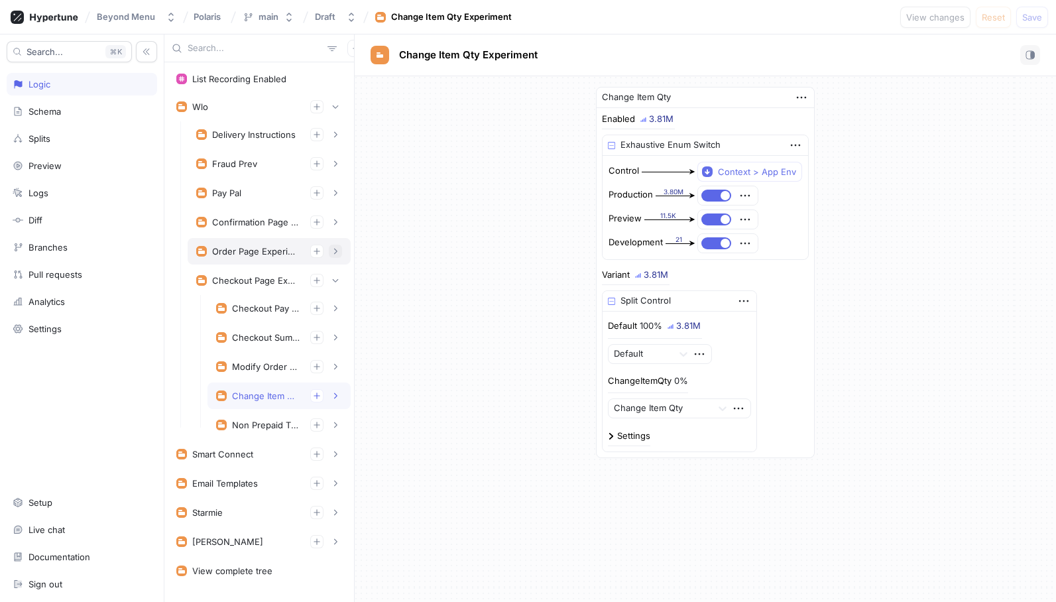
click at [337, 248] on icon "button" at bounding box center [335, 251] width 8 height 8
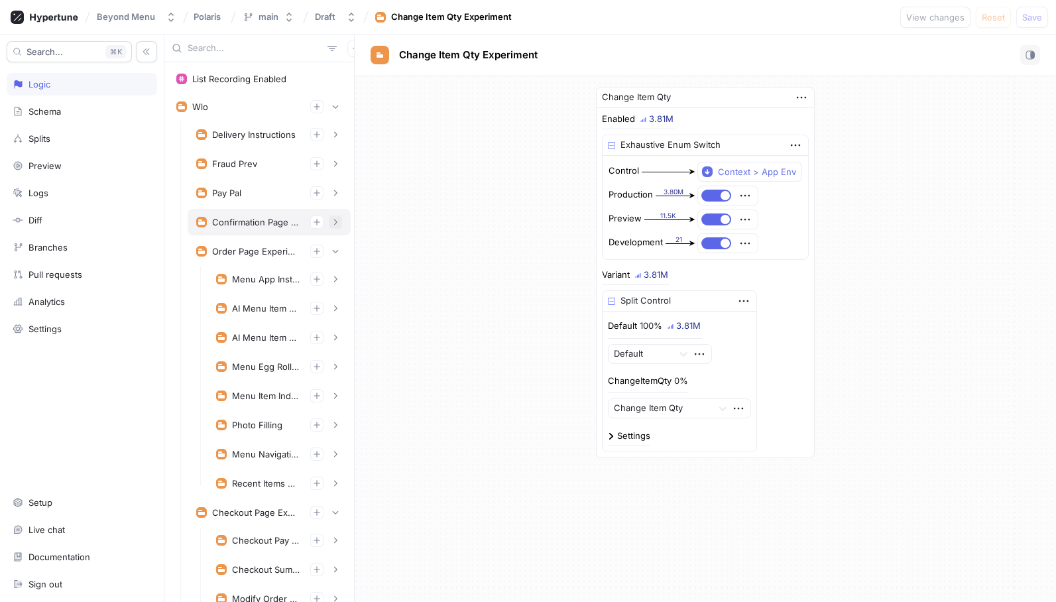
click at [337, 219] on icon "button" at bounding box center [335, 222] width 8 height 8
click at [333, 217] on button "button" at bounding box center [335, 221] width 13 height 13
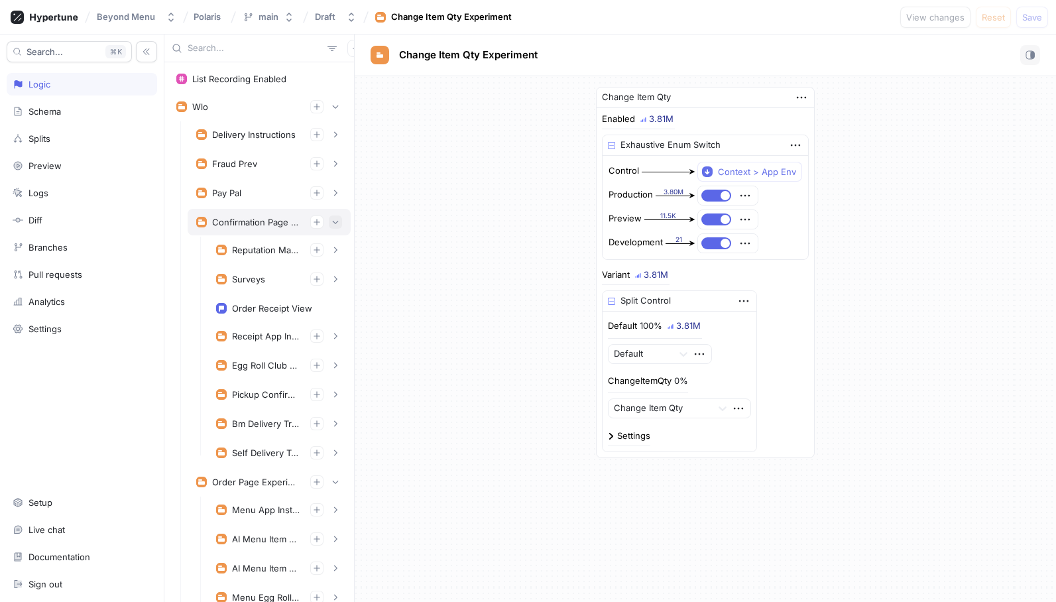
click at [333, 217] on button "button" at bounding box center [335, 221] width 13 height 13
click at [333, 218] on icon "button" at bounding box center [335, 222] width 8 height 8
click at [336, 220] on icon "button" at bounding box center [335, 222] width 8 height 8
click at [336, 223] on icon "button" at bounding box center [335, 222] width 8 height 8
click at [335, 223] on icon "button" at bounding box center [335, 222] width 8 height 8
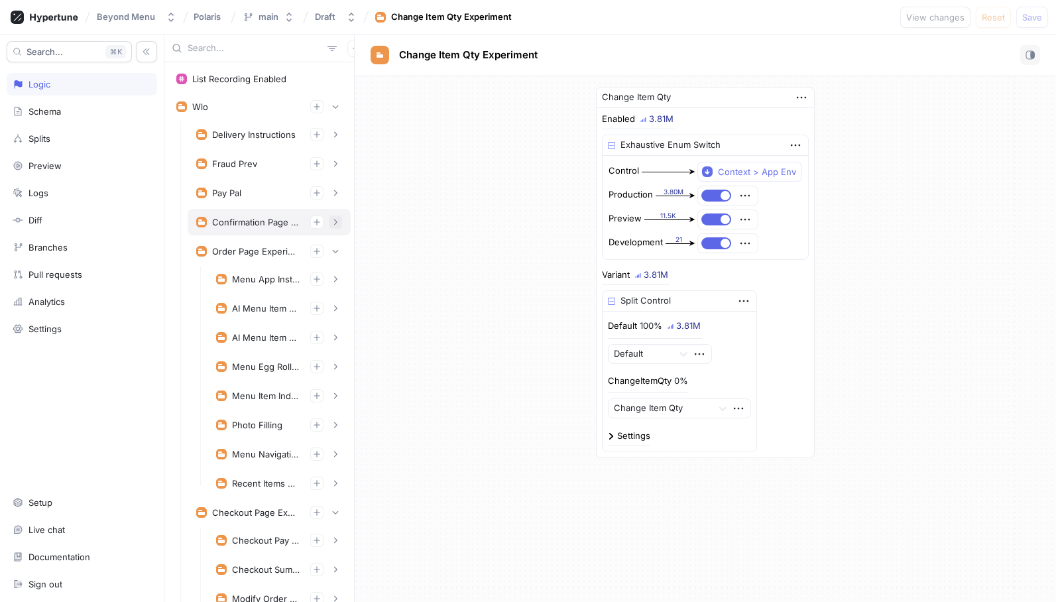
click at [335, 223] on icon "button" at bounding box center [335, 222] width 8 height 8
click at [335, 222] on icon "button" at bounding box center [335, 222] width 8 height 8
click at [334, 219] on icon "button" at bounding box center [335, 222] width 8 height 8
click at [335, 219] on icon "button" at bounding box center [335, 222] width 8 height 8
click at [337, 251] on icon "button" at bounding box center [336, 251] width 6 height 3
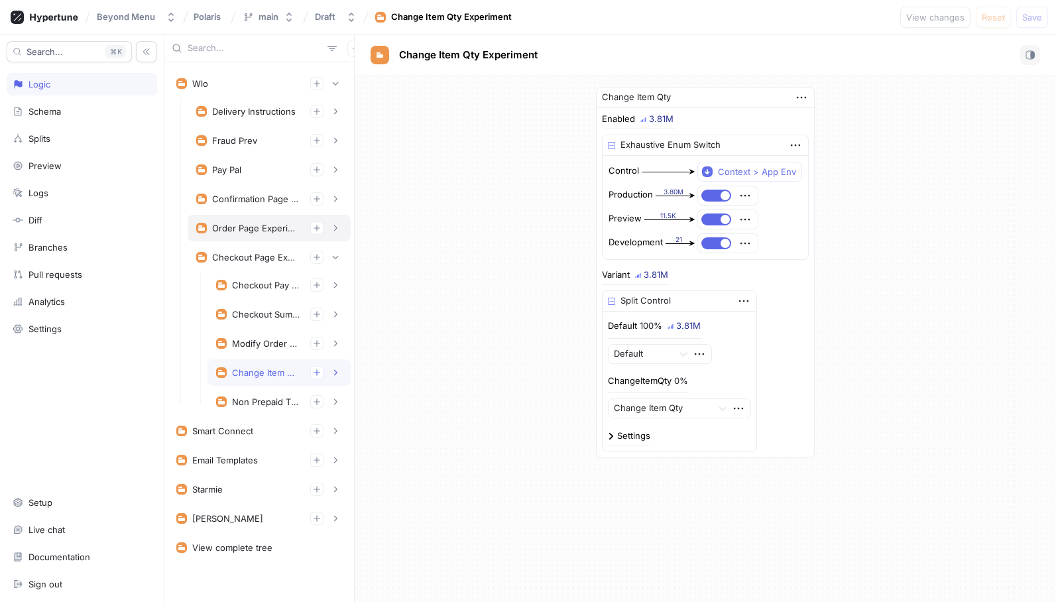
scroll to position [25, 0]
click at [338, 516] on icon "button" at bounding box center [335, 517] width 8 height 8
click at [337, 516] on icon "button" at bounding box center [336, 517] width 6 height 3
click at [340, 195] on button "button" at bounding box center [335, 197] width 13 height 13
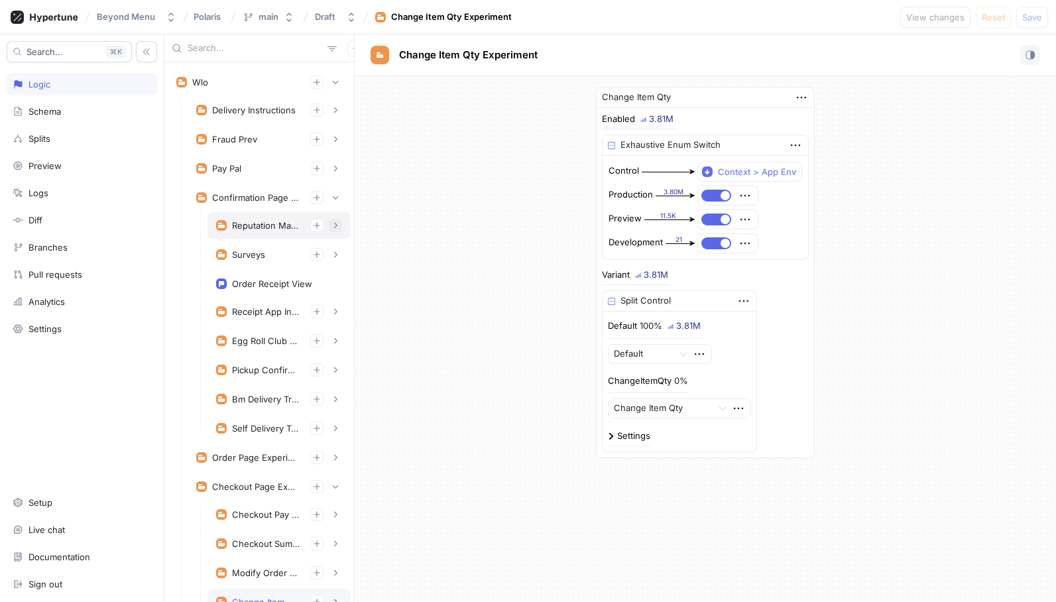
click at [332, 224] on icon "button" at bounding box center [335, 225] width 8 height 8
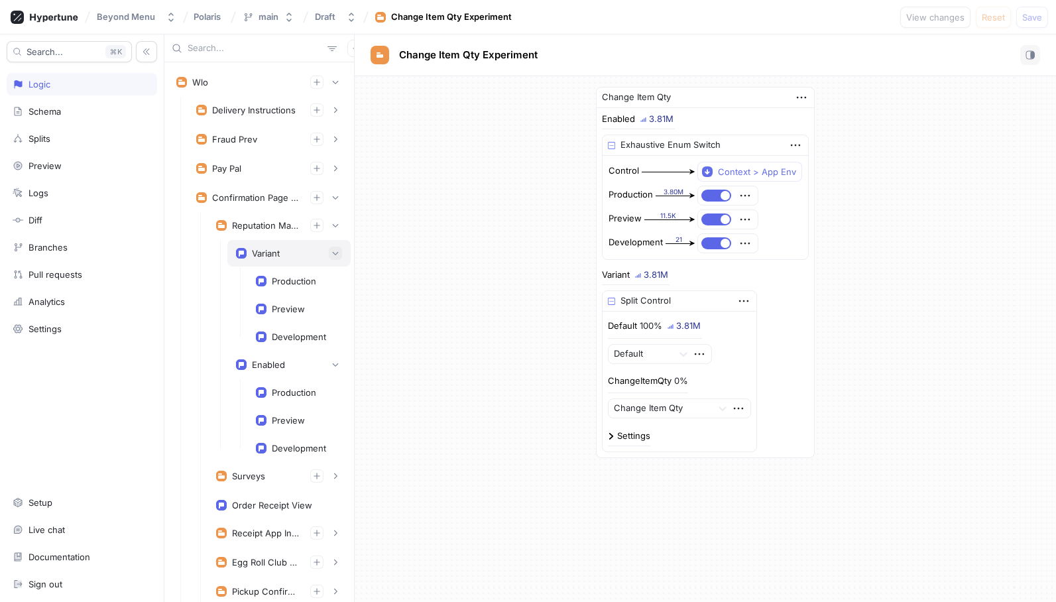
click at [336, 254] on icon "button" at bounding box center [335, 253] width 8 height 8
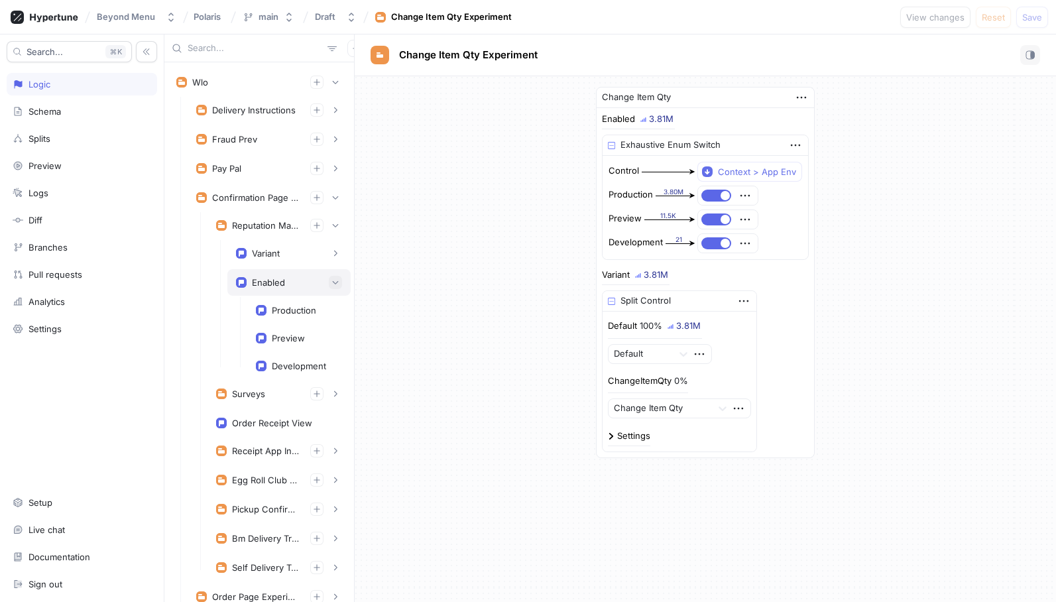
click at [333, 280] on icon "button" at bounding box center [335, 282] width 8 height 8
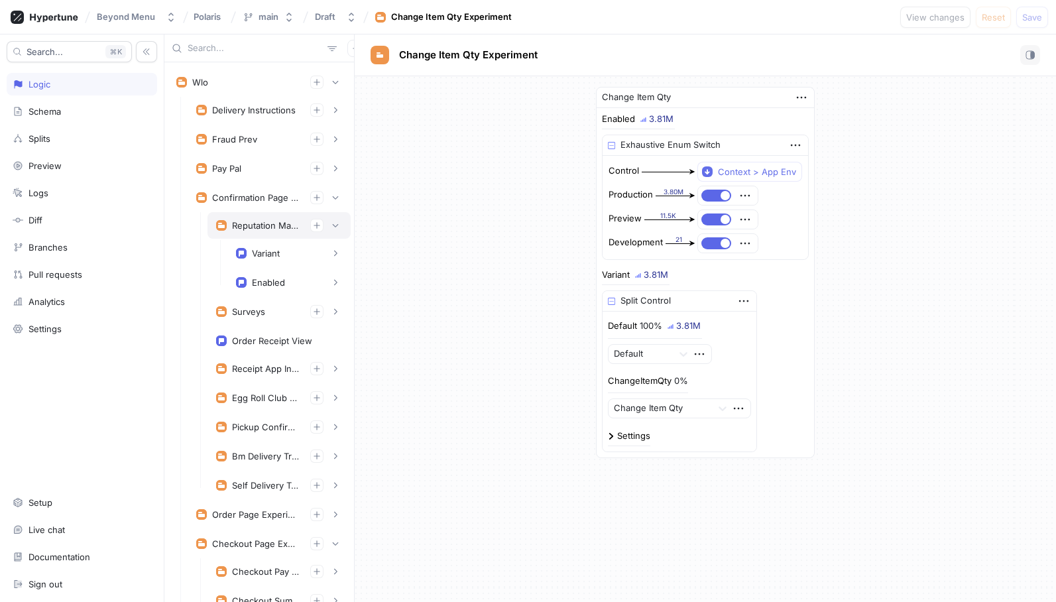
click at [280, 228] on div "Reputation Management" at bounding box center [266, 225] width 68 height 11
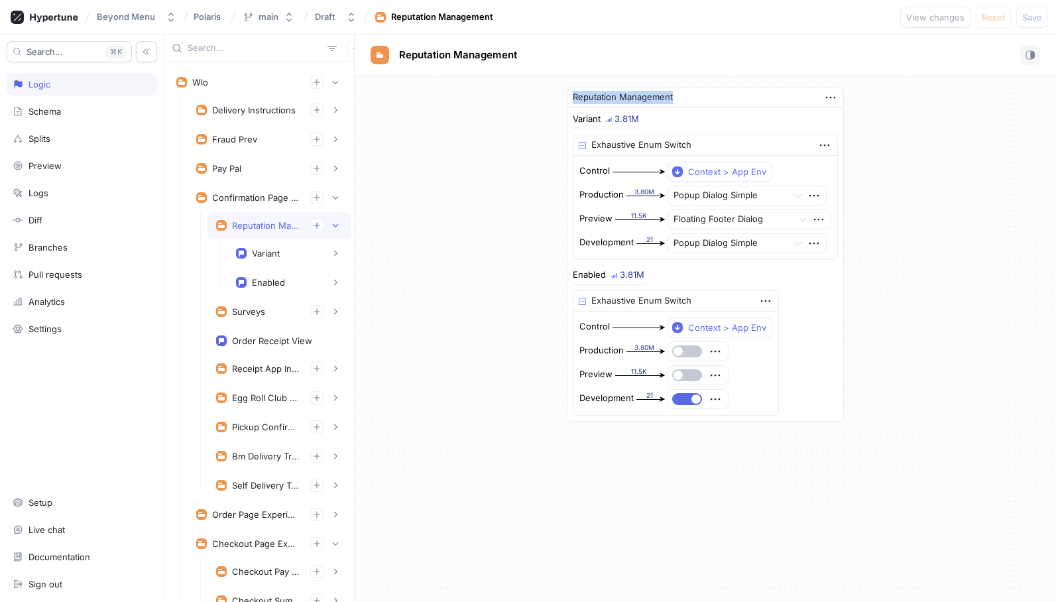
drag, startPoint x: 683, startPoint y: 97, endPoint x: 564, endPoint y: 95, distance: 118.6
click at [564, 95] on div "Reputation Management Variant 3.81M Exhaustive Enum Switch Control Context > Ap…" at bounding box center [705, 254] width 298 height 356
click at [543, 106] on div "Reputation Management Variant 3.81M Exhaustive Enum Switch Control Context > Ap…" at bounding box center [705, 254] width 701 height 356
click at [831, 96] on icon "button" at bounding box center [830, 97] width 15 height 15
click at [706, 94] on div "Reputation Management" at bounding box center [705, 97] width 276 height 21
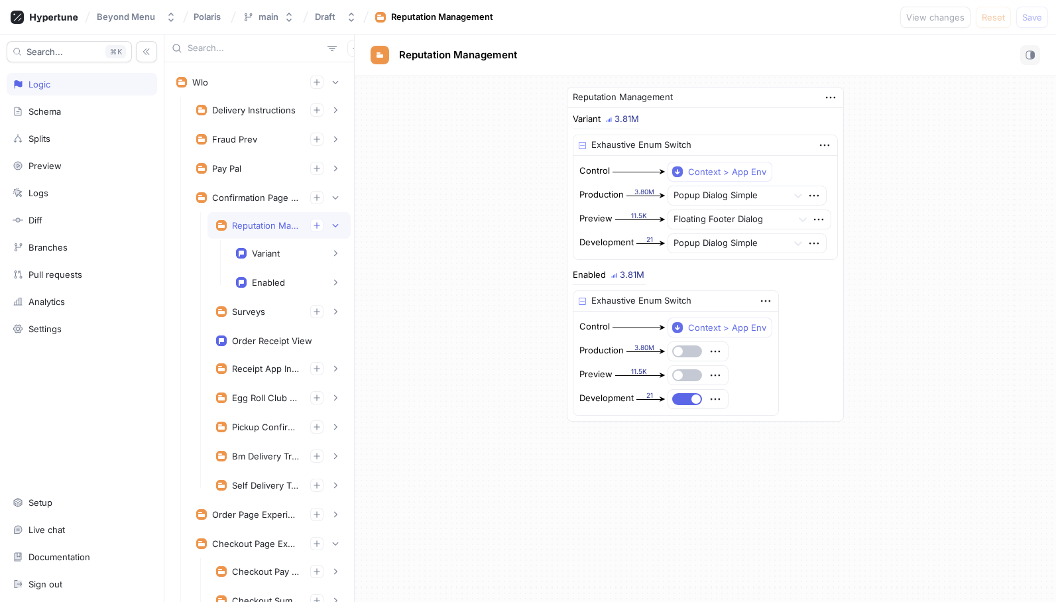
click at [677, 92] on div "Reputation Management" at bounding box center [705, 97] width 276 height 21
click at [336, 82] on icon "button" at bounding box center [335, 82] width 8 height 8
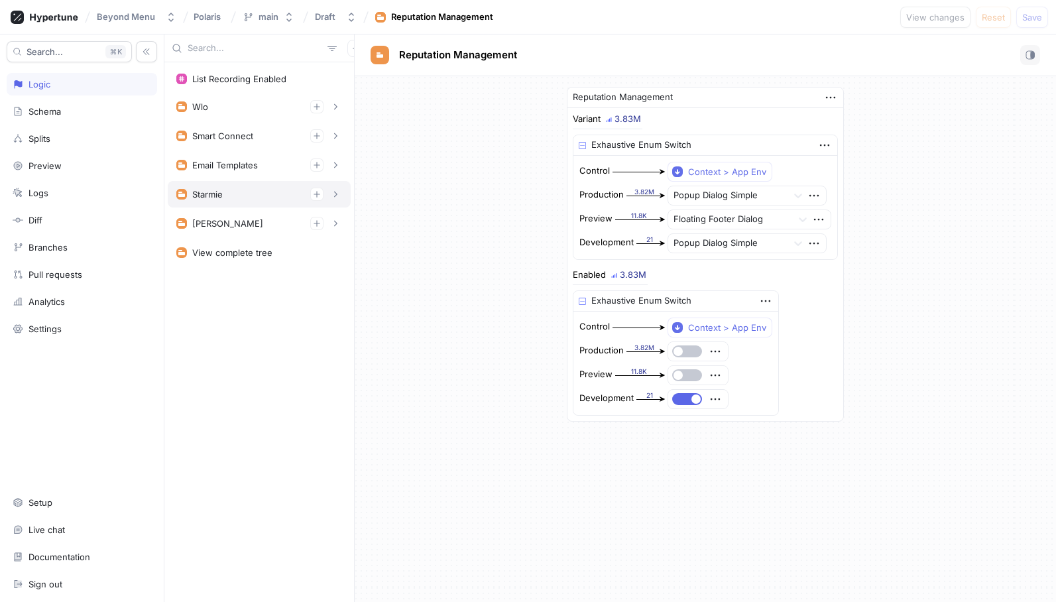
click at [332, 186] on div "Starmie" at bounding box center [259, 194] width 183 height 27
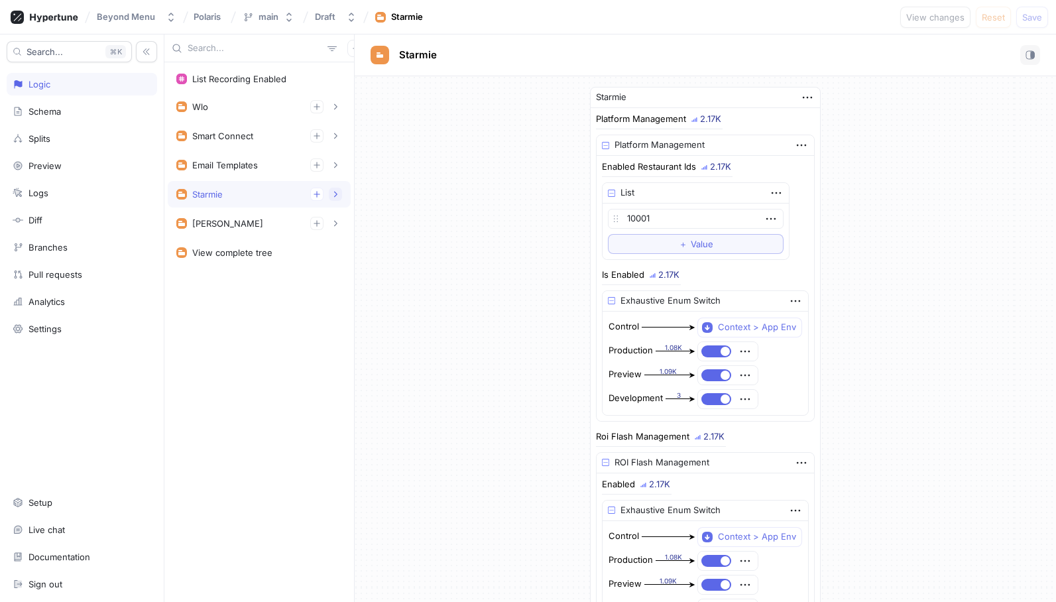
click at [332, 192] on icon "button" at bounding box center [335, 194] width 8 height 8
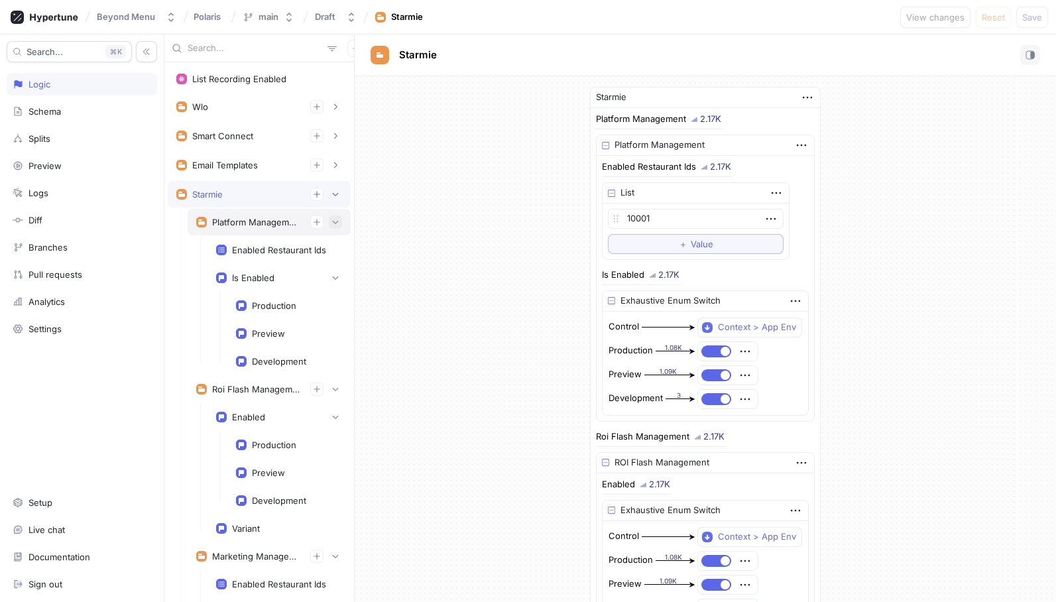
click at [331, 224] on icon "button" at bounding box center [335, 222] width 8 height 8
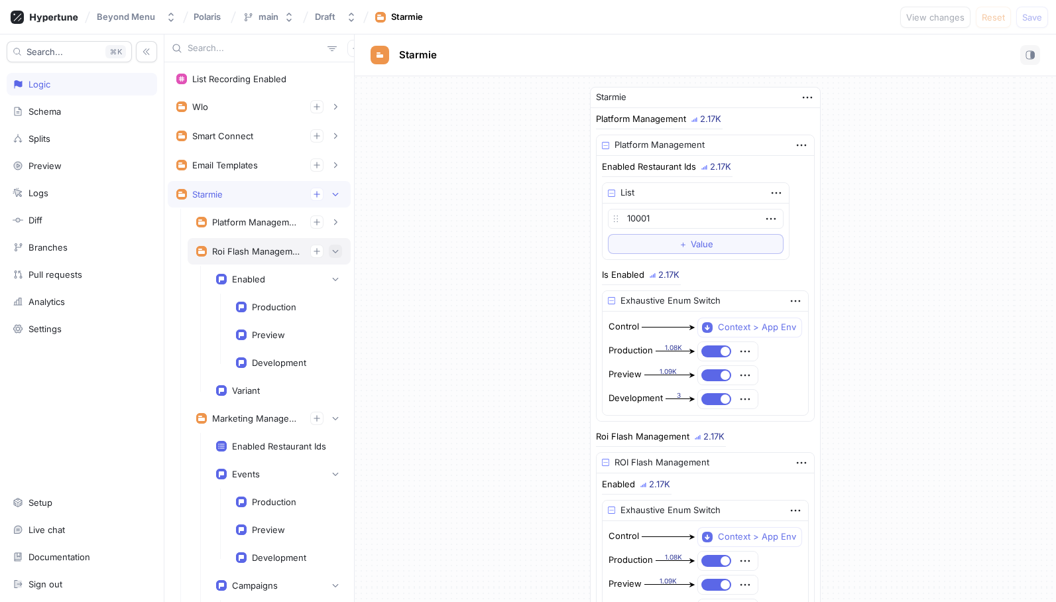
click at [336, 255] on button "button" at bounding box center [335, 251] width 13 height 13
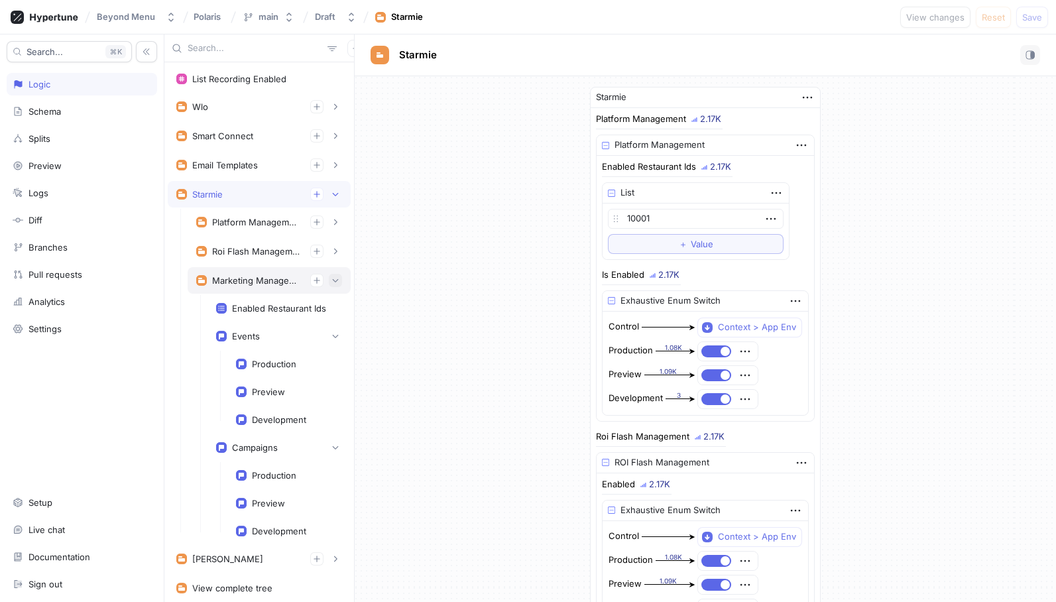
click at [338, 277] on icon "button" at bounding box center [335, 280] width 8 height 8
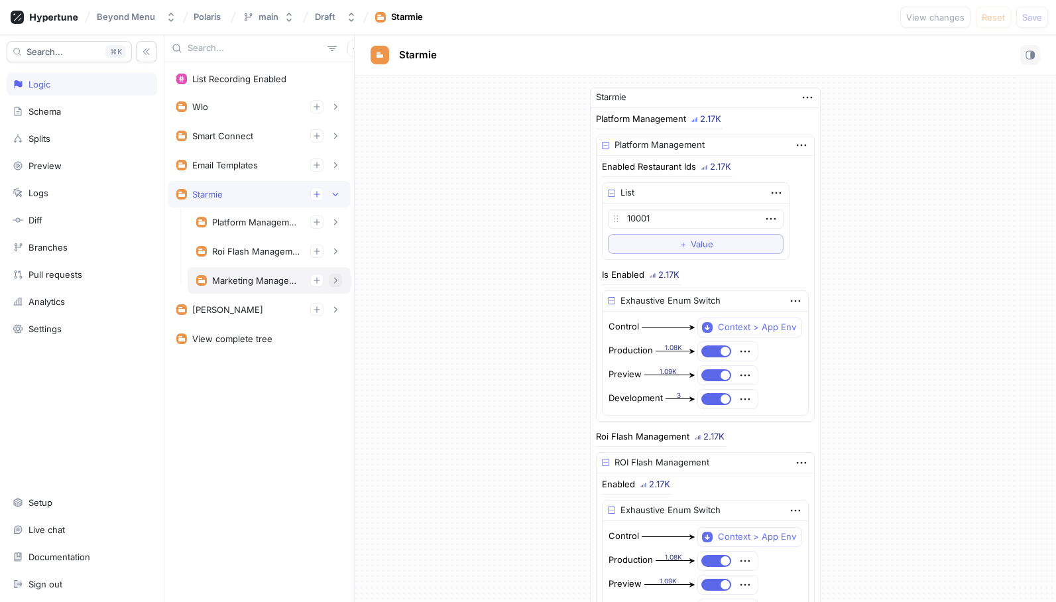
click at [332, 277] on icon "button" at bounding box center [335, 280] width 8 height 8
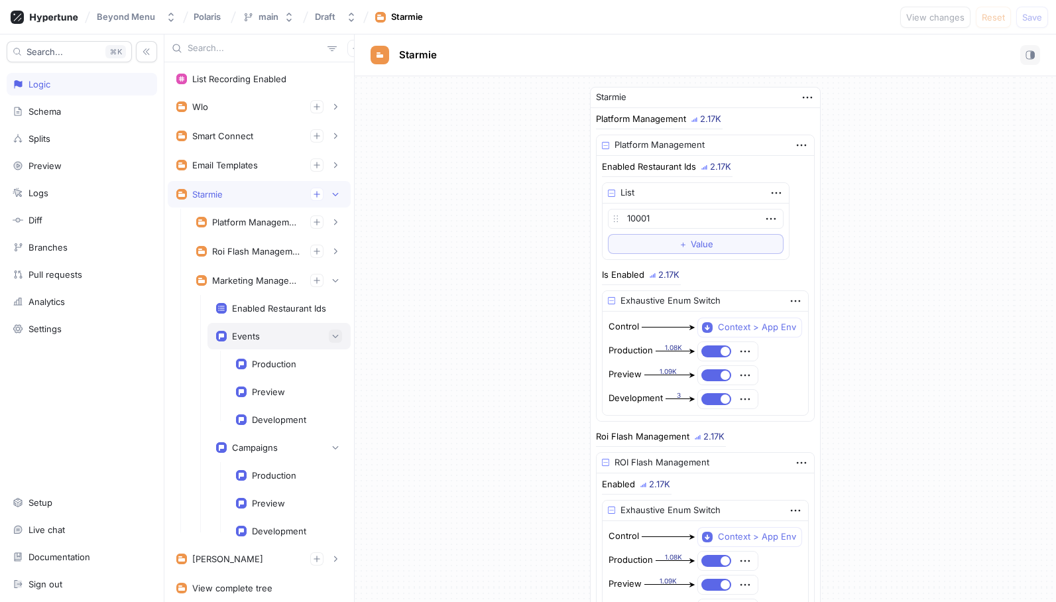
click at [335, 333] on icon "button" at bounding box center [335, 336] width 8 height 8
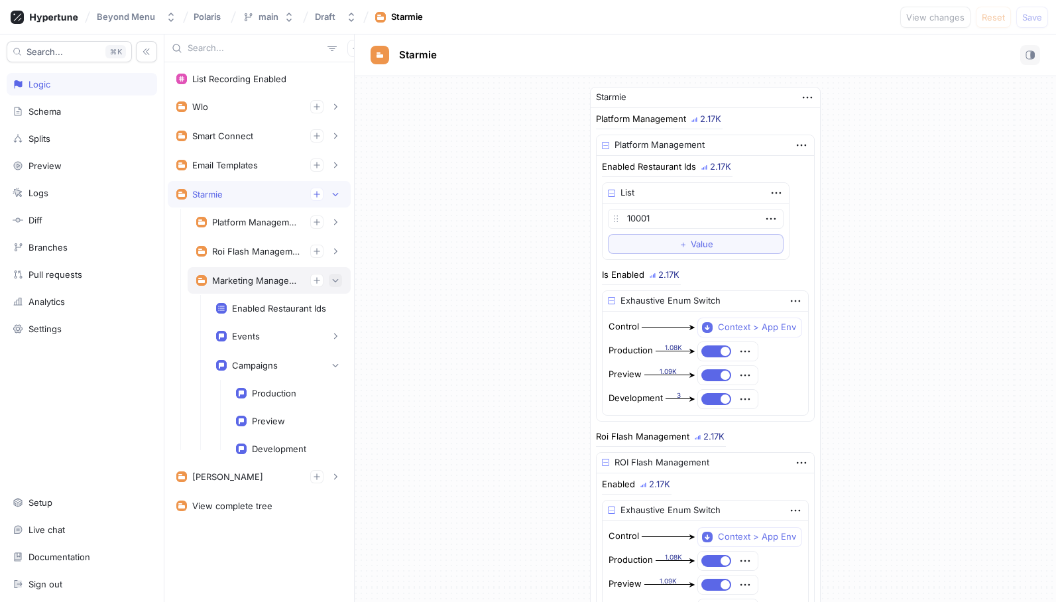
click at [341, 282] on button "button" at bounding box center [335, 280] width 13 height 13
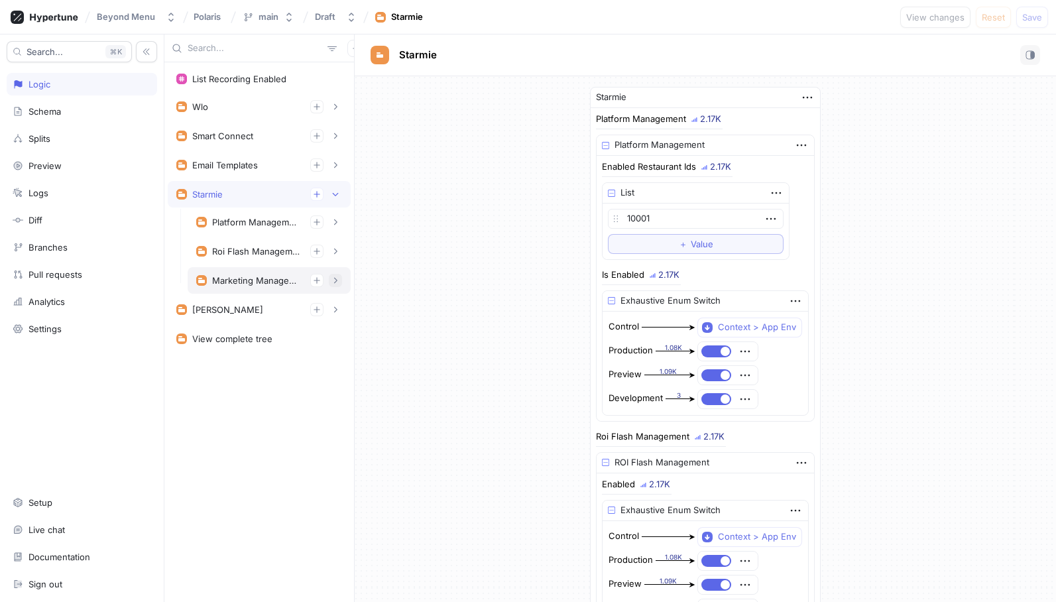
click at [331, 279] on icon "button" at bounding box center [335, 280] width 8 height 8
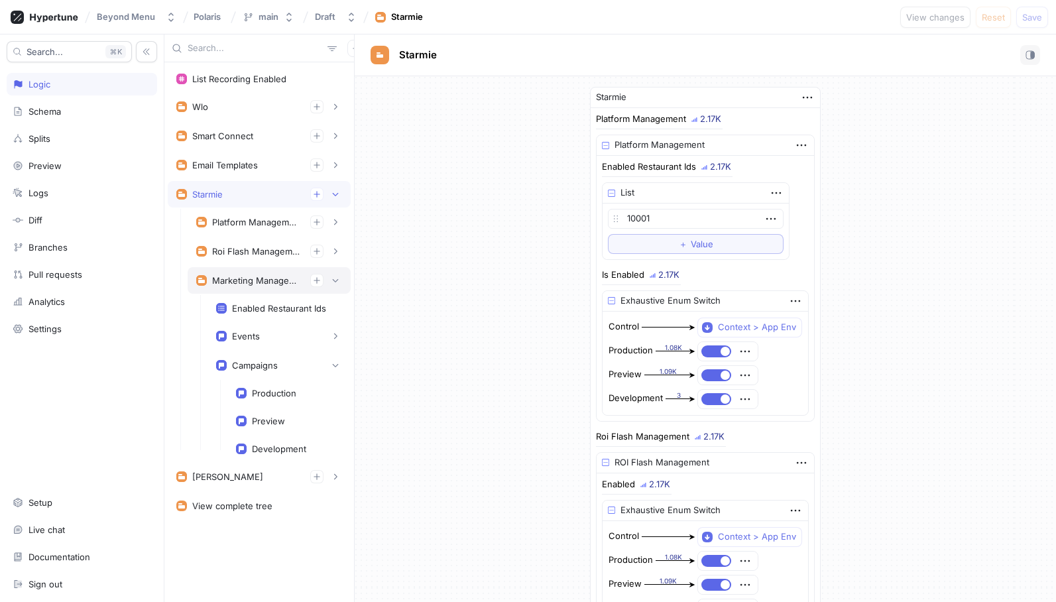
click at [342, 286] on div "Marketing Management" at bounding box center [269, 280] width 163 height 27
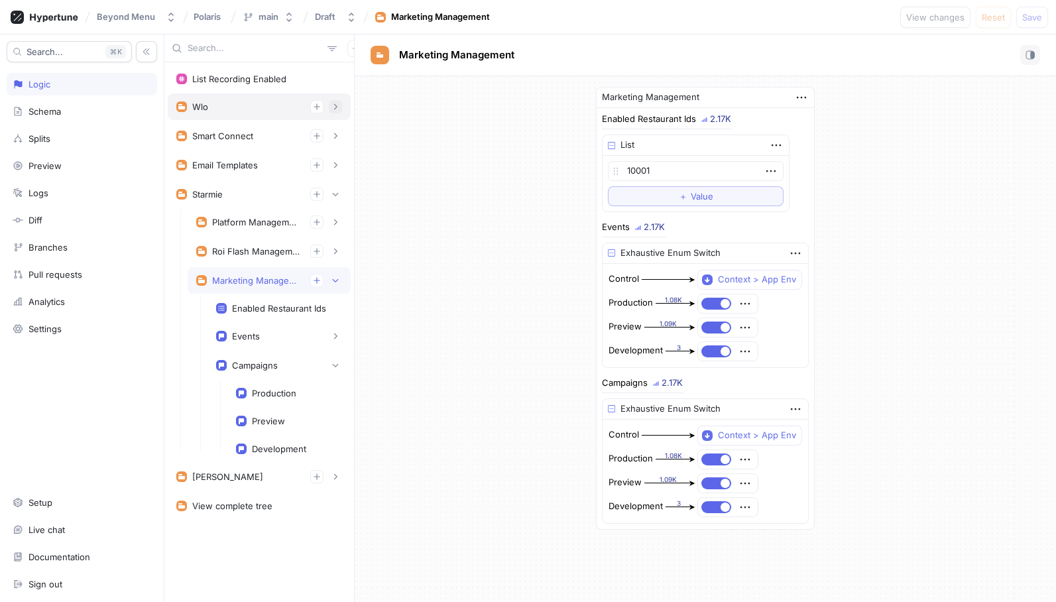
click at [334, 107] on icon "button" at bounding box center [335, 107] width 8 height 8
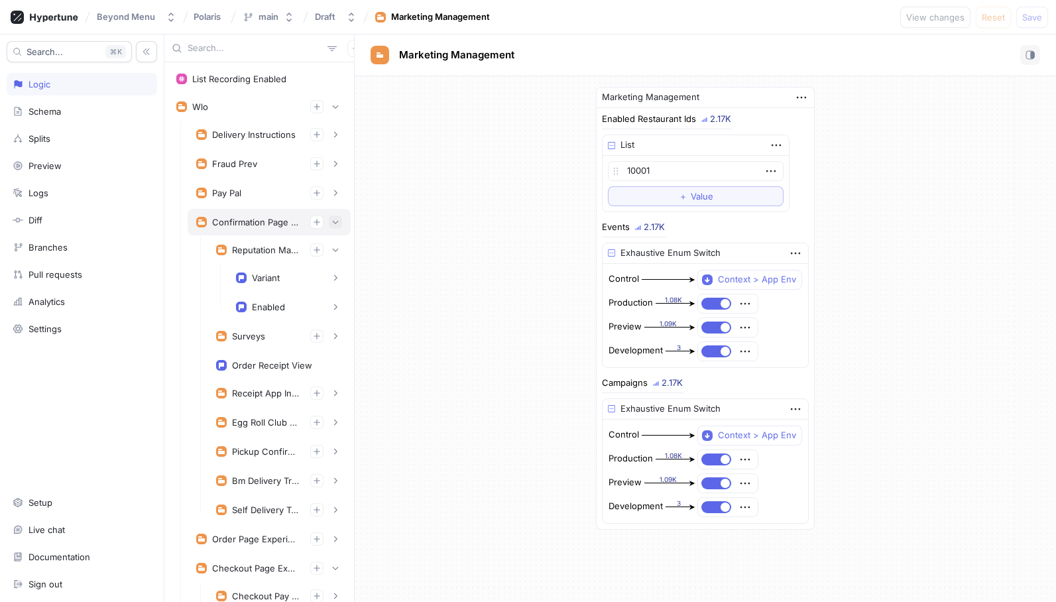
click at [335, 221] on icon "button" at bounding box center [335, 222] width 8 height 8
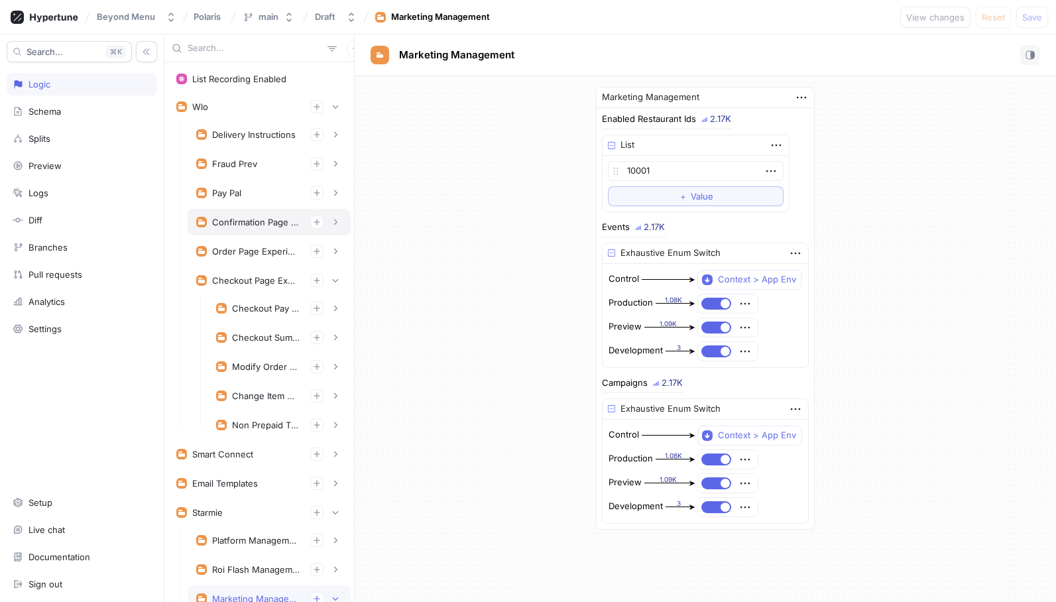
click at [269, 225] on div "Confirmation Page Experiments" at bounding box center [255, 222] width 87 height 11
